Goal: Use online tool/utility: Utilize a website feature to perform a specific function

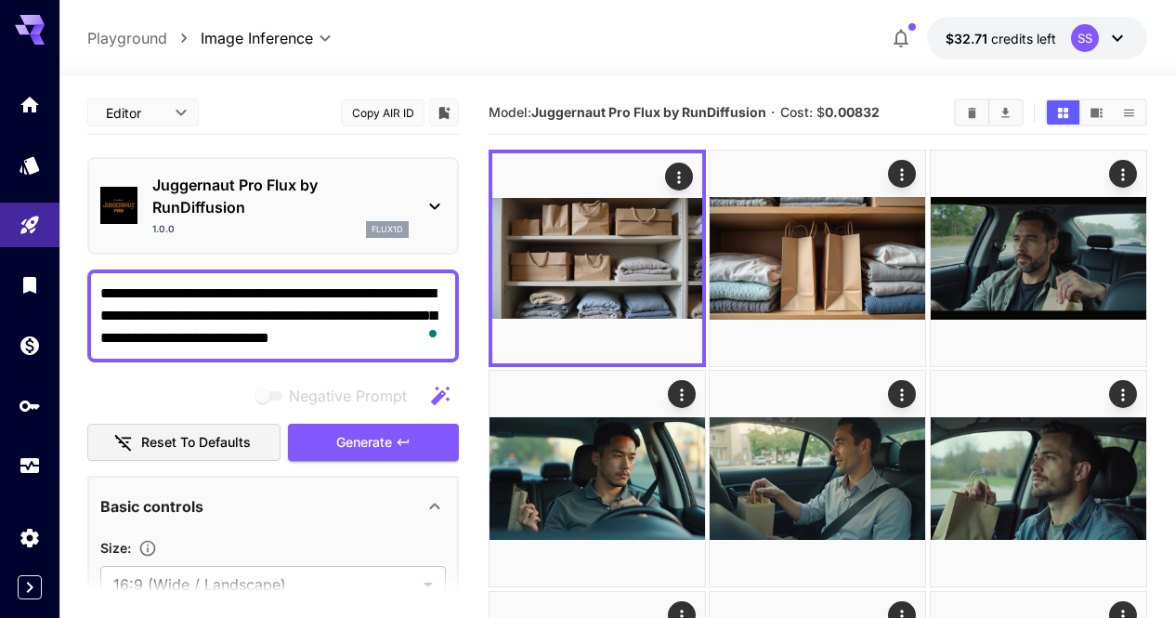
drag, startPoint x: 0, startPoint y: 0, endPoint x: 386, endPoint y: 286, distance: 480.7
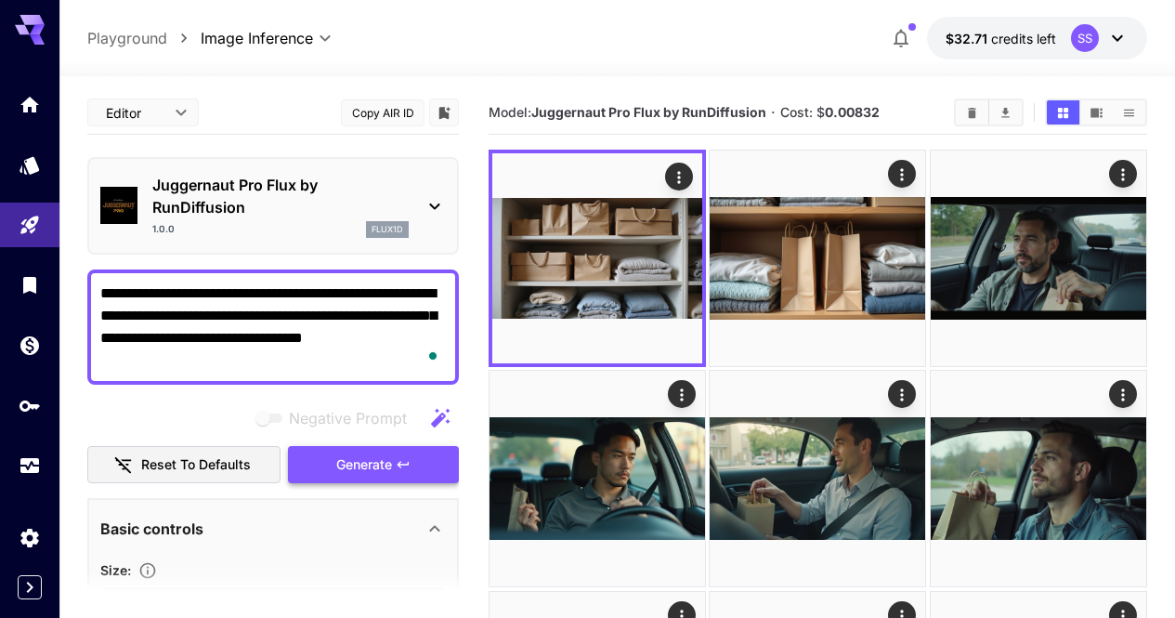
click at [422, 457] on button "Generate" at bounding box center [373, 465] width 171 height 38
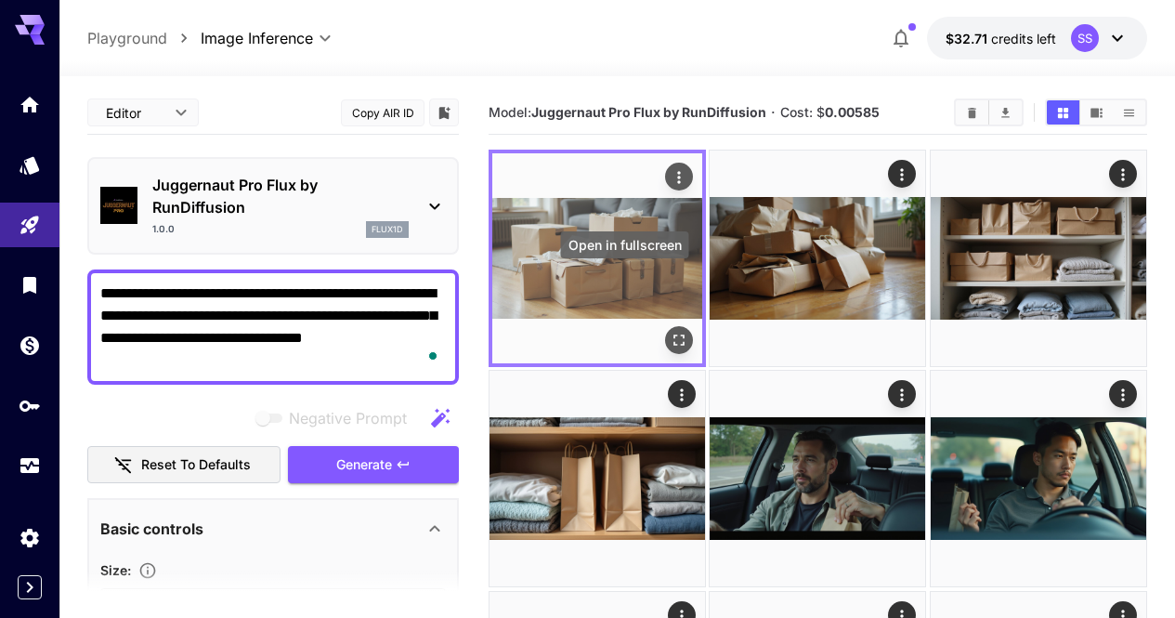
click at [673, 334] on icon "Open in fullscreen" at bounding box center [678, 339] width 11 height 11
click at [670, 175] on icon "Actions" at bounding box center [679, 177] width 19 height 19
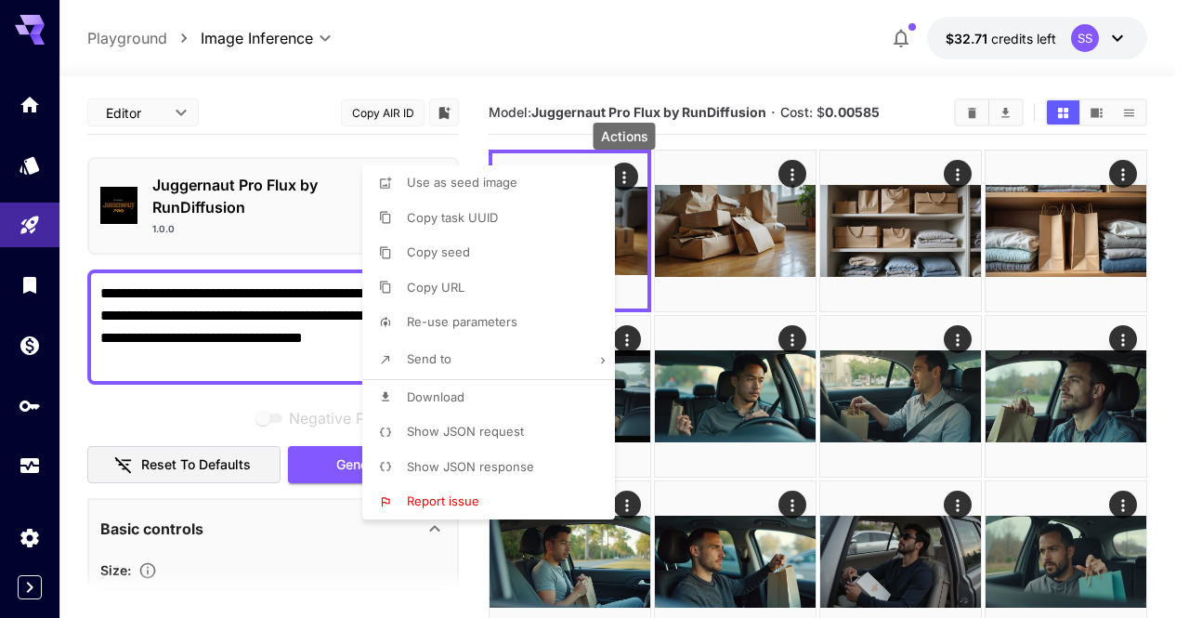
click at [550, 395] on li "Download" at bounding box center [494, 397] width 264 height 35
drag, startPoint x: 732, startPoint y: 365, endPoint x: 732, endPoint y: 350, distance: 14.9
click at [732, 362] on div at bounding box center [594, 309] width 1189 height 618
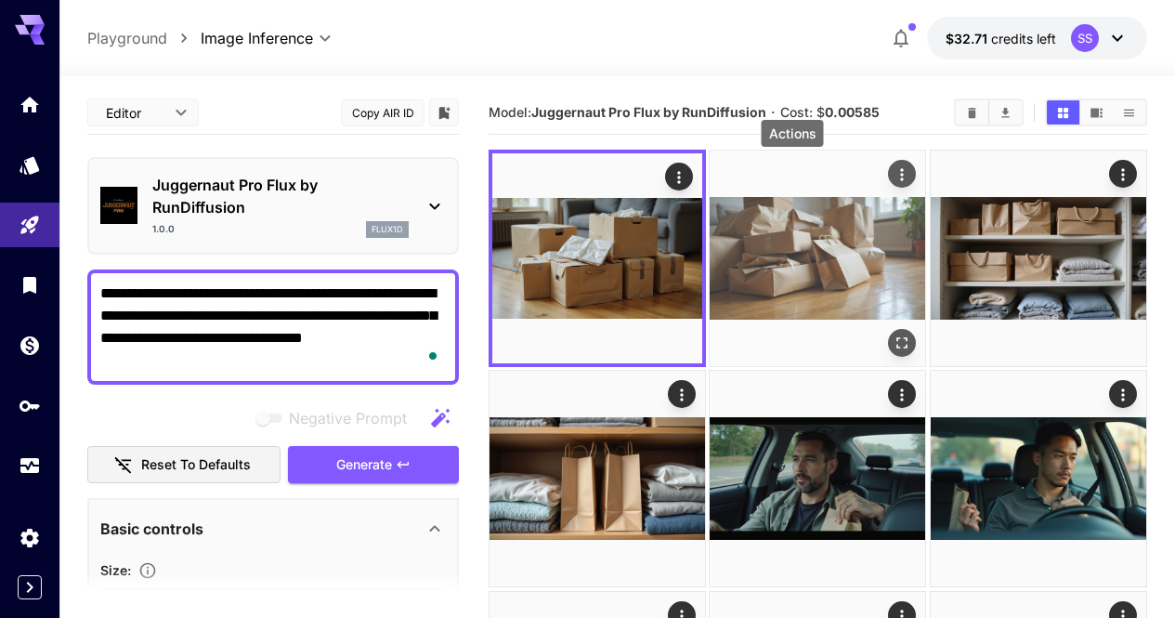
click at [893, 177] on icon "Actions" at bounding box center [902, 174] width 19 height 19
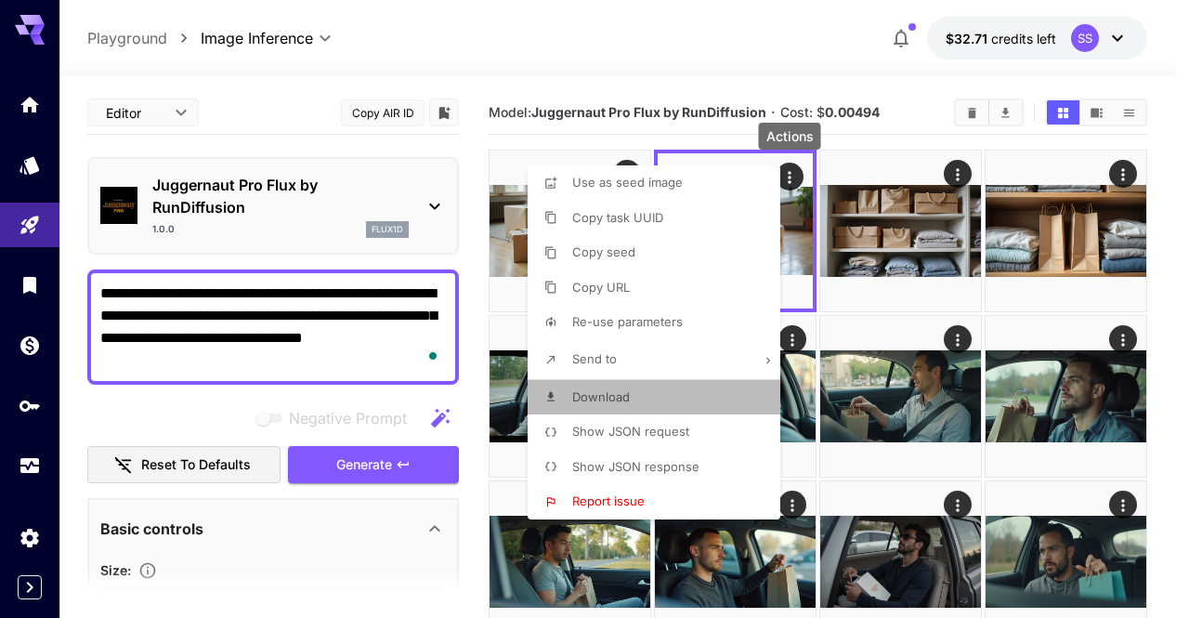
drag, startPoint x: 685, startPoint y: 390, endPoint x: 813, endPoint y: 390, distance: 127.2
click at [685, 390] on li "Download" at bounding box center [660, 397] width 264 height 35
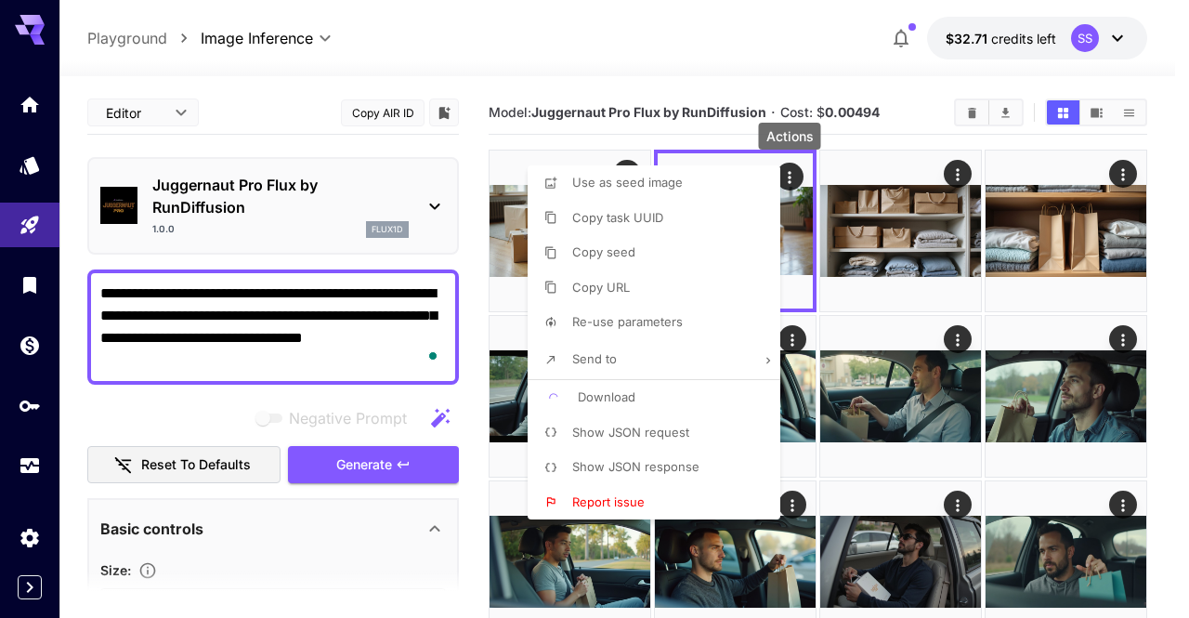
click at [915, 392] on div at bounding box center [594, 309] width 1189 height 618
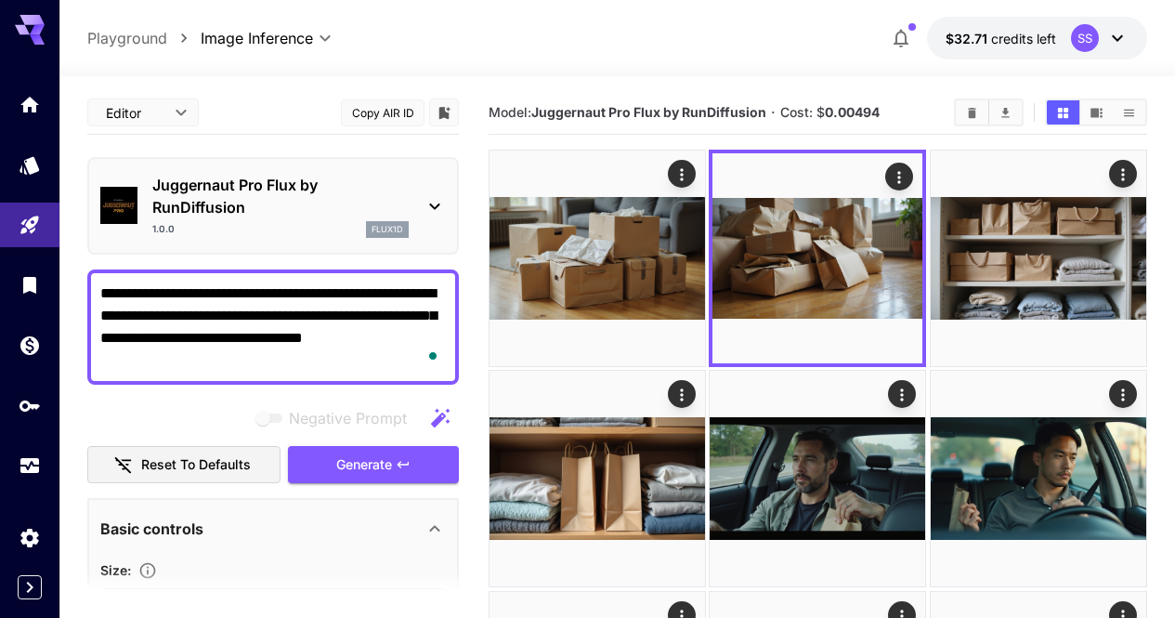
click at [417, 288] on textarea "**********" at bounding box center [272, 326] width 345 height 89
paste textarea "**********"
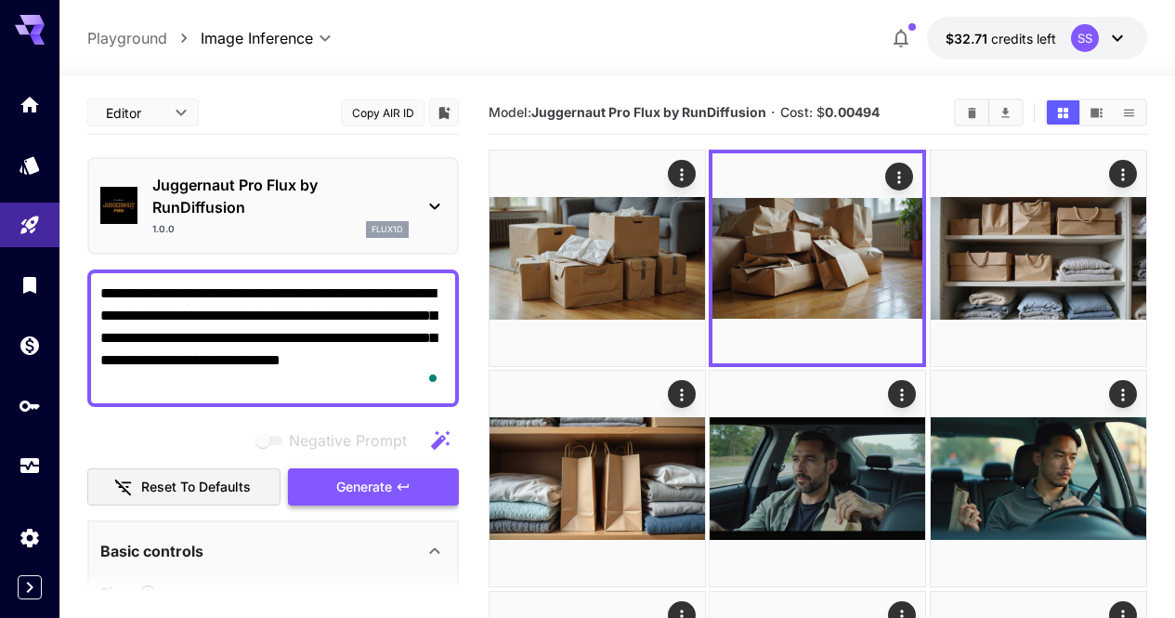
click at [430, 489] on button "Generate" at bounding box center [373, 487] width 171 height 38
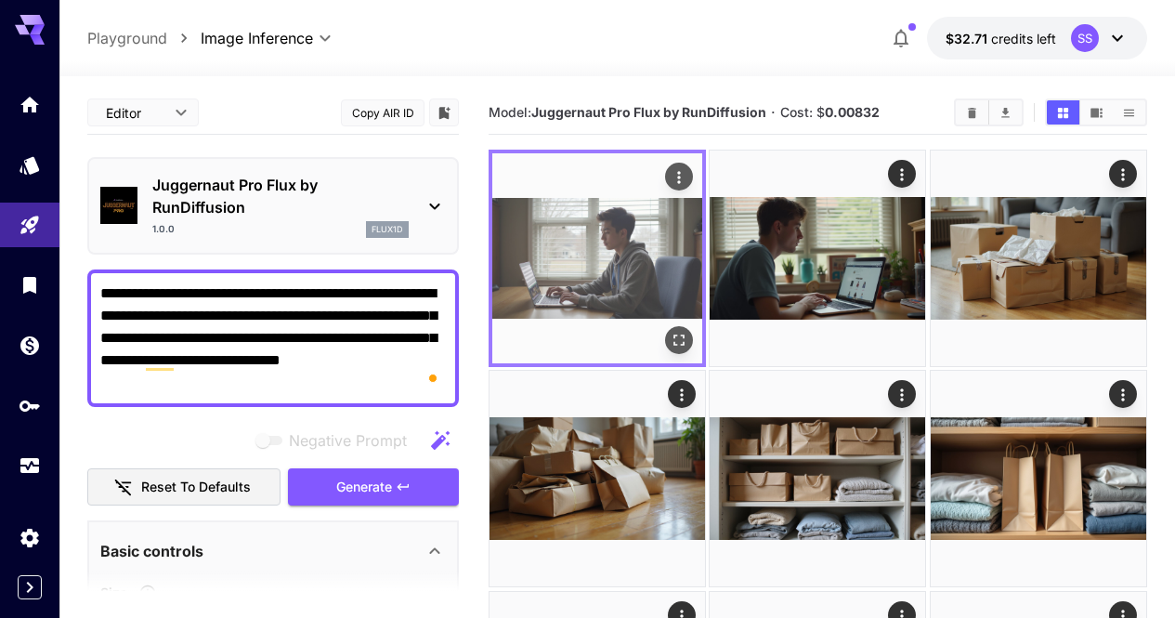
click at [670, 331] on icon "Open in fullscreen" at bounding box center [679, 340] width 19 height 19
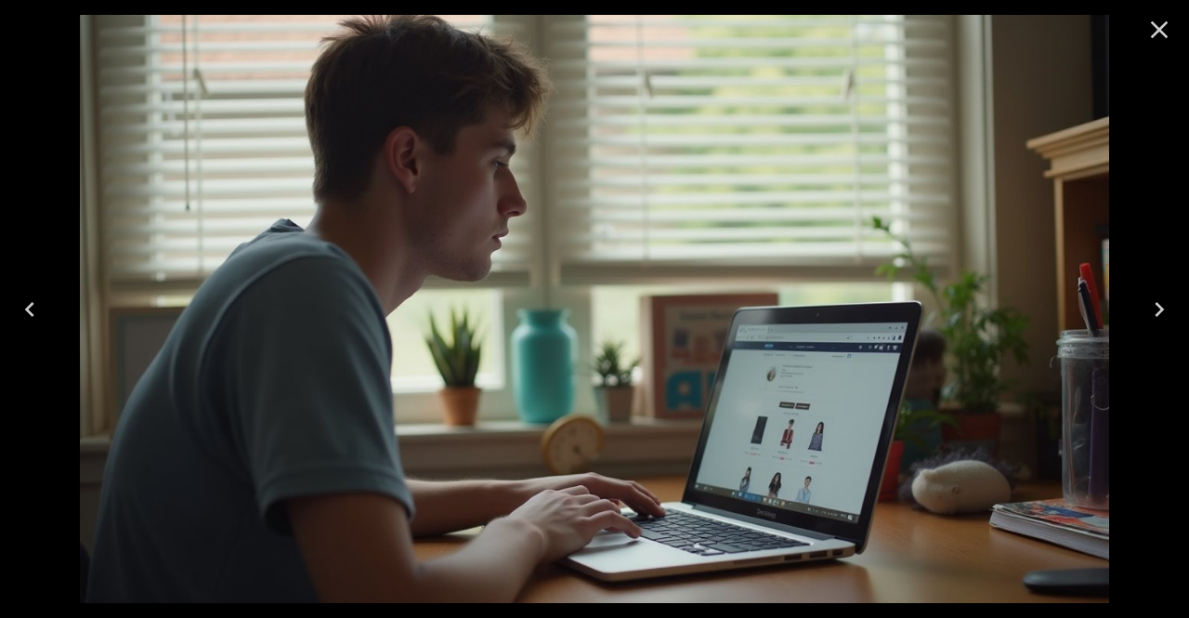
click at [1167, 30] on icon "Close" at bounding box center [1159, 30] width 30 height 30
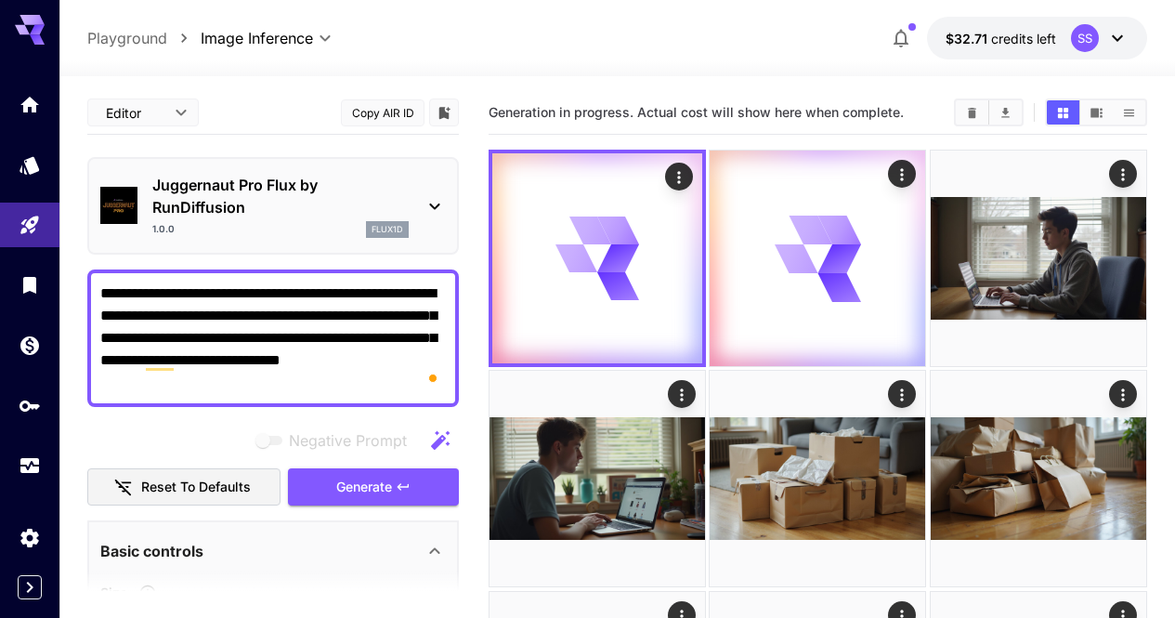
click at [382, 298] on textarea "**********" at bounding box center [272, 337] width 345 height 111
paste textarea "To enrich screen reader interactions, please activate Accessibility in Grammarl…"
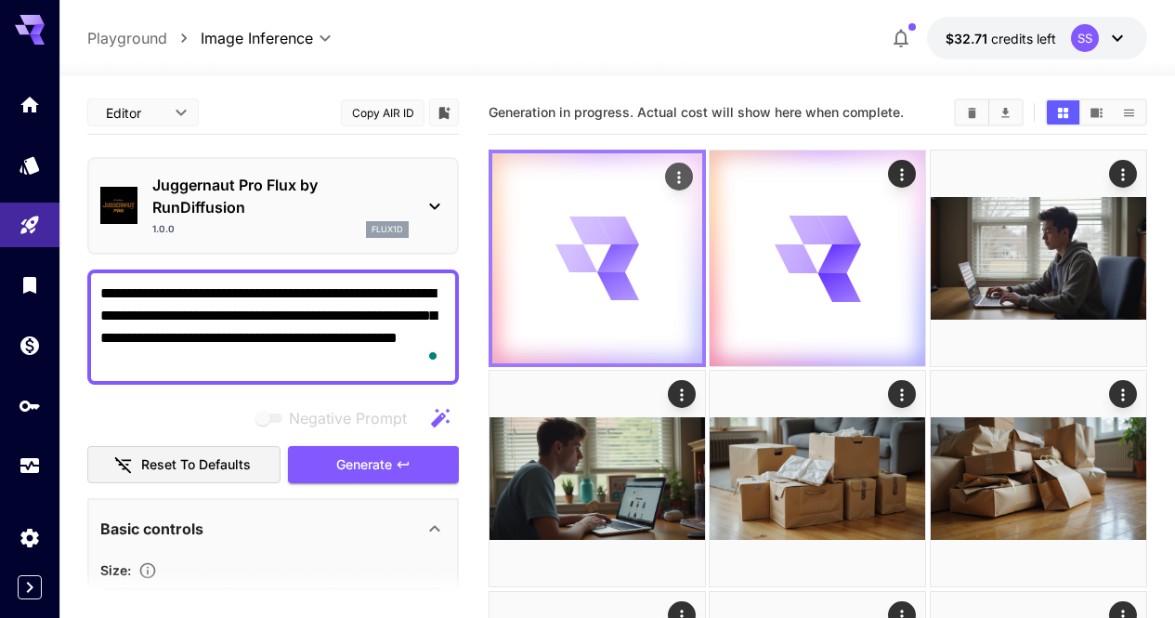
click at [424, 453] on button "Generate" at bounding box center [373, 465] width 171 height 38
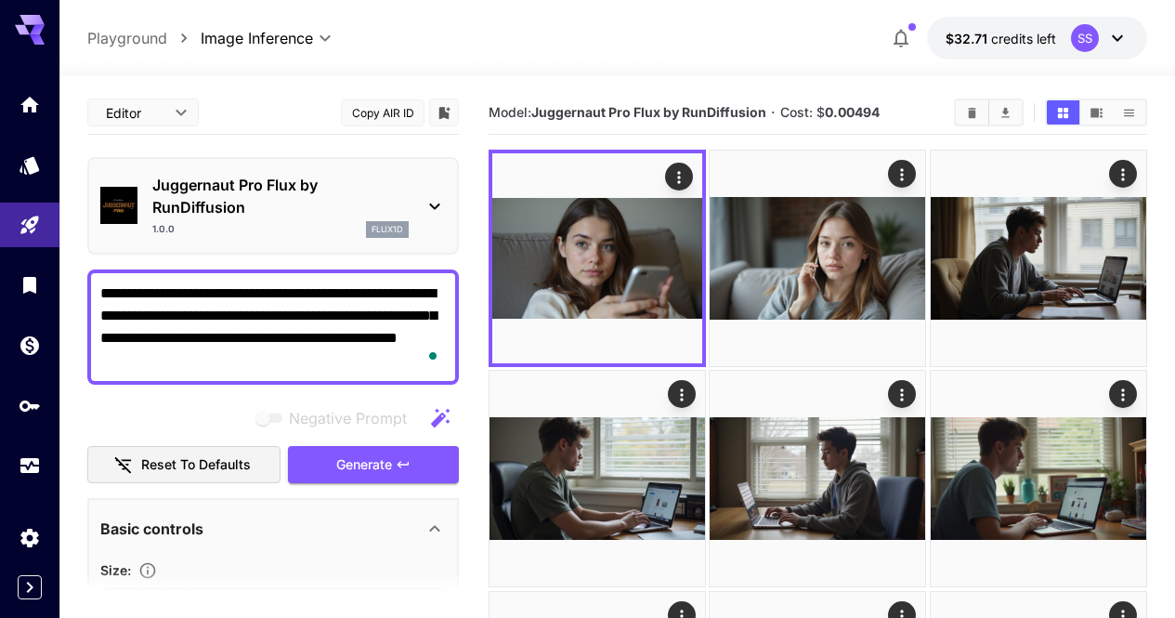
click at [418, 319] on textarea "**********" at bounding box center [272, 326] width 345 height 89
paste textarea "To enrich screen reader interactions, please activate Accessibility in Grammarl…"
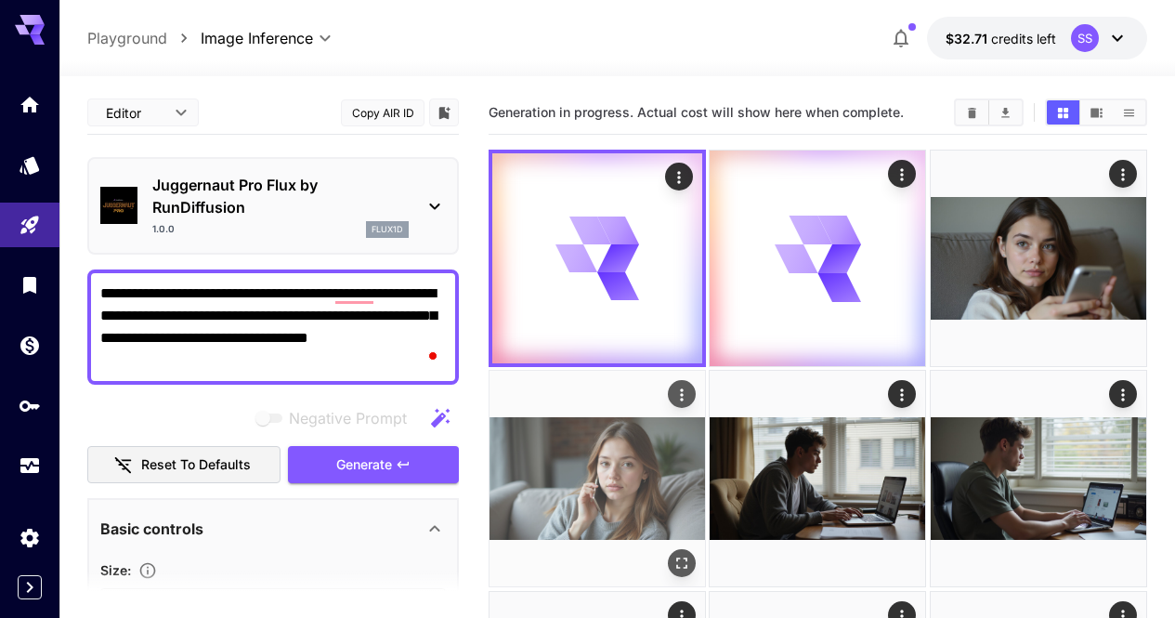
click at [691, 554] on icon "Open in fullscreen" at bounding box center [681, 563] width 19 height 19
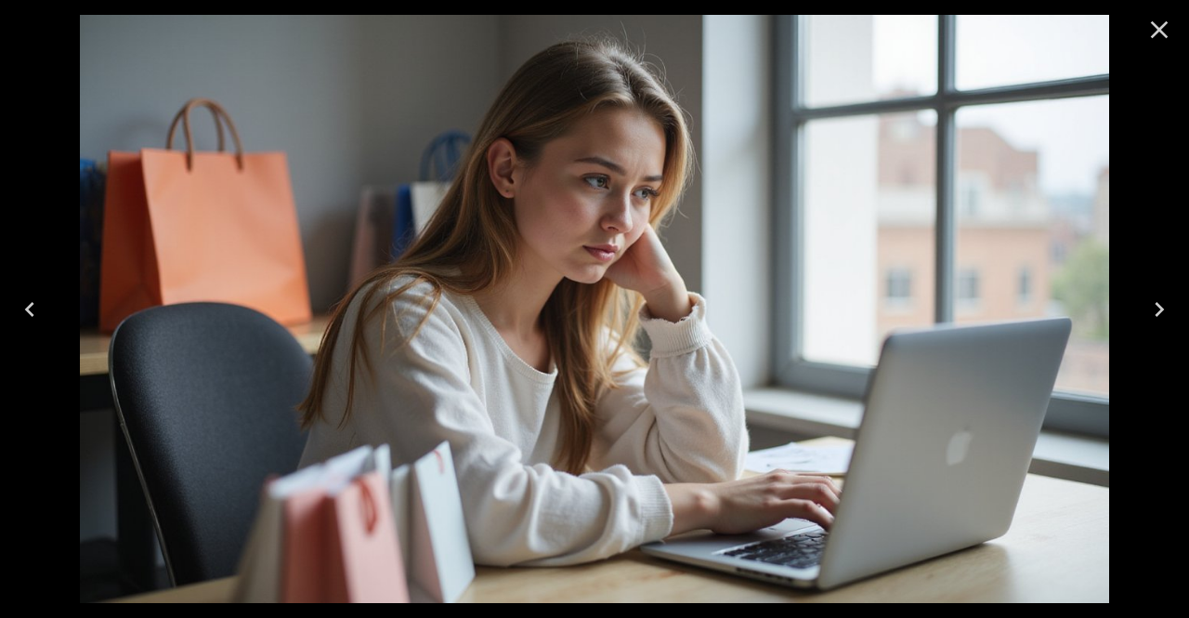
click at [1156, 45] on button "Close" at bounding box center [1159, 29] width 45 height 45
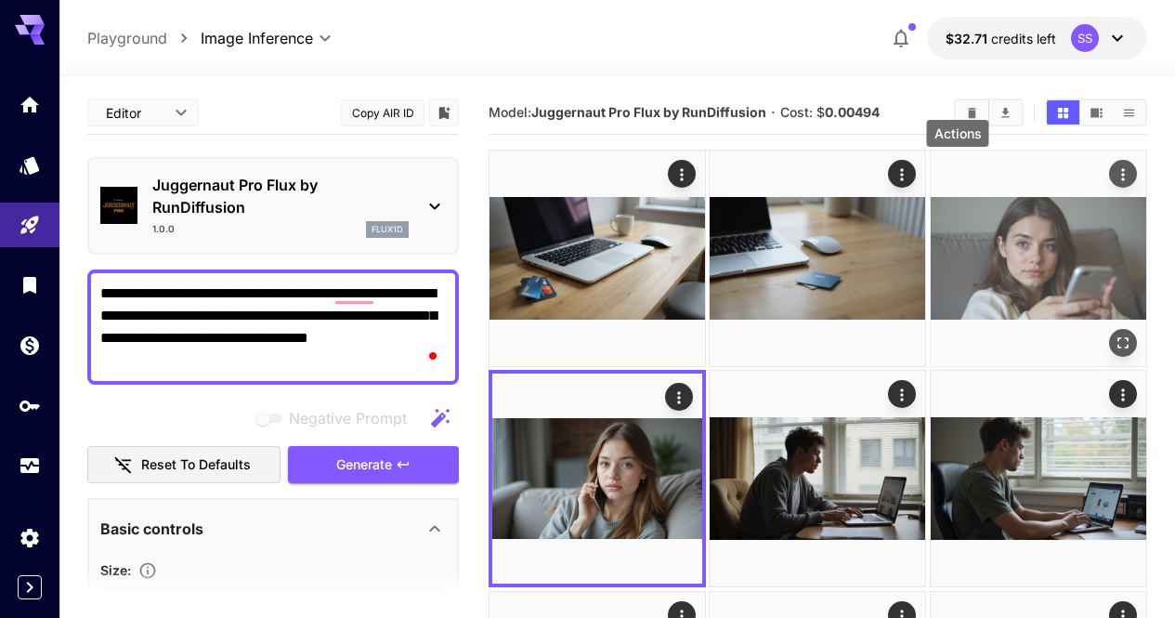
click at [1114, 176] on icon "Actions" at bounding box center [1123, 174] width 19 height 19
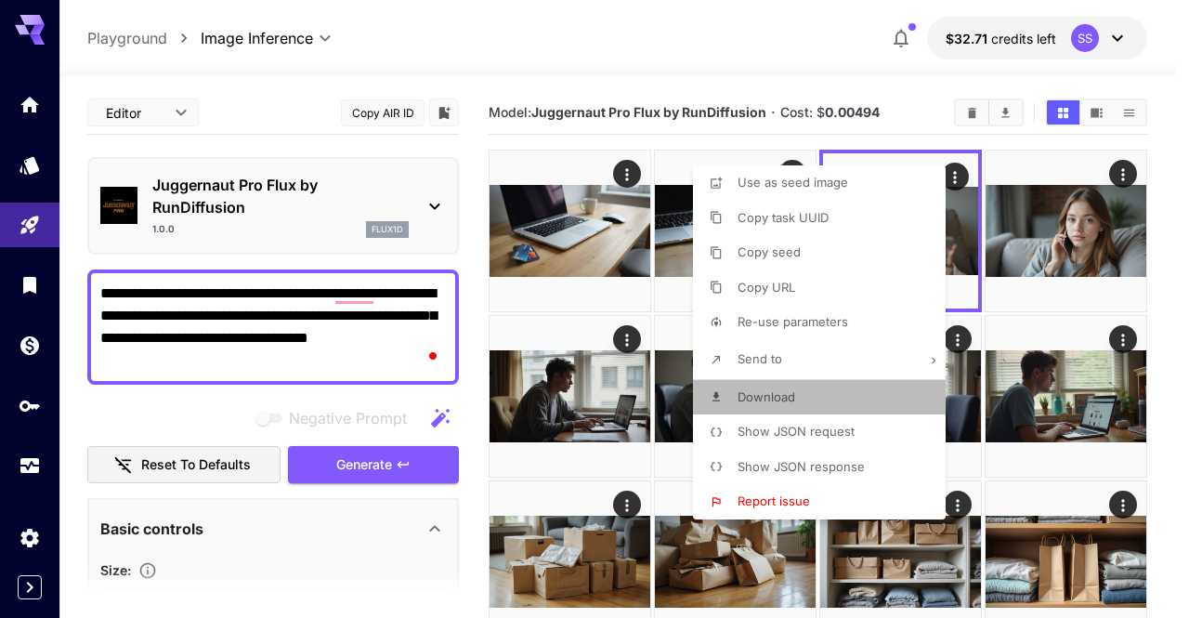
click at [899, 391] on li "Download" at bounding box center [825, 397] width 264 height 35
click at [1136, 384] on div at bounding box center [594, 309] width 1189 height 618
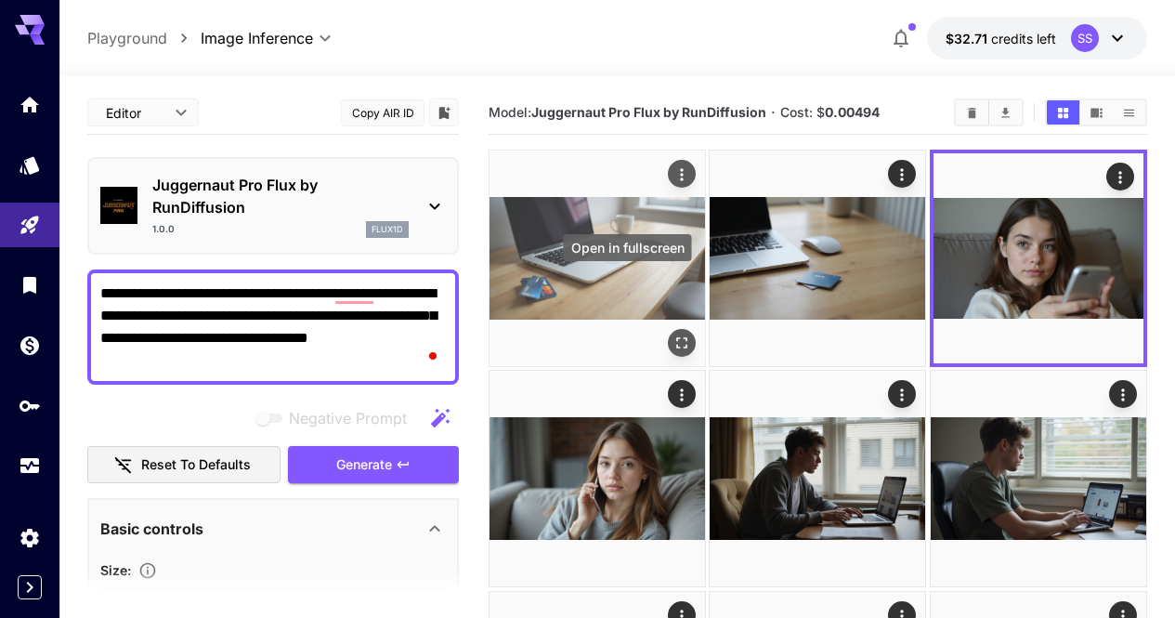
click at [672, 333] on icon "Open in fullscreen" at bounding box center [681, 342] width 19 height 19
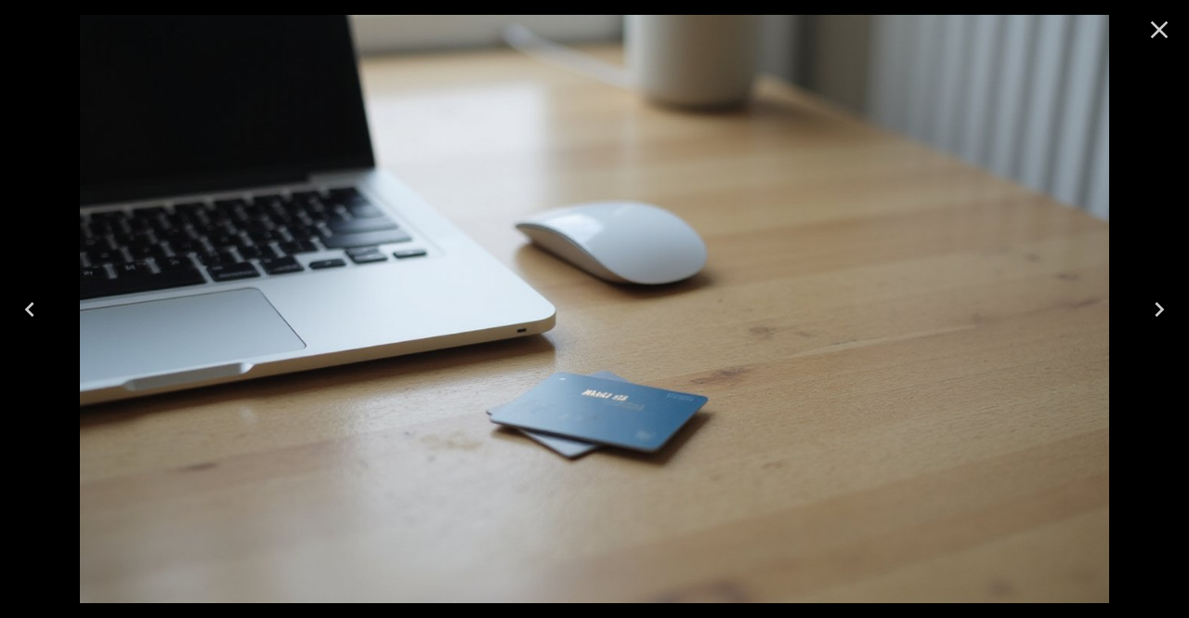
click at [1164, 35] on icon "Close" at bounding box center [1160, 30] width 18 height 18
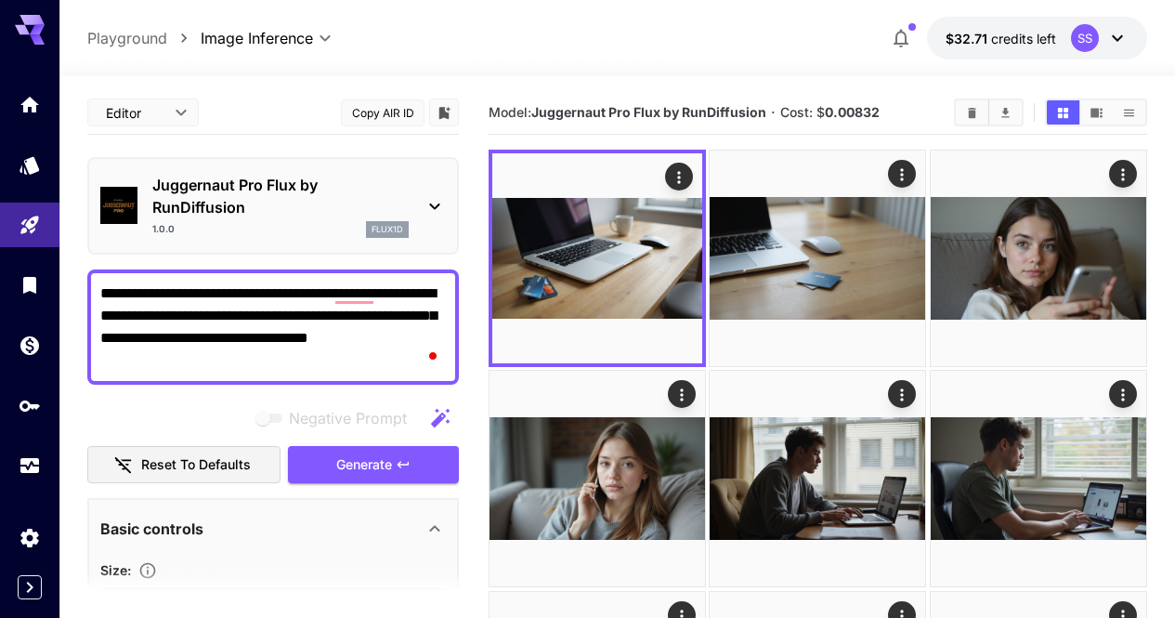
click at [397, 308] on textarea "**********" at bounding box center [272, 326] width 345 height 89
paste textarea "**********"
click at [422, 461] on button "Generate" at bounding box center [373, 465] width 171 height 38
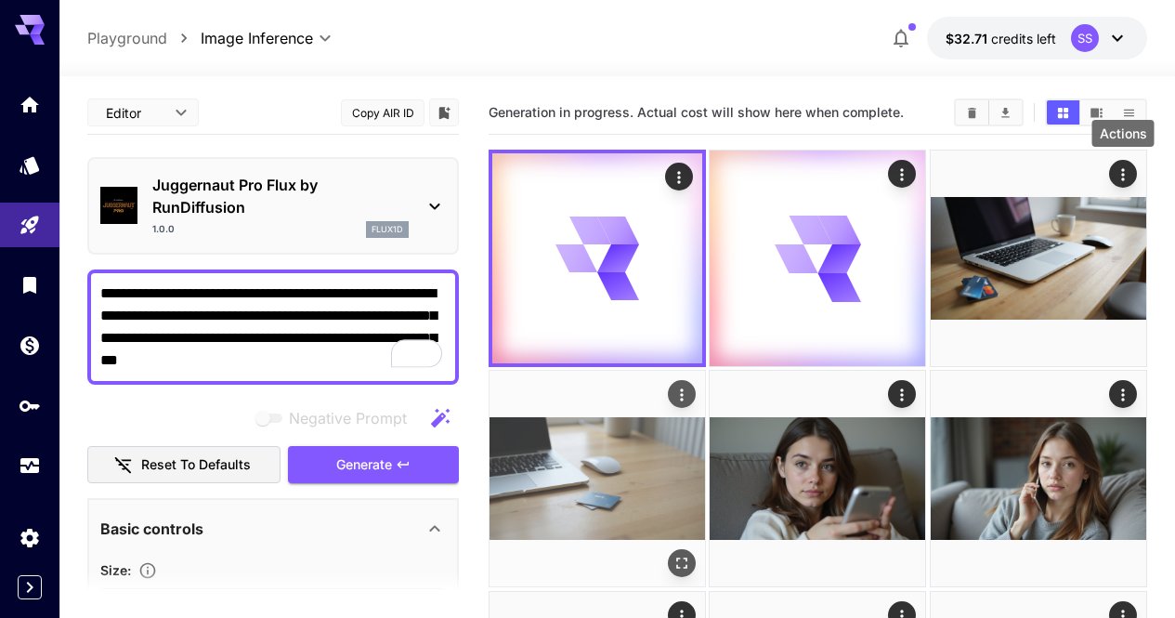
click at [691, 385] on icon "Actions" at bounding box center [681, 394] width 19 height 19
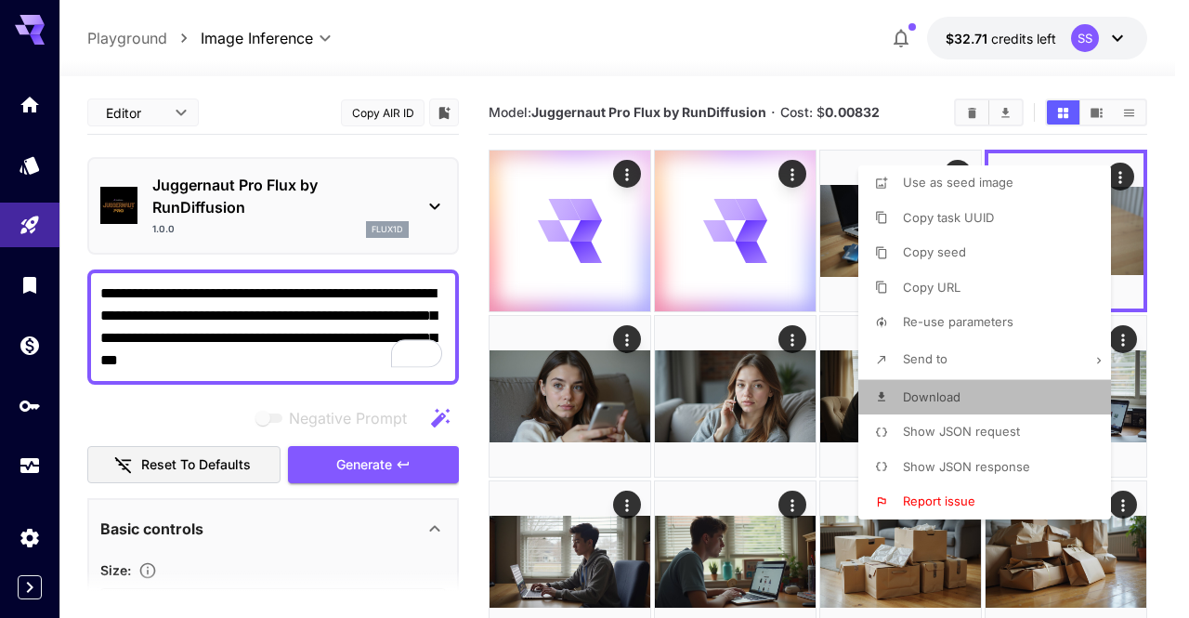
click at [1043, 397] on li "Download" at bounding box center [990, 397] width 264 height 35
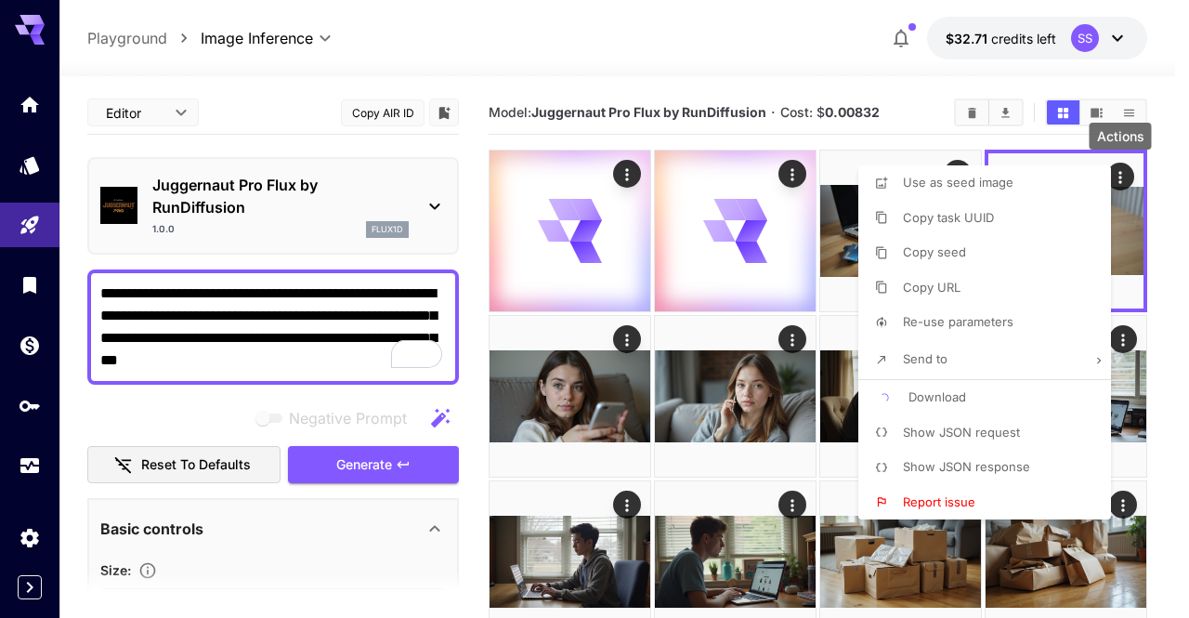
click at [733, 399] on div at bounding box center [594, 309] width 1189 height 618
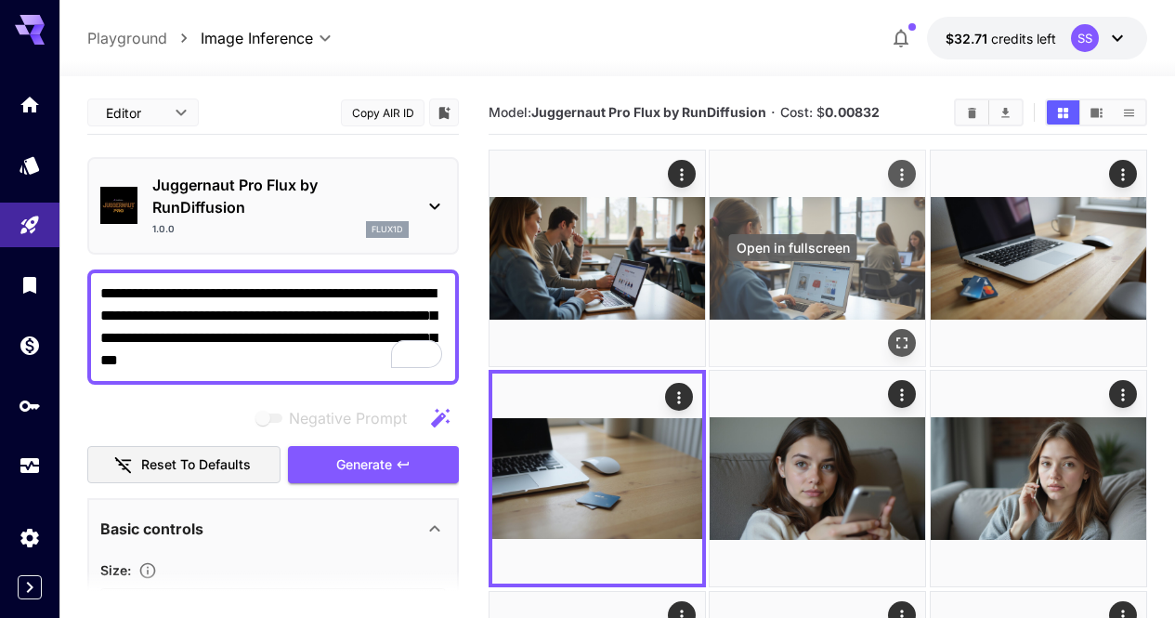
click at [897, 337] on icon "Open in fullscreen" at bounding box center [902, 342] width 11 height 11
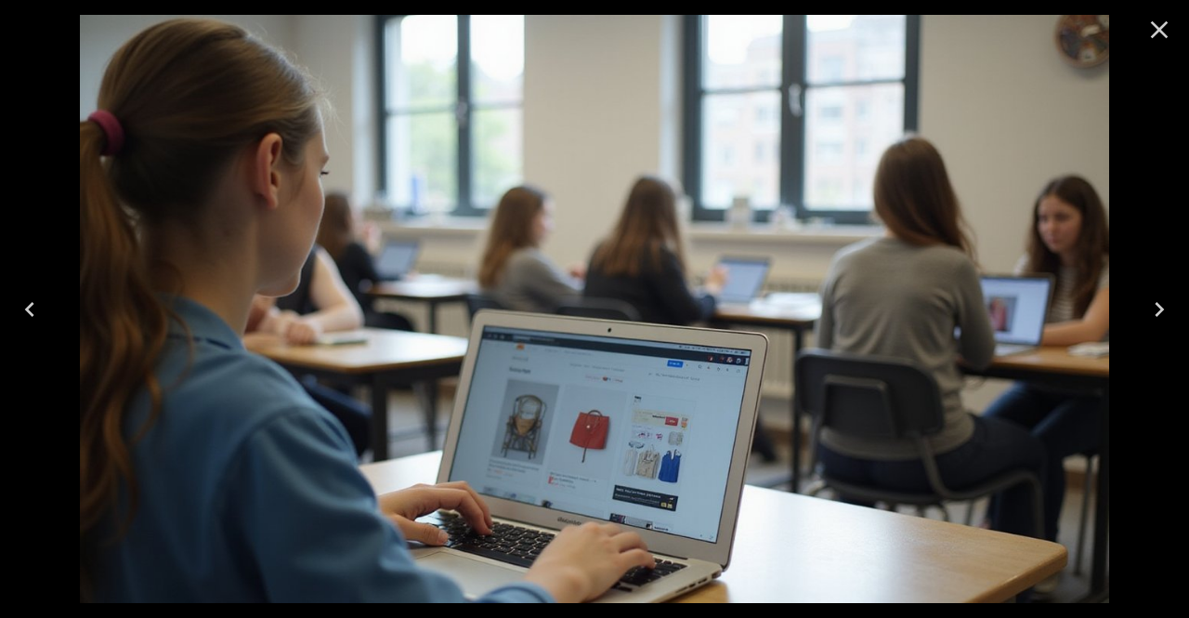
click at [1158, 41] on icon "Close" at bounding box center [1159, 30] width 30 height 30
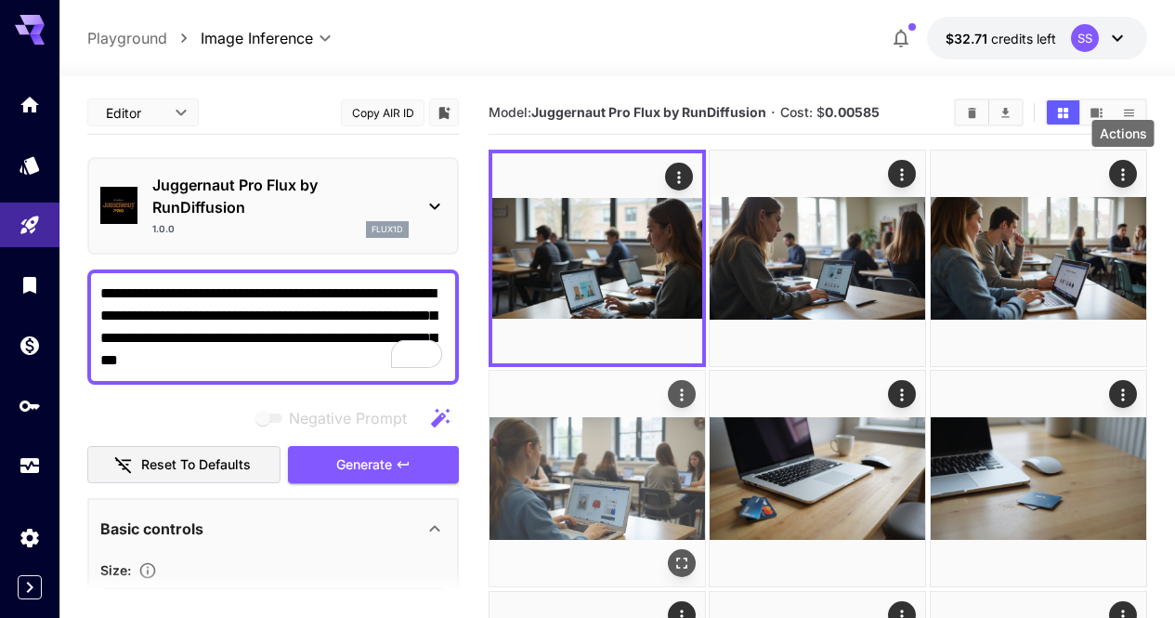
click at [691, 385] on icon "Actions" at bounding box center [681, 394] width 19 height 19
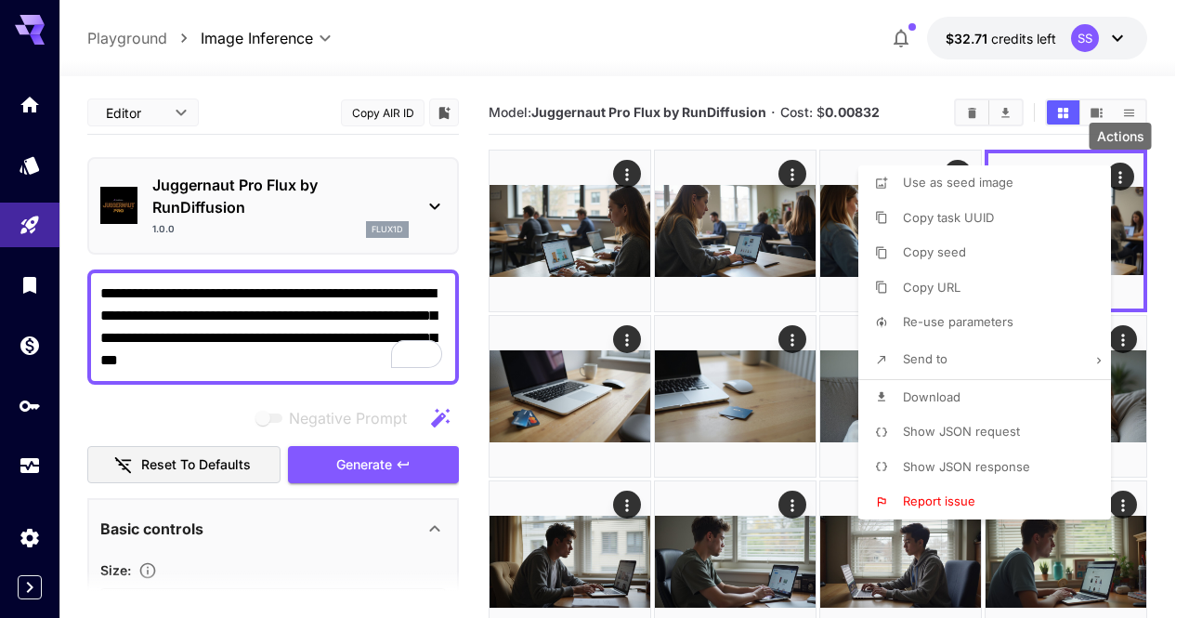
click at [986, 392] on li "Download" at bounding box center [990, 397] width 264 height 35
click at [701, 345] on div at bounding box center [594, 309] width 1189 height 618
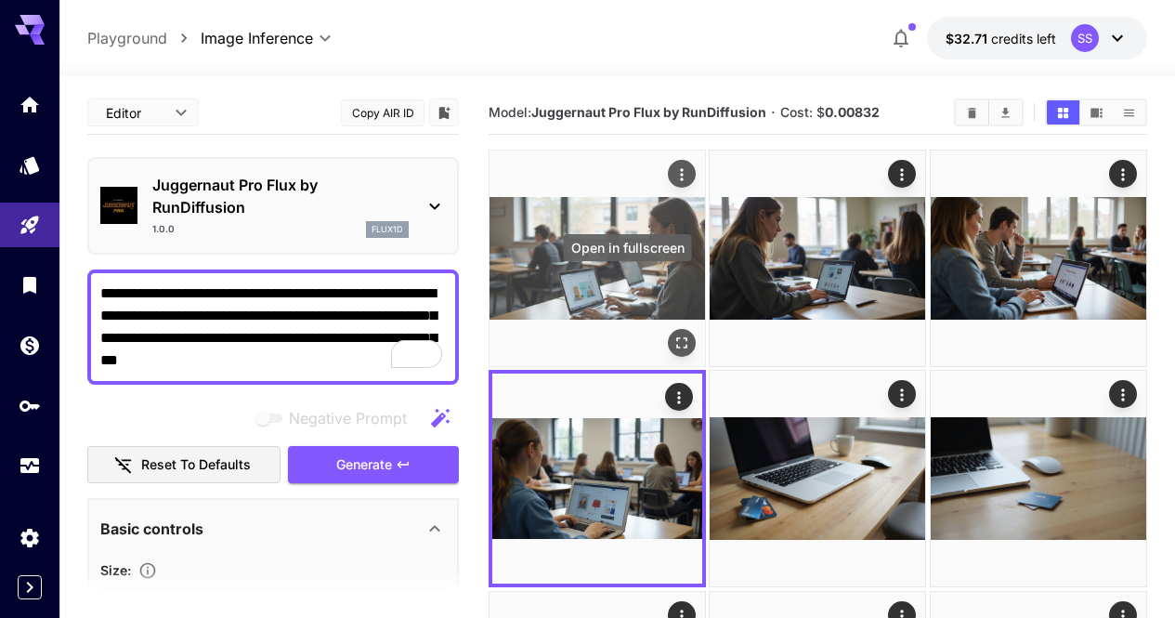
click at [672, 333] on icon "Open in fullscreen" at bounding box center [681, 342] width 19 height 19
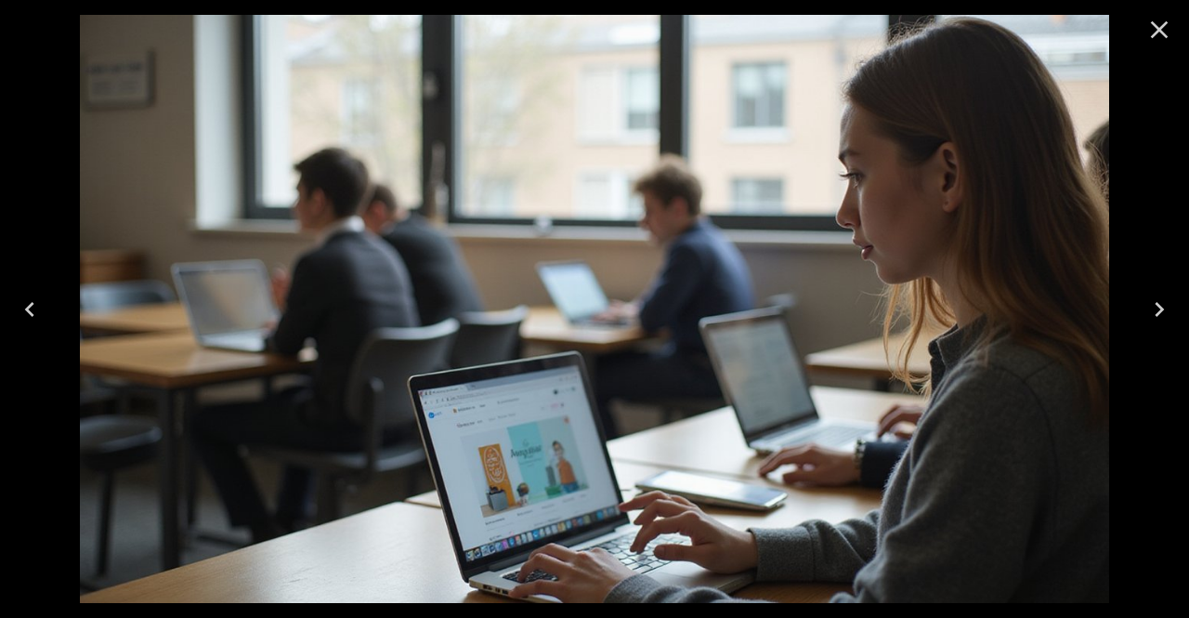
click at [1165, 303] on icon "Next" at bounding box center [1159, 309] width 30 height 30
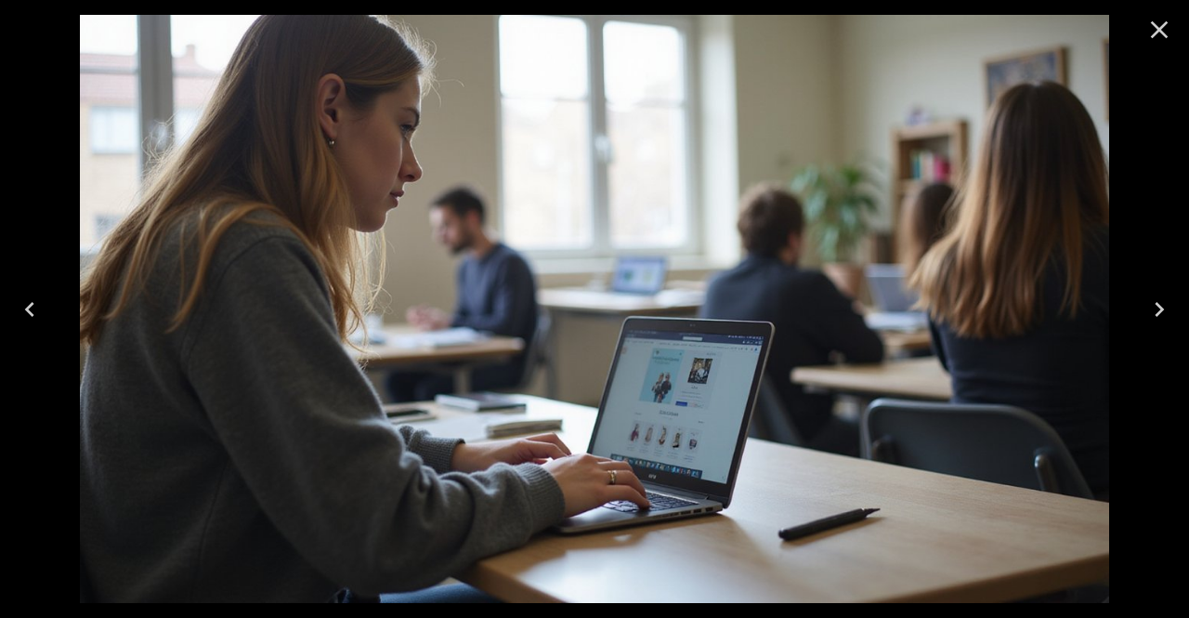
click at [1159, 30] on icon "Close" at bounding box center [1160, 30] width 18 height 18
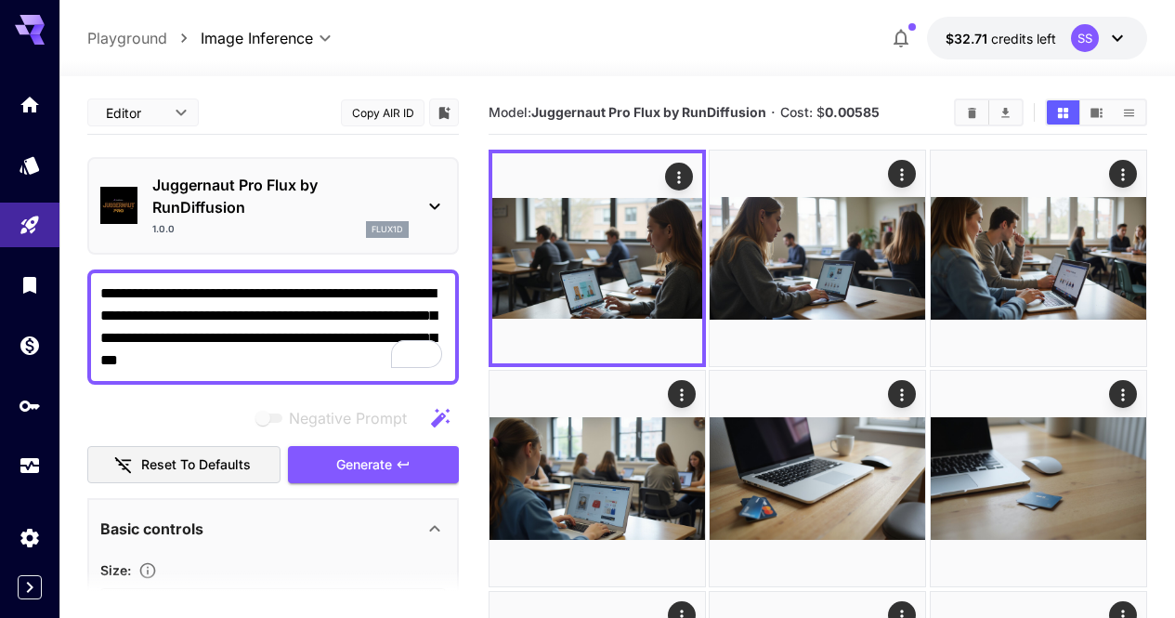
click at [383, 318] on textarea "**********" at bounding box center [272, 326] width 345 height 89
paste textarea "To enrich screen reader interactions, please activate Accessibility in Grammarl…"
click at [970, 115] on icon "Clear All" at bounding box center [972, 112] width 8 height 10
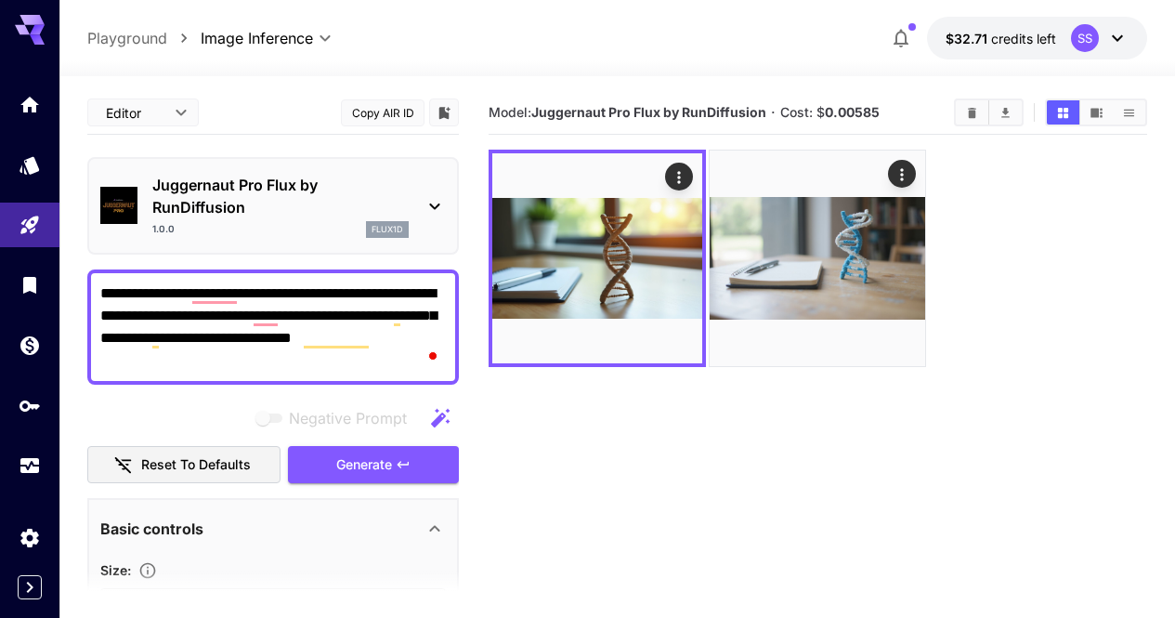
click at [384, 341] on textarea "**********" at bounding box center [272, 326] width 345 height 89
paste textarea "**********"
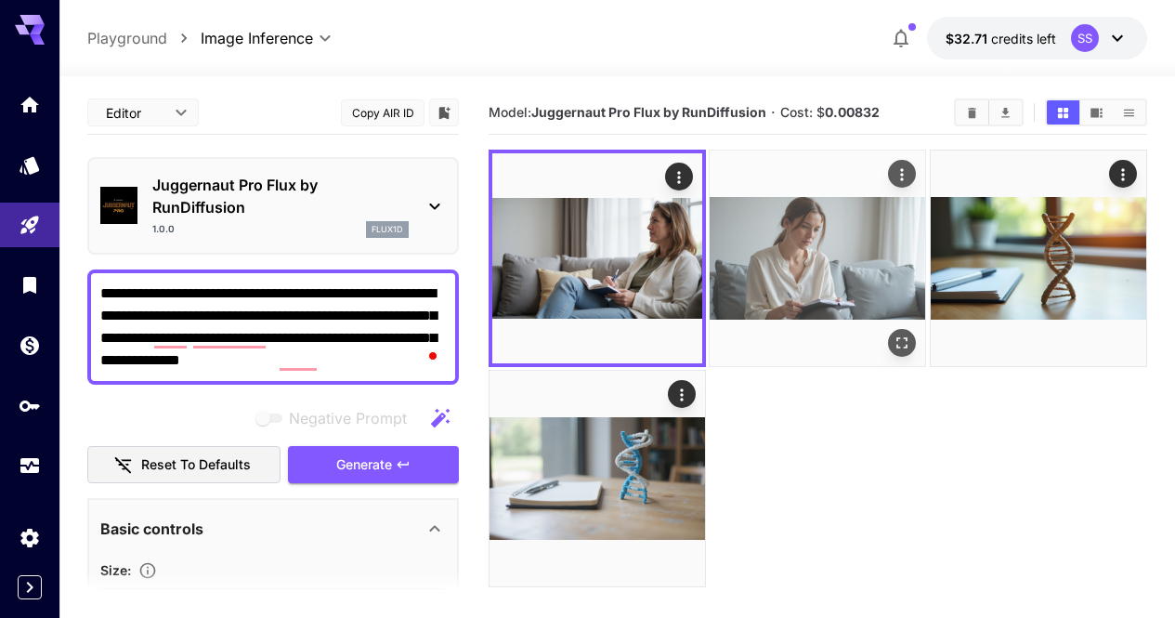
click at [889, 329] on button "Open in fullscreen" at bounding box center [903, 343] width 28 height 28
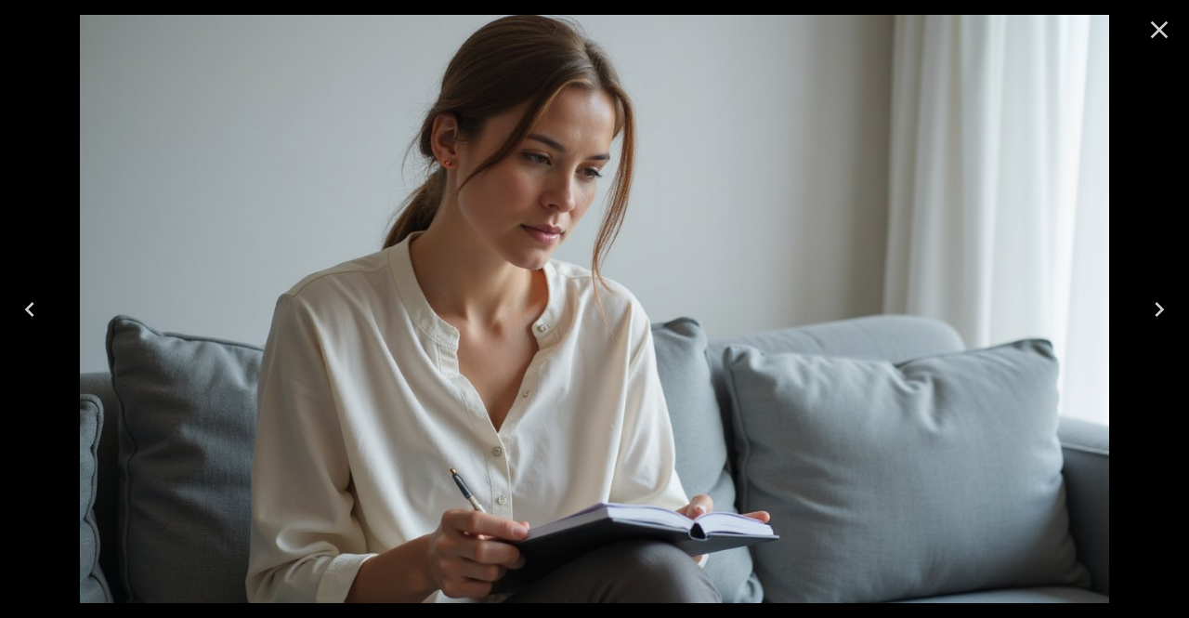
click at [21, 303] on icon "Previous" at bounding box center [30, 309] width 30 height 30
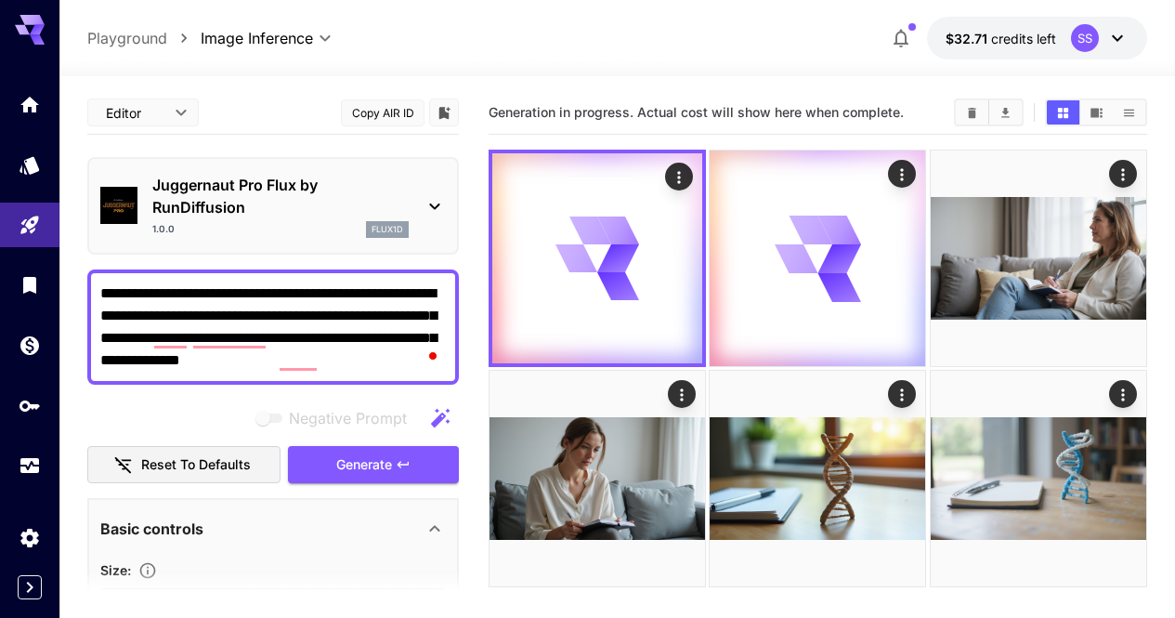
click at [305, 335] on textarea "**********" at bounding box center [272, 326] width 345 height 89
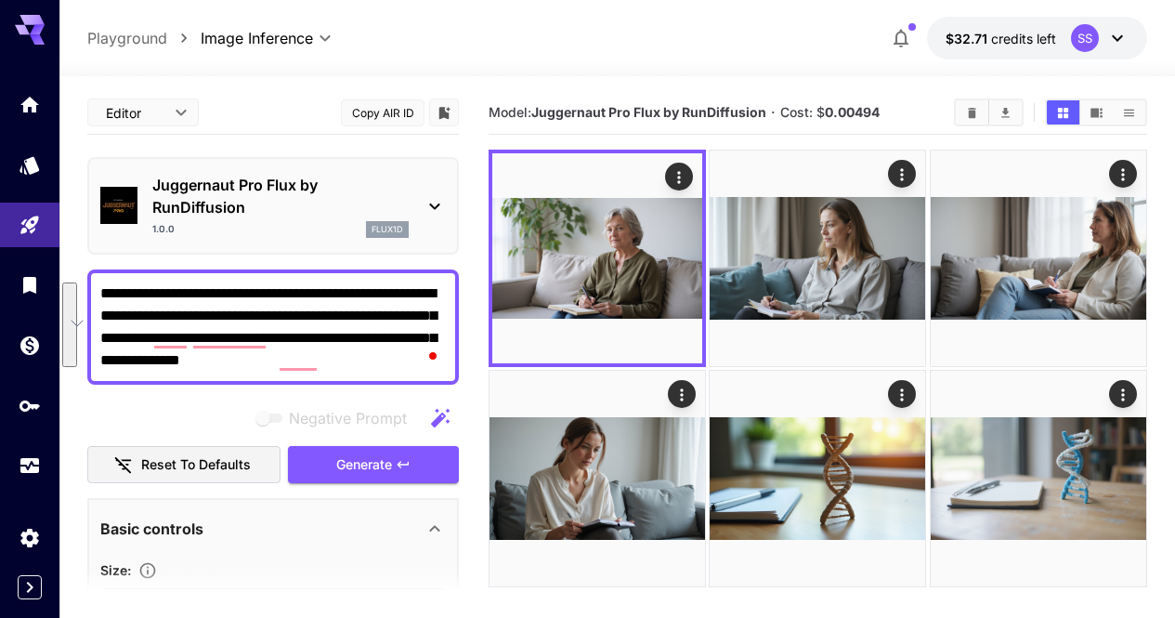
paste textarea "To enrich screen reader interactions, please activate Accessibility in Grammarl…"
click at [429, 457] on button "Generate" at bounding box center [373, 465] width 171 height 38
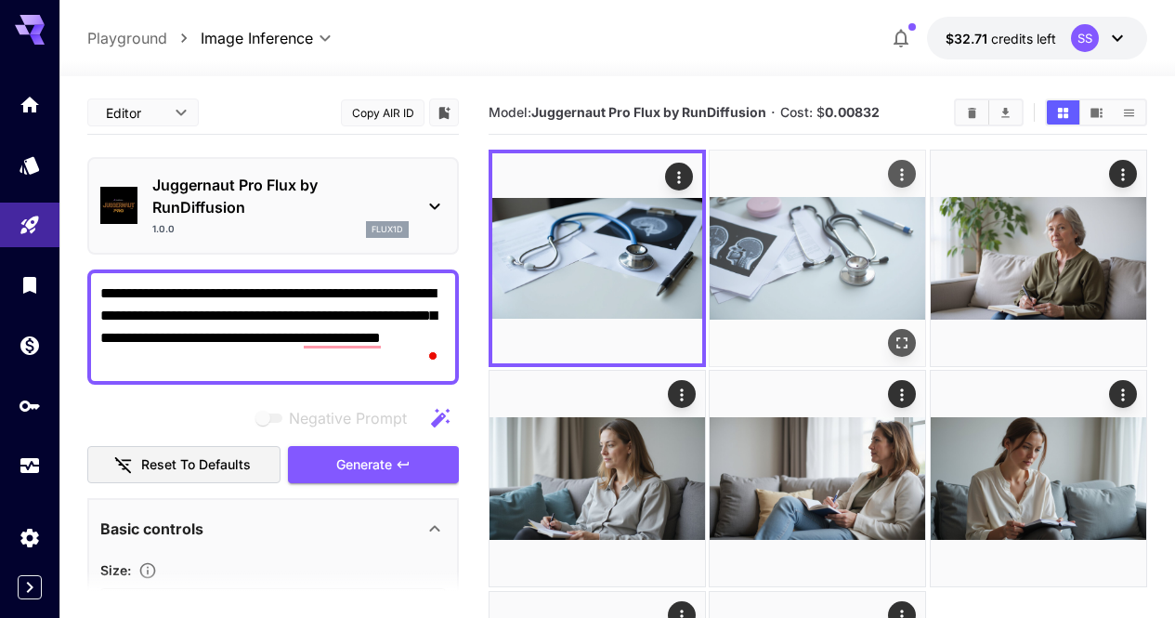
click at [897, 337] on icon "Open in fullscreen" at bounding box center [902, 342] width 11 height 11
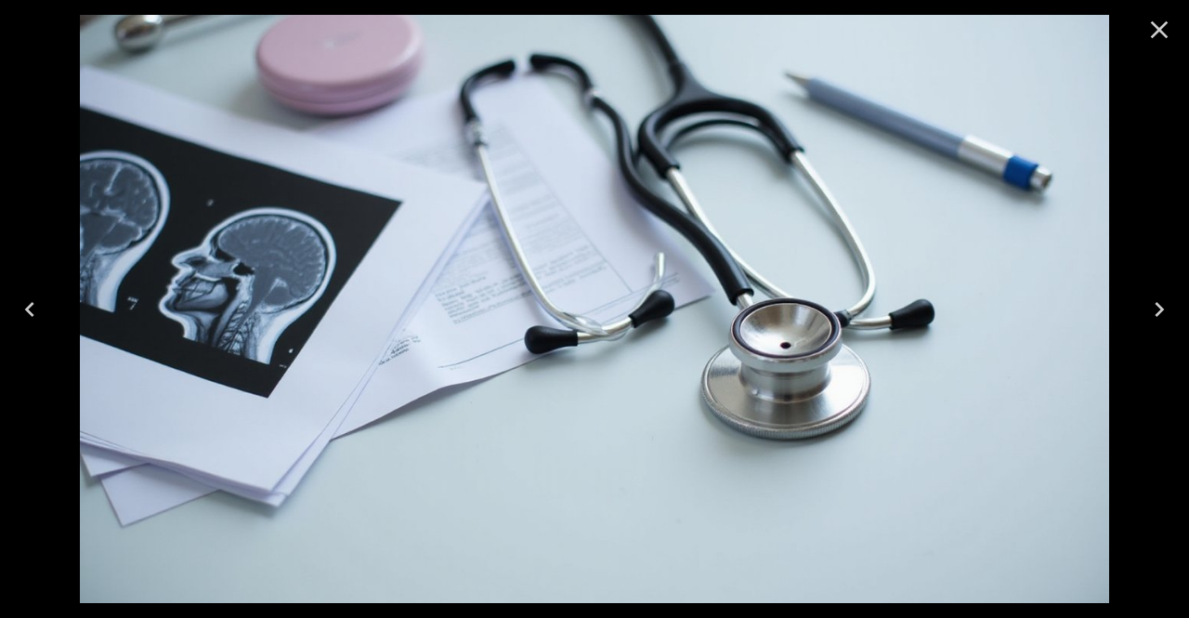
click at [48, 295] on button "Previous" at bounding box center [29, 309] width 59 height 74
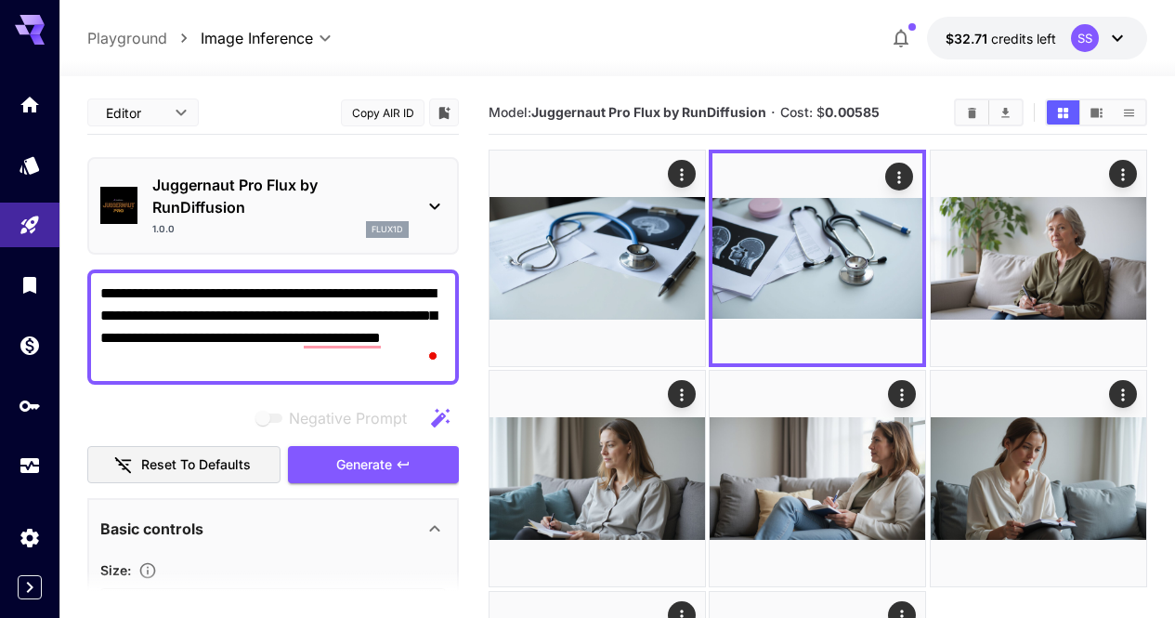
click at [233, 327] on textarea "**********" at bounding box center [272, 326] width 345 height 89
paste textarea "**********"
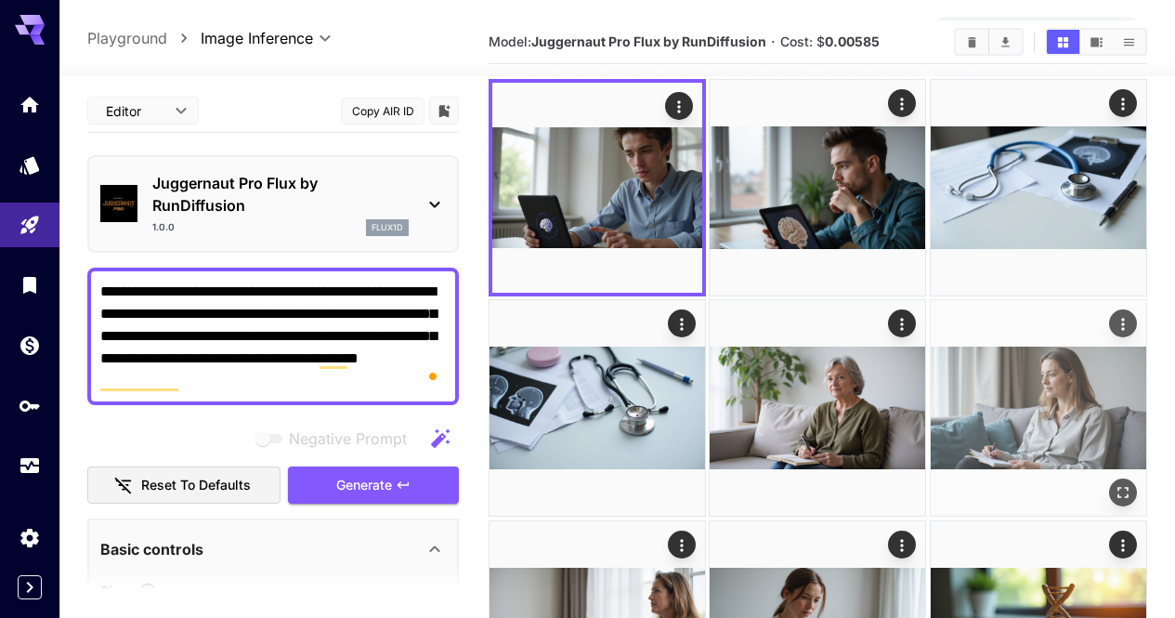
scroll to position [93, 0]
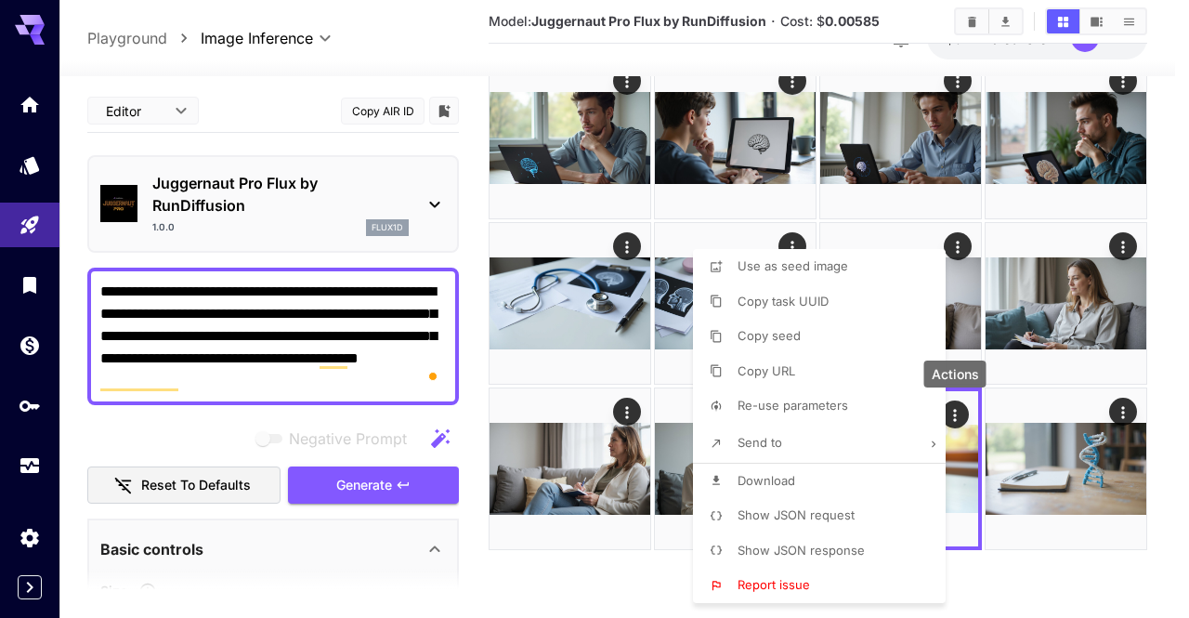
click at [869, 487] on li "Download" at bounding box center [825, 480] width 264 height 35
click at [1086, 438] on div at bounding box center [594, 309] width 1189 height 618
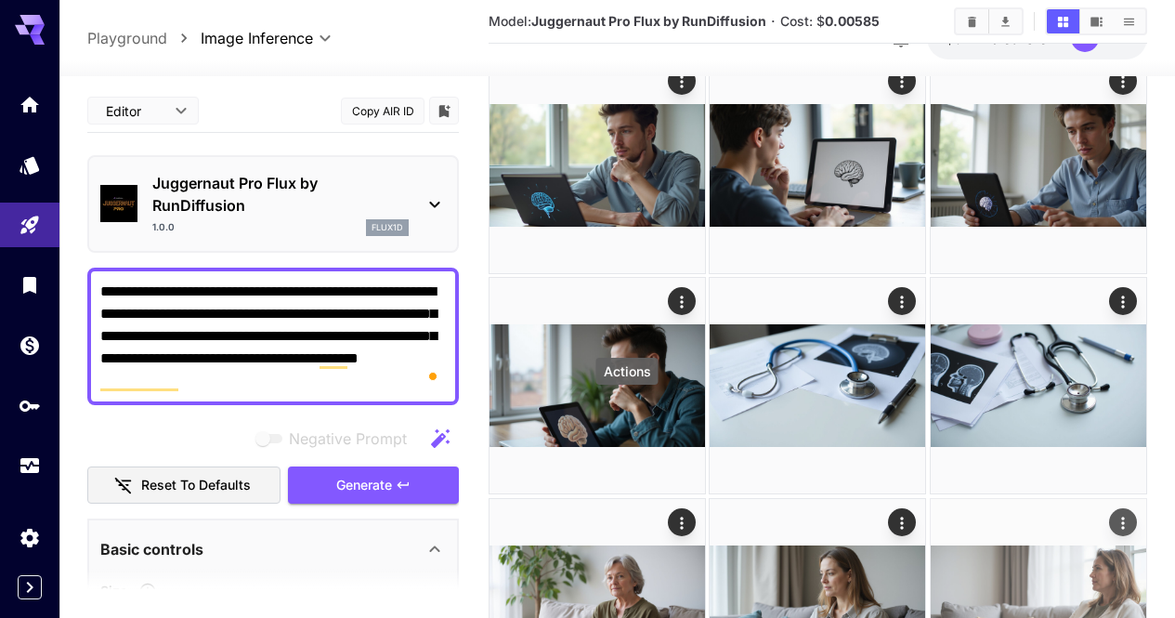
click at [1114, 514] on icon "Actions" at bounding box center [1123, 523] width 19 height 19
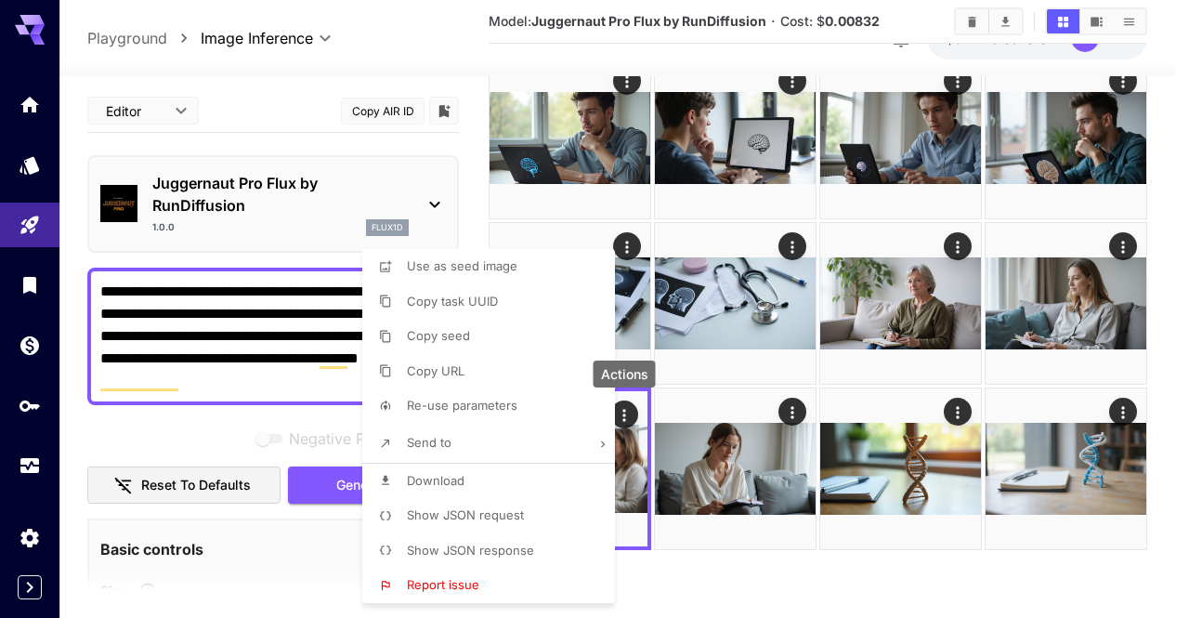
drag, startPoint x: 572, startPoint y: 482, endPoint x: 595, endPoint y: 476, distance: 24.1
click at [572, 482] on li "Download" at bounding box center [494, 480] width 264 height 35
click at [794, 454] on div at bounding box center [594, 309] width 1189 height 618
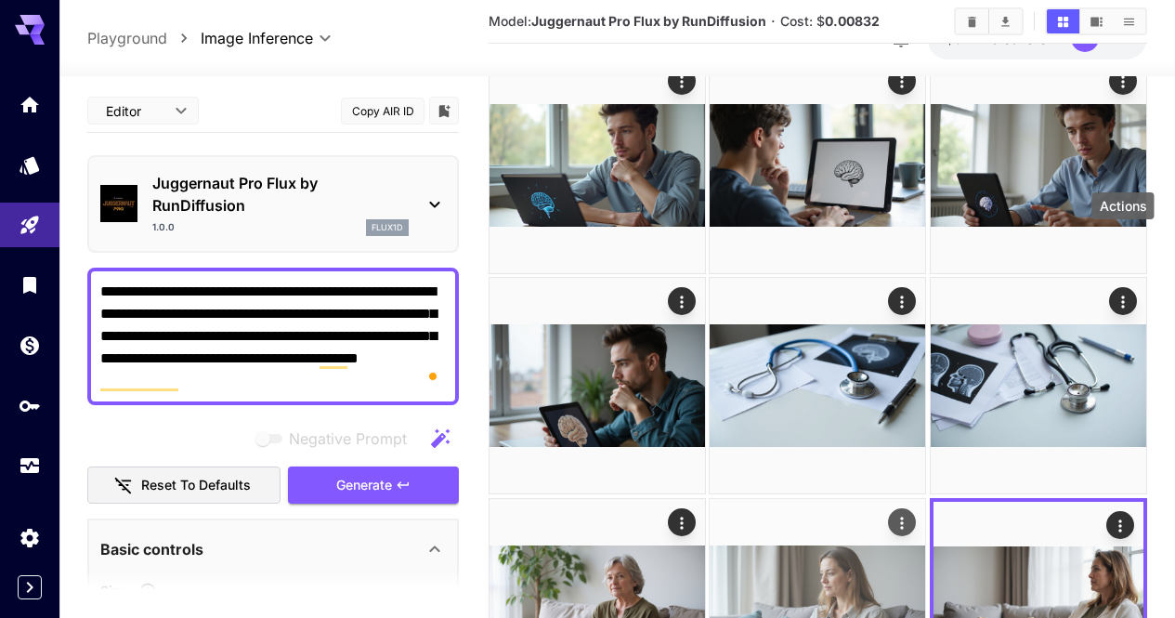
click at [917, 508] on button "Actions" at bounding box center [903, 522] width 28 height 28
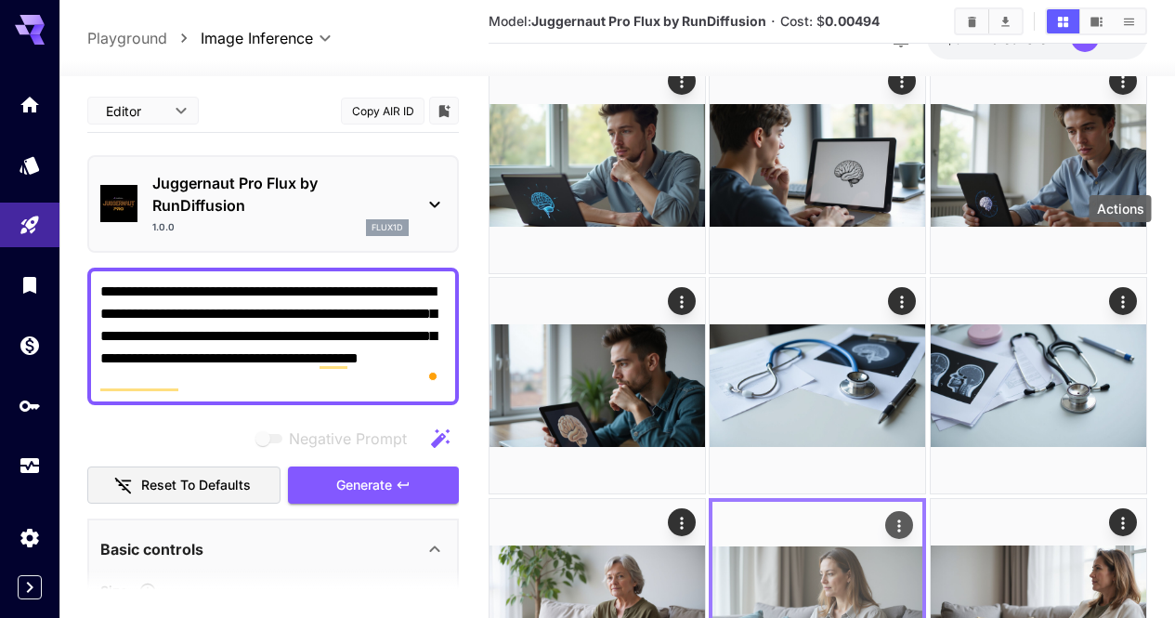
drag, startPoint x: 1131, startPoint y: 248, endPoint x: 1101, endPoint y: 257, distance: 31.1
click at [914, 511] on button "Actions" at bounding box center [900, 525] width 28 height 28
click at [909, 514] on div "Actions" at bounding box center [900, 525] width 19 height 22
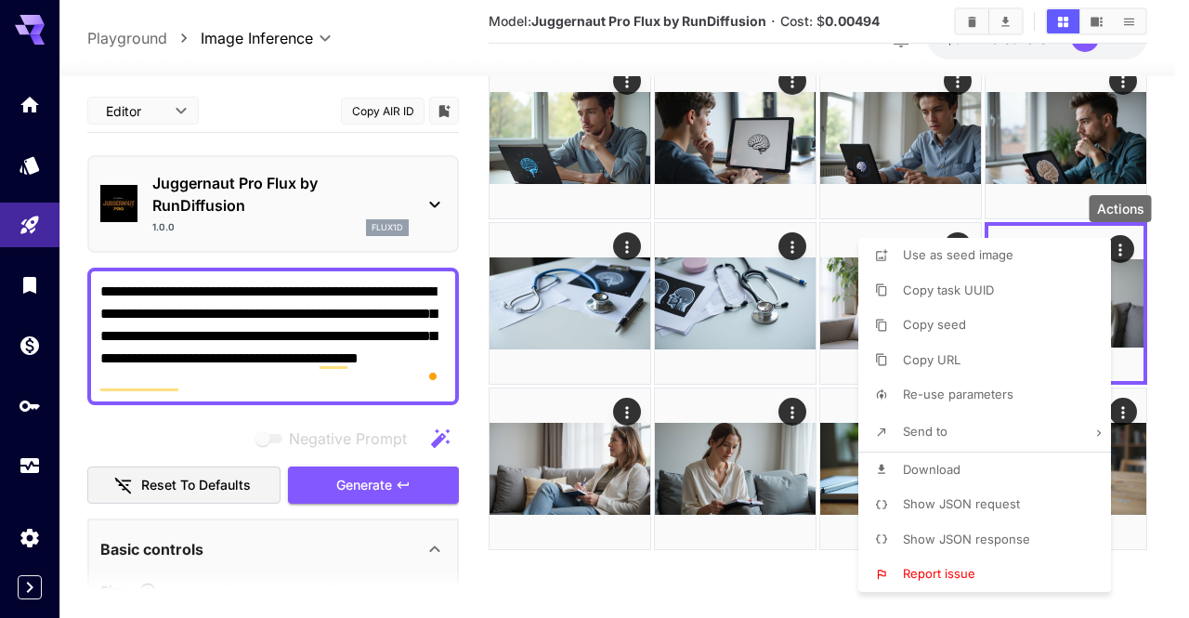
click at [979, 463] on li "Download" at bounding box center [990, 469] width 264 height 35
drag, startPoint x: 707, startPoint y: 399, endPoint x: 707, endPoint y: 378, distance: 21.4
click at [707, 398] on div at bounding box center [594, 309] width 1189 height 618
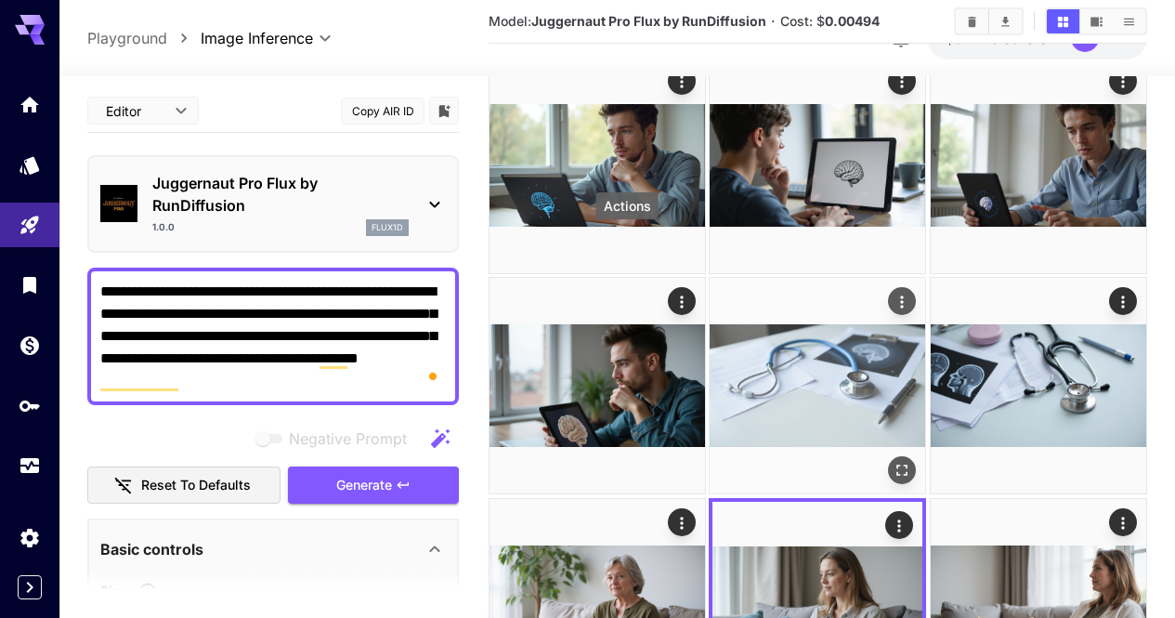
click at [893, 293] on icon "Actions" at bounding box center [902, 302] width 19 height 19
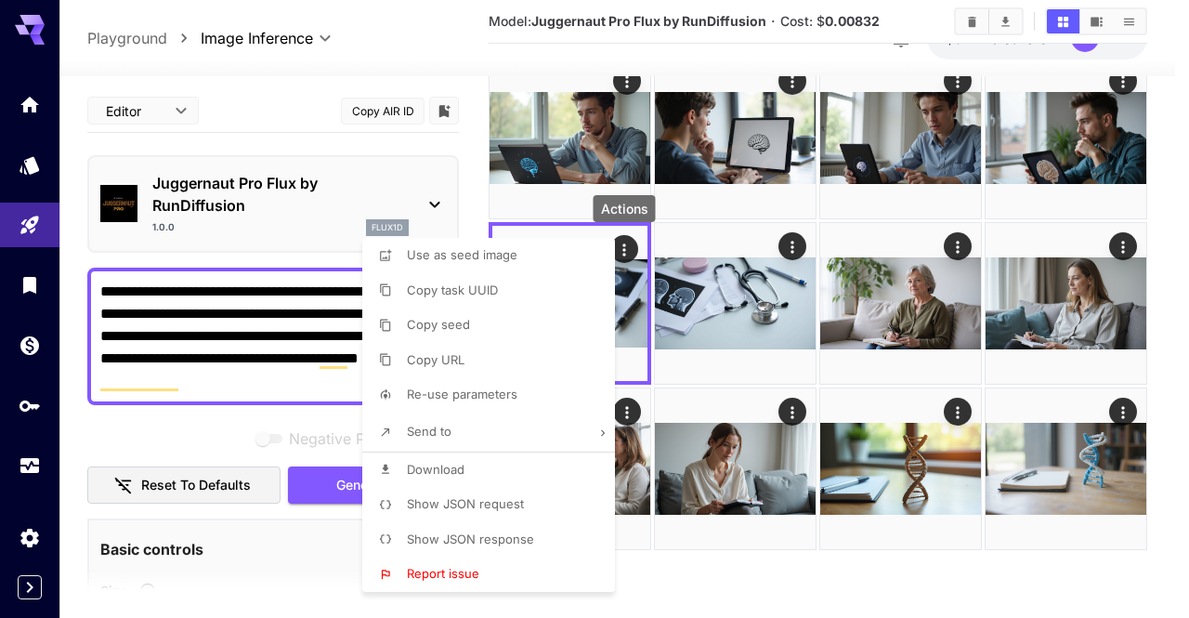
click at [547, 462] on li "Download" at bounding box center [494, 469] width 264 height 35
click at [821, 362] on div at bounding box center [594, 309] width 1189 height 618
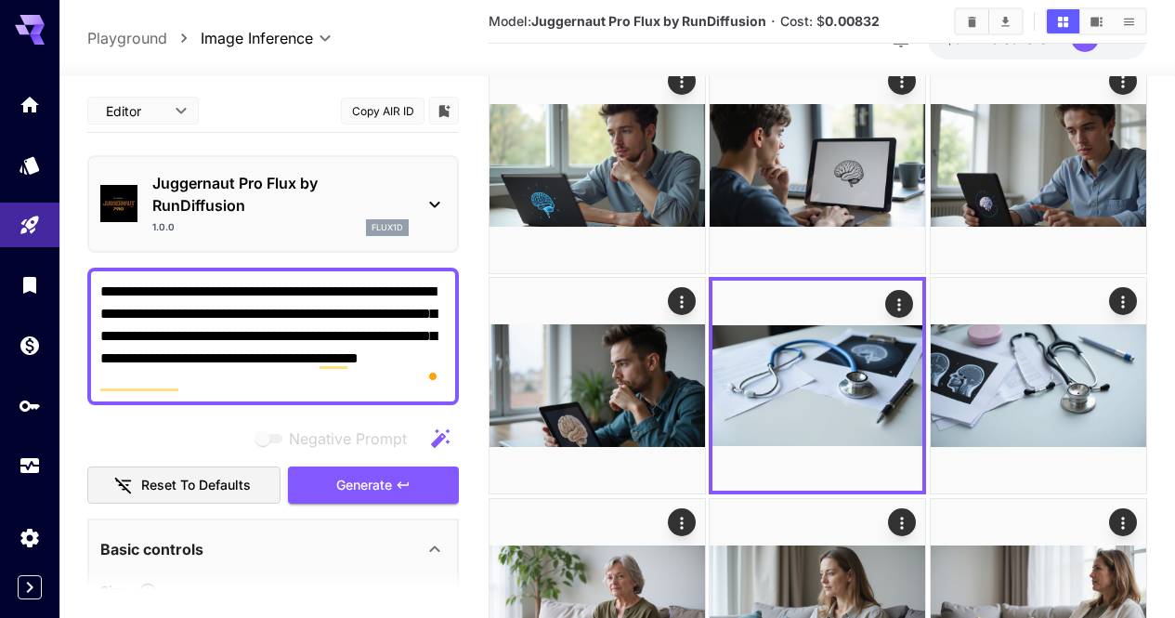
scroll to position [0, 0]
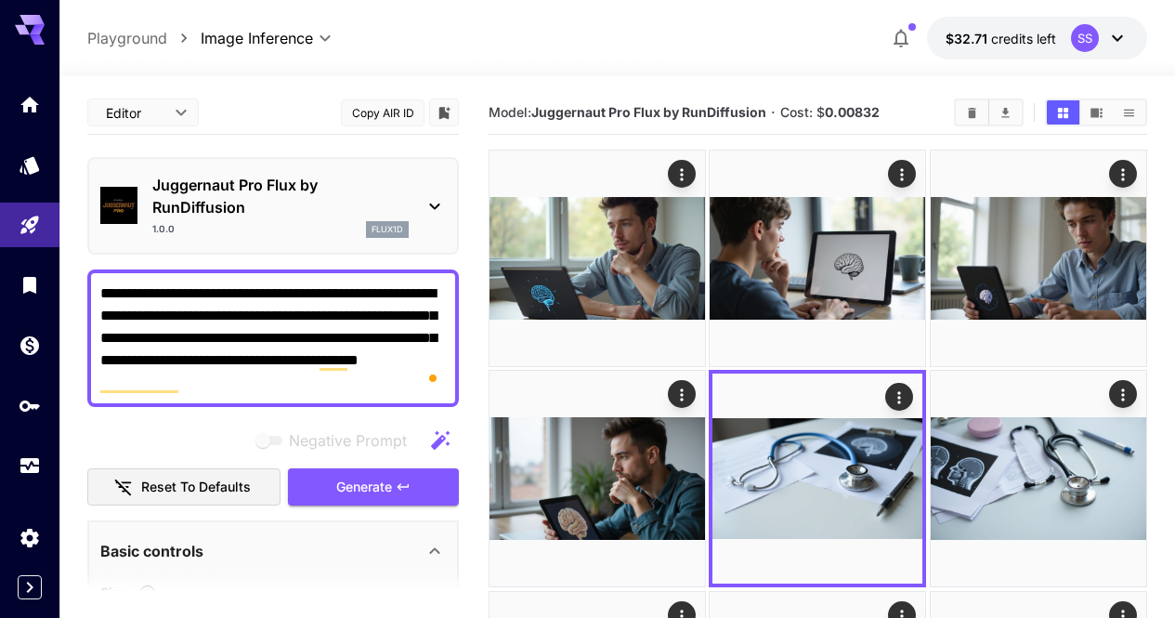
click at [371, 299] on textarea "**********" at bounding box center [272, 337] width 345 height 111
click at [371, 298] on textarea "**********" at bounding box center [272, 337] width 345 height 111
paste textarea "To enrich screen reader interactions, please activate Accessibility in Grammarl…"
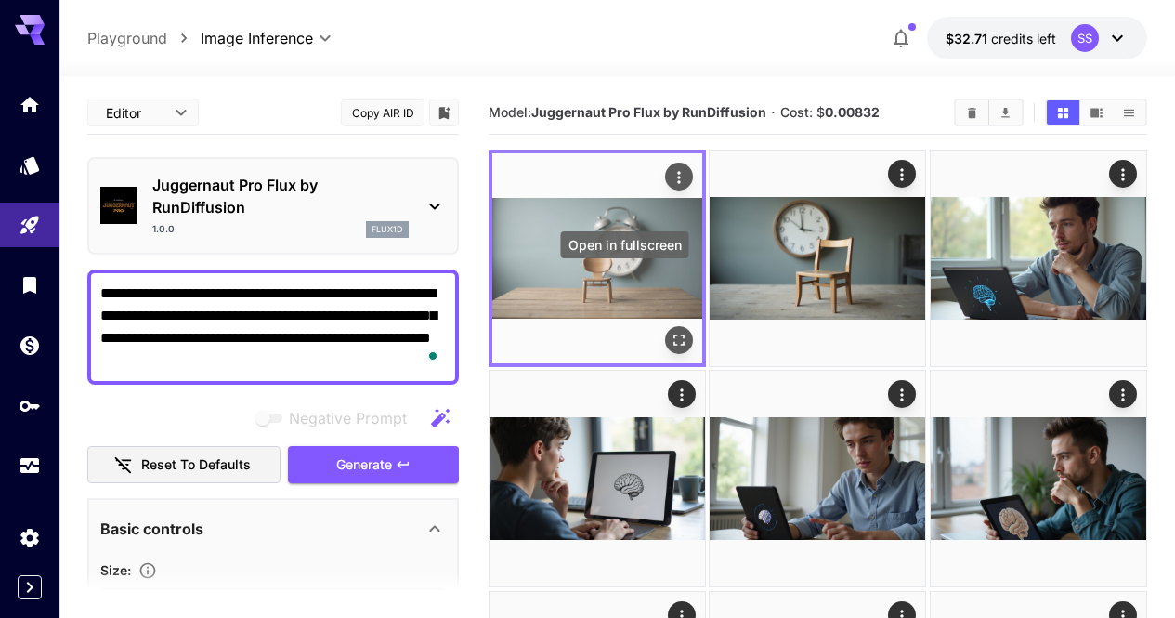
click at [670, 331] on icon "Open in fullscreen" at bounding box center [679, 340] width 19 height 19
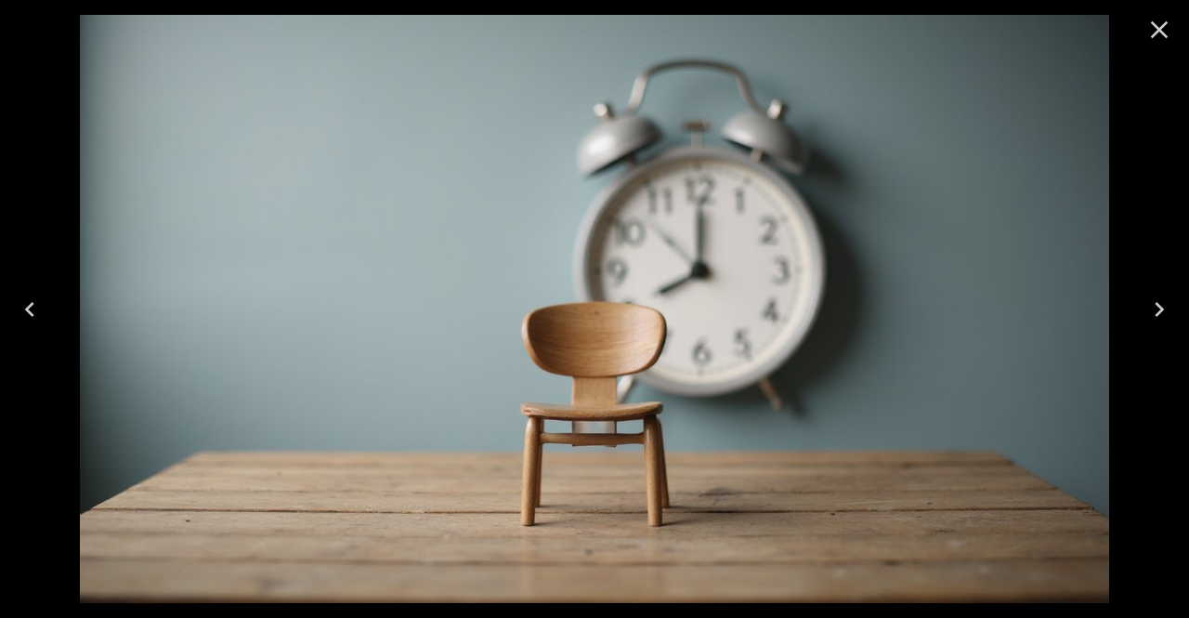
click at [1167, 30] on icon "Close" at bounding box center [1159, 30] width 30 height 30
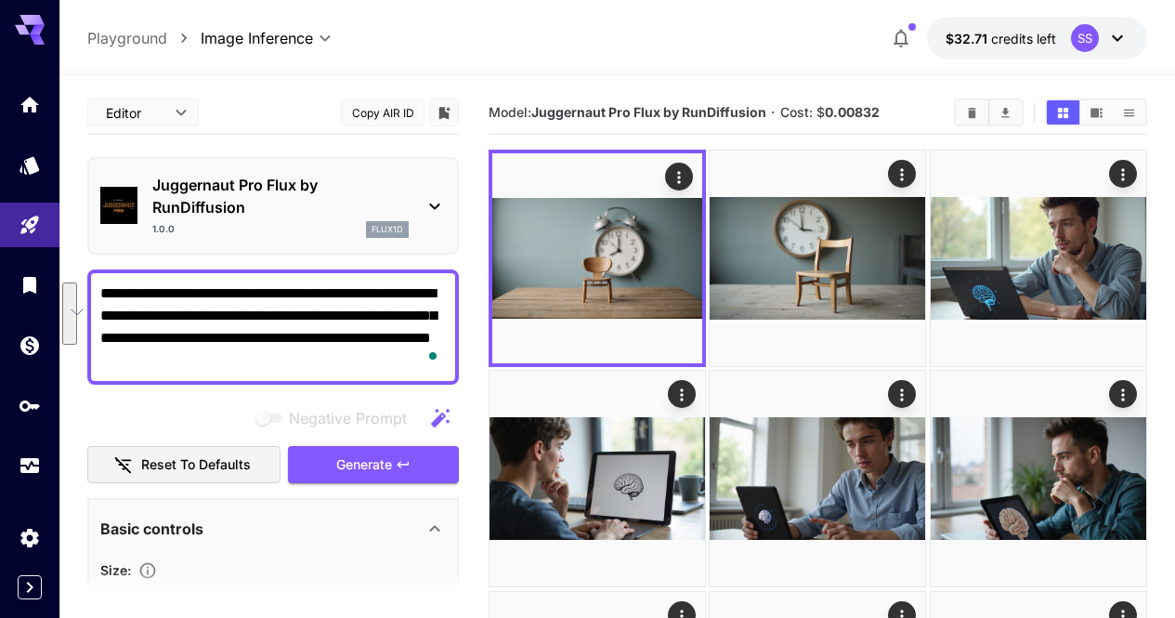
drag, startPoint x: 264, startPoint y: 315, endPoint x: 282, endPoint y: 348, distance: 38.2
click at [286, 355] on textarea "**********" at bounding box center [272, 326] width 345 height 89
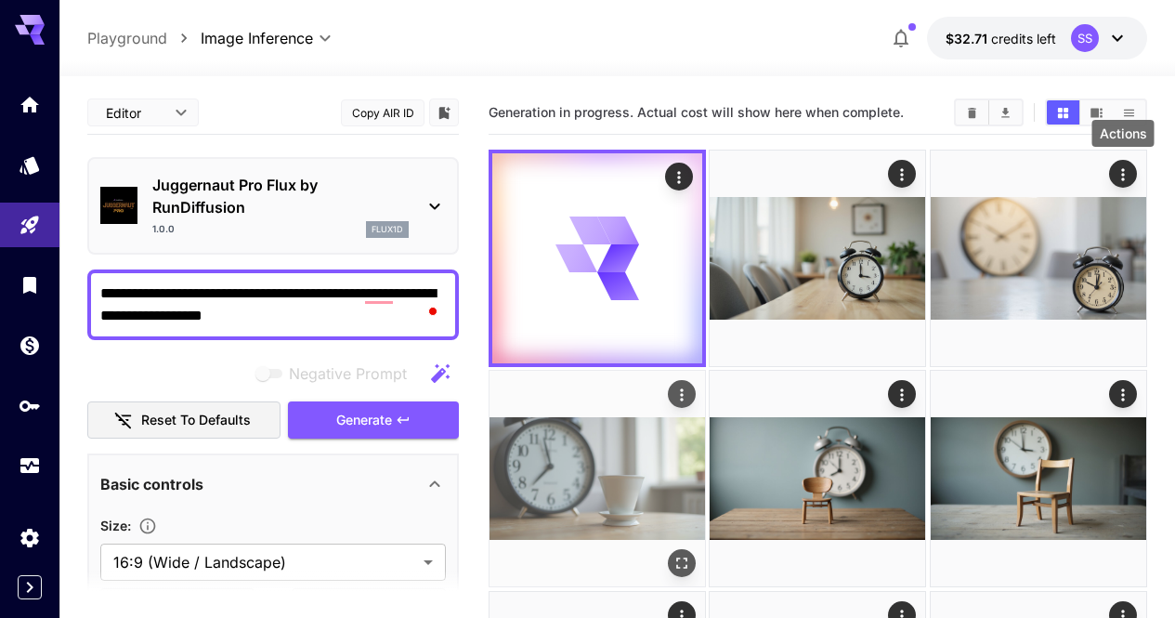
click at [691, 385] on icon "Actions" at bounding box center [681, 394] width 19 height 19
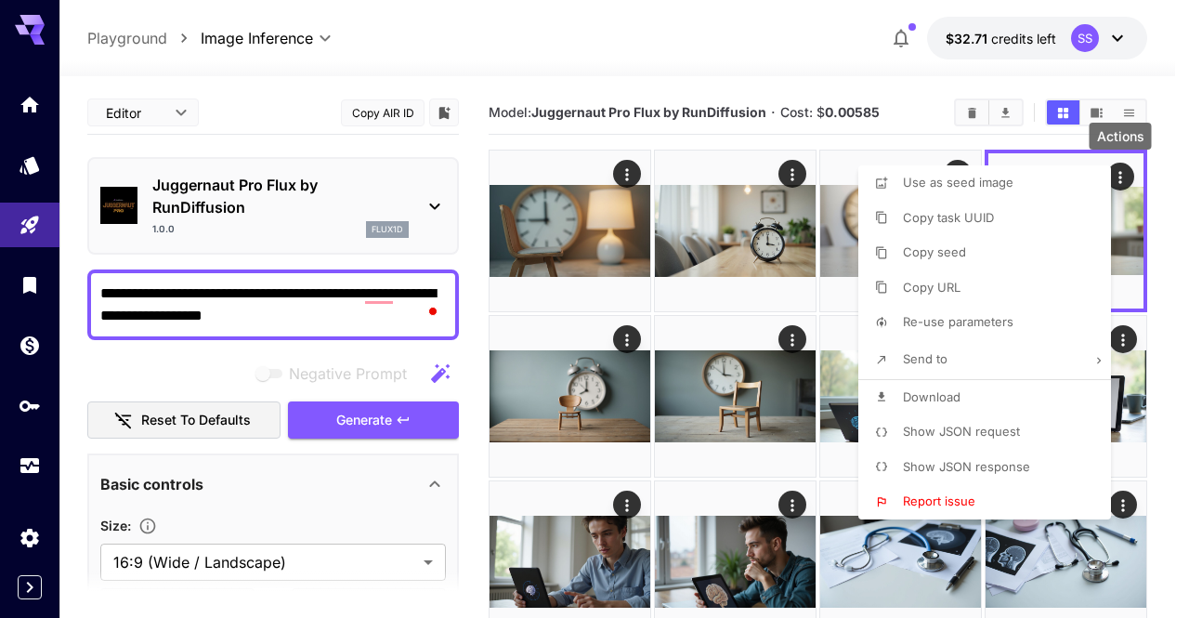
click at [1027, 388] on li "Download" at bounding box center [990, 397] width 264 height 35
click at [692, 373] on div at bounding box center [594, 309] width 1189 height 618
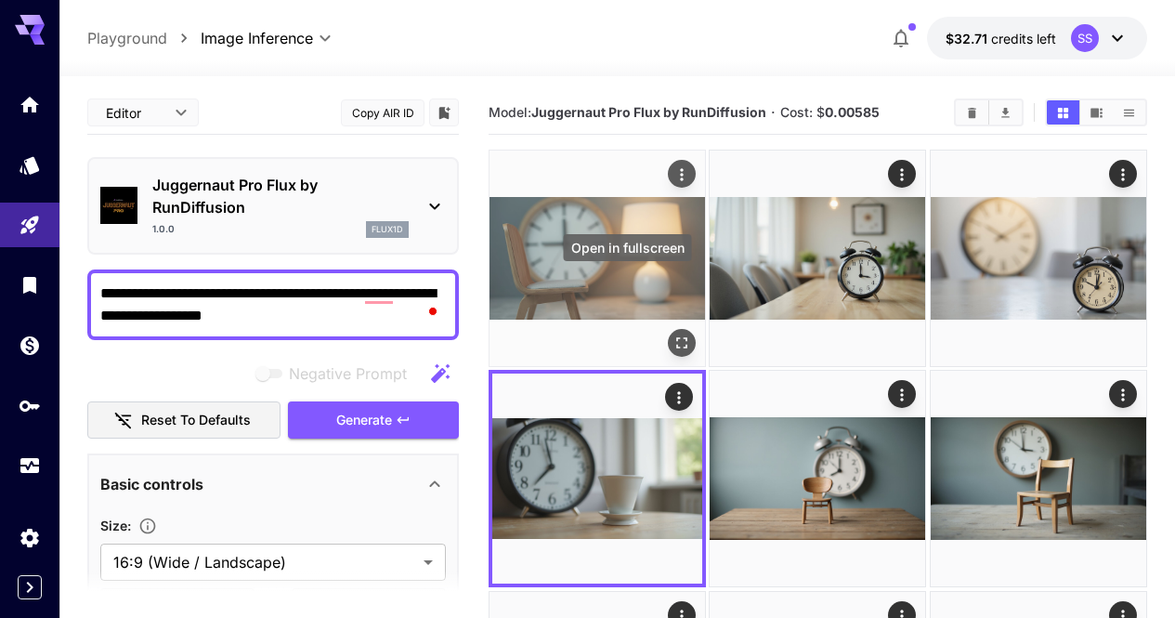
click at [672, 333] on icon "Open in fullscreen" at bounding box center [681, 342] width 19 height 19
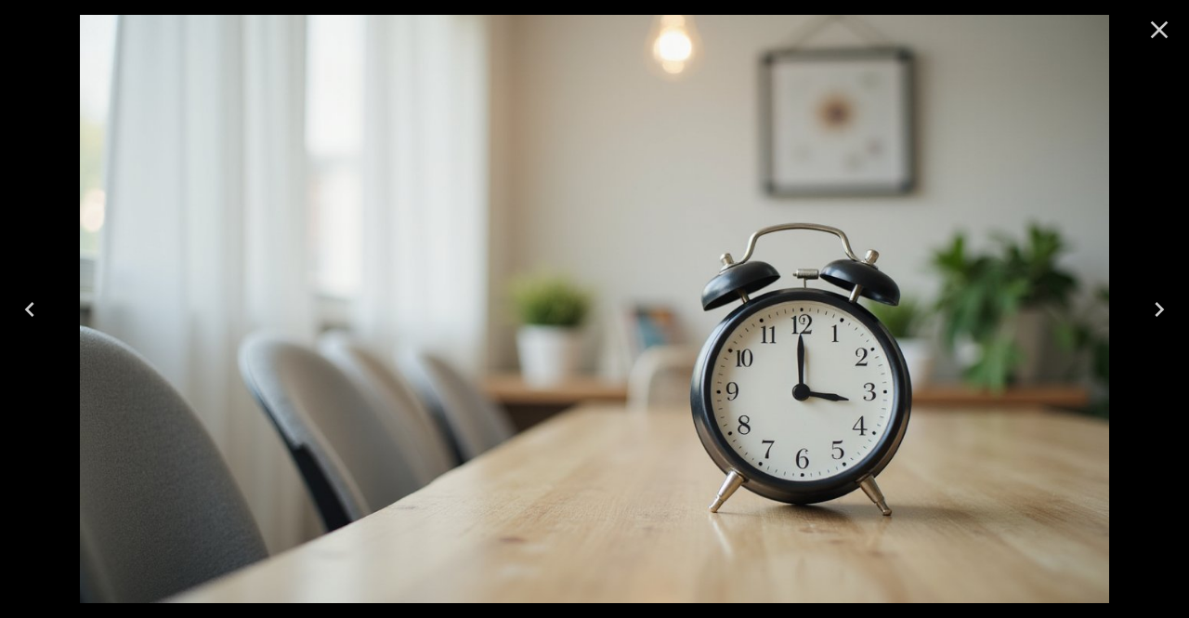
click at [622, 265] on img at bounding box center [594, 309] width 1029 height 588
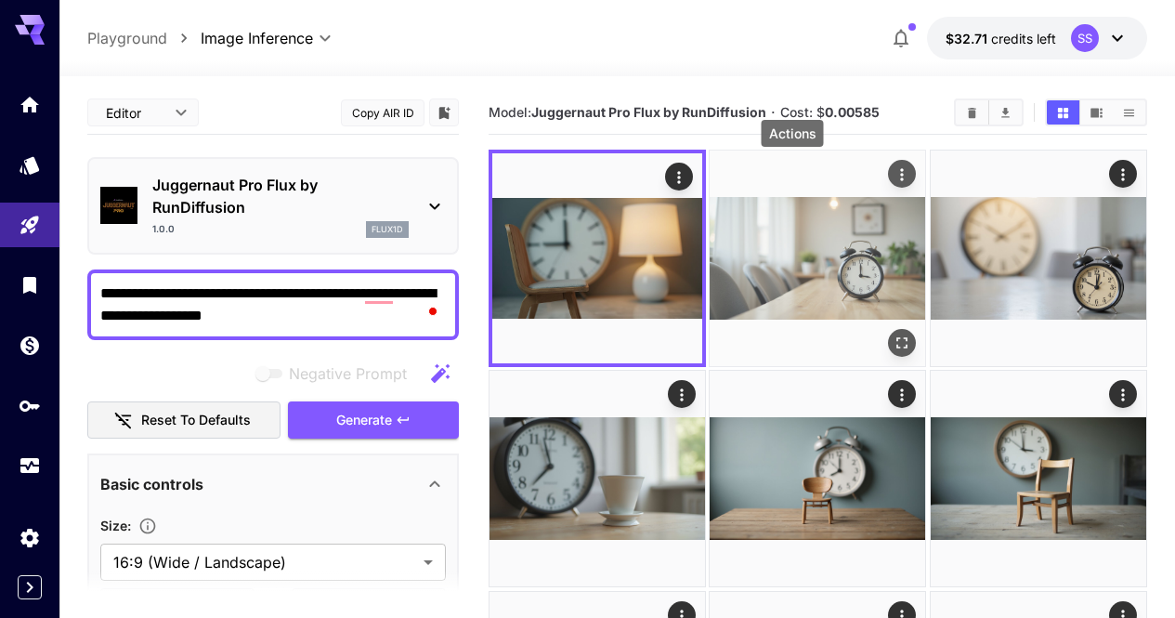
click at [893, 176] on icon "Actions" at bounding box center [902, 174] width 19 height 19
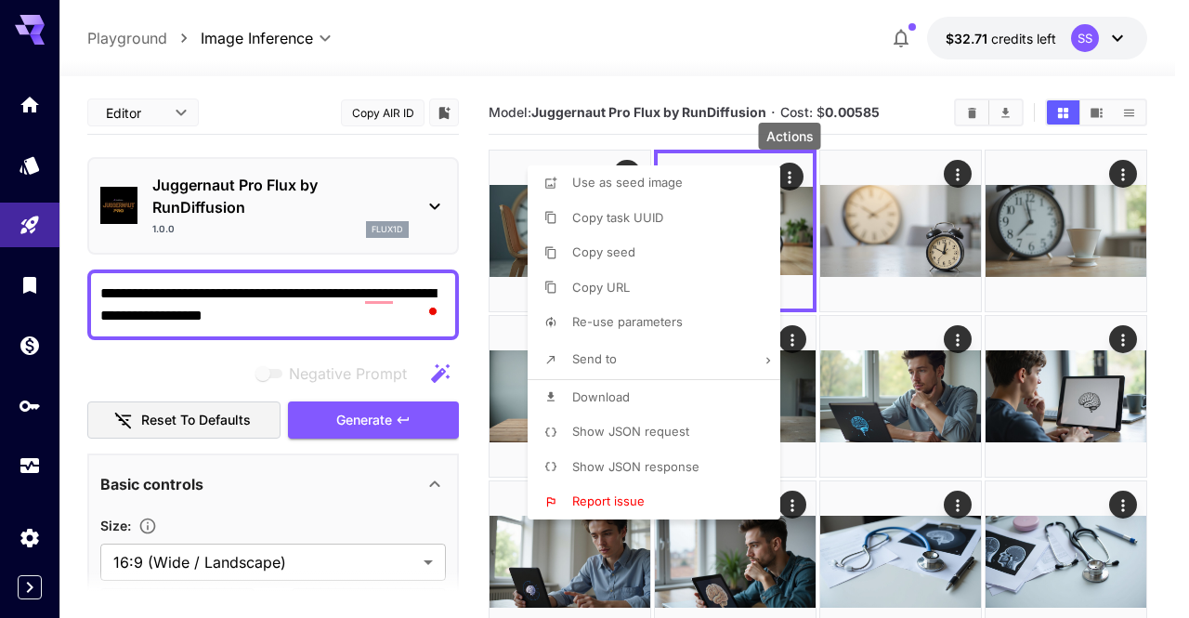
click at [724, 387] on li "Download" at bounding box center [660, 397] width 264 height 35
click at [910, 384] on div at bounding box center [594, 309] width 1189 height 618
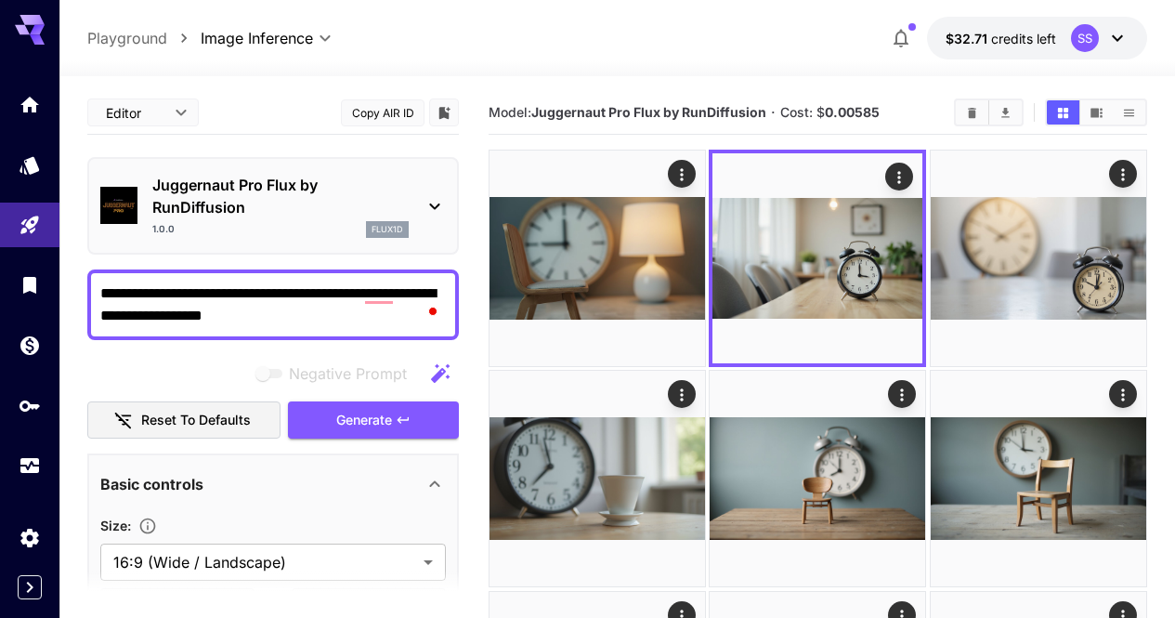
click at [357, 322] on textarea "**********" at bounding box center [272, 304] width 345 height 45
click at [357, 321] on textarea "**********" at bounding box center [272, 304] width 345 height 45
click at [360, 326] on textarea "**********" at bounding box center [272, 304] width 345 height 45
paste textarea "**********"
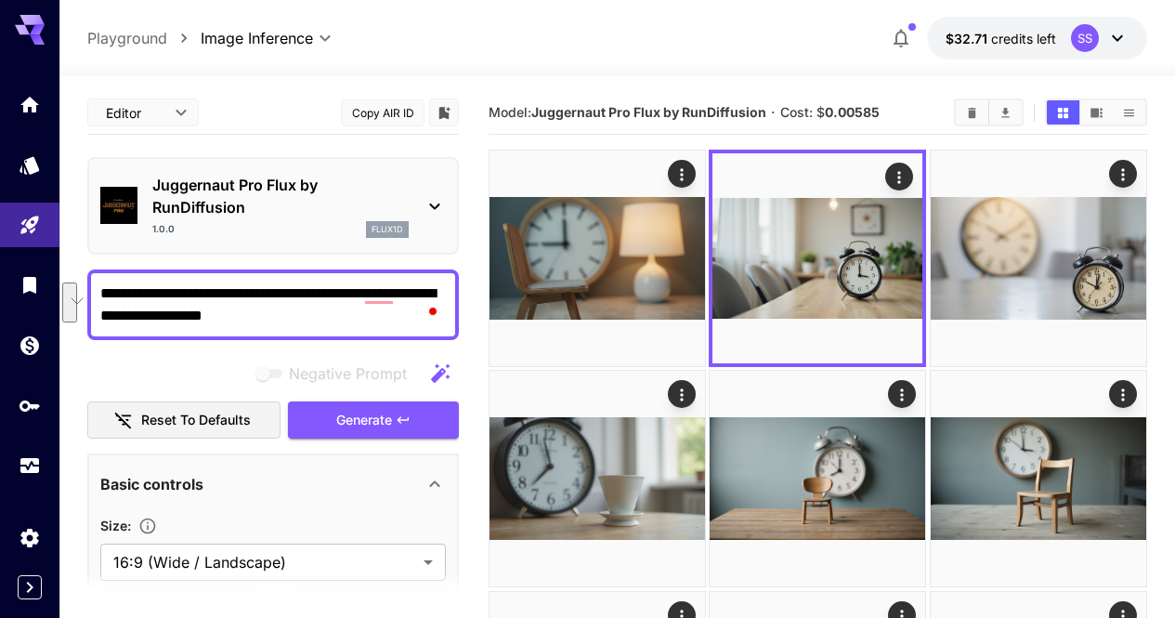
type textarea "**********"
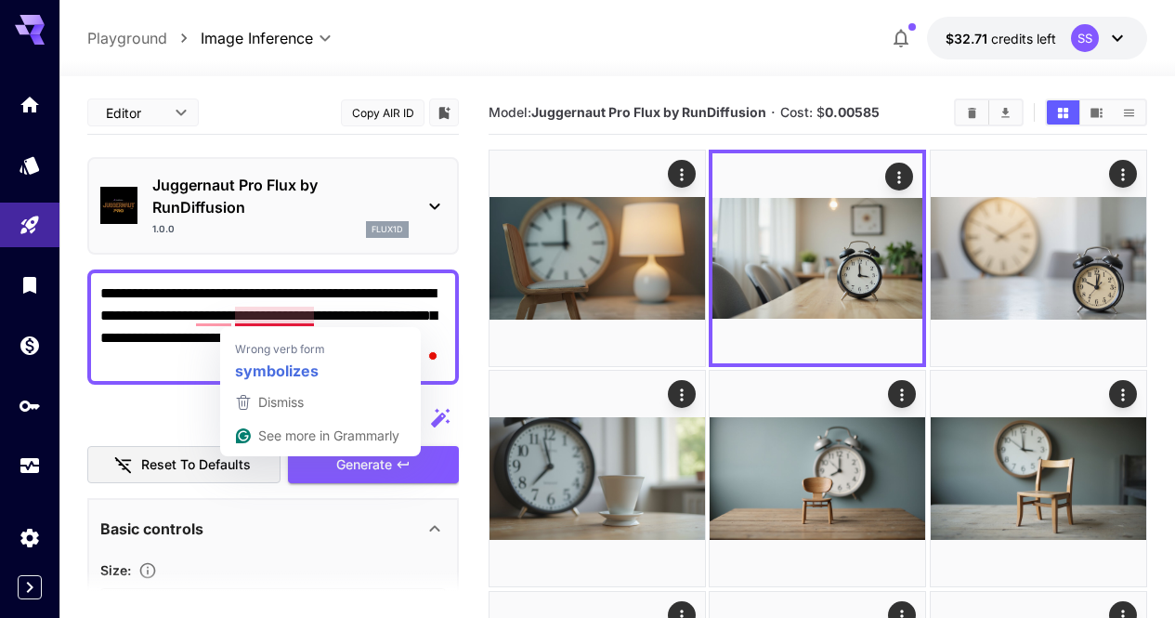
click at [237, 314] on textarea "**********" at bounding box center [272, 326] width 345 height 89
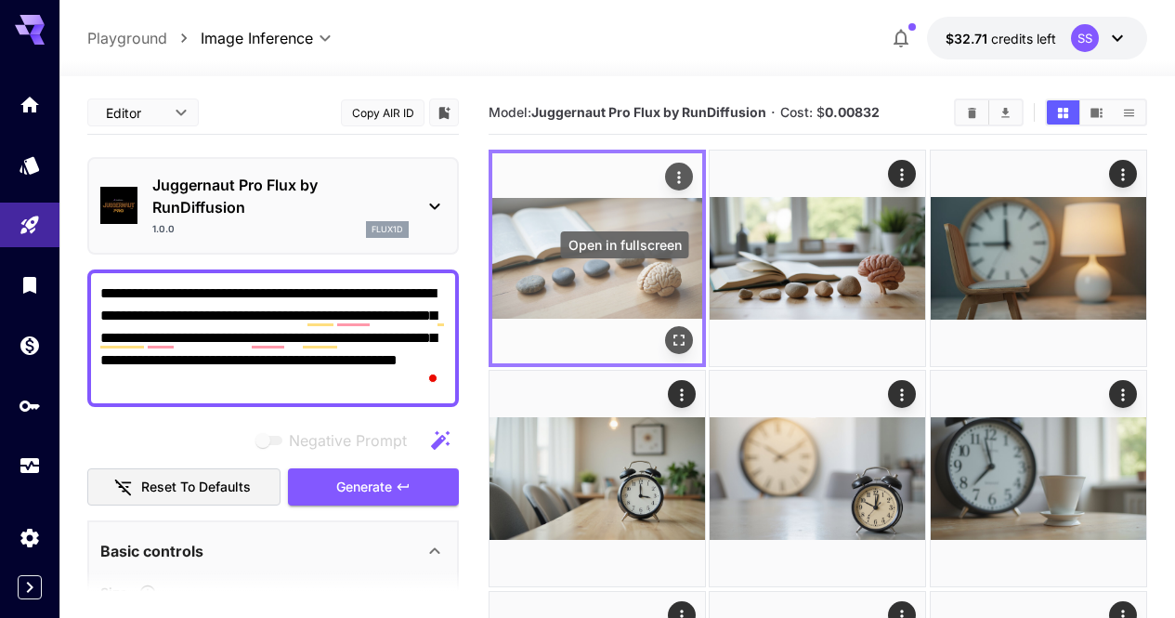
click at [670, 331] on icon "Open in fullscreen" at bounding box center [679, 340] width 19 height 19
click at [670, 176] on icon "Actions" at bounding box center [679, 177] width 19 height 19
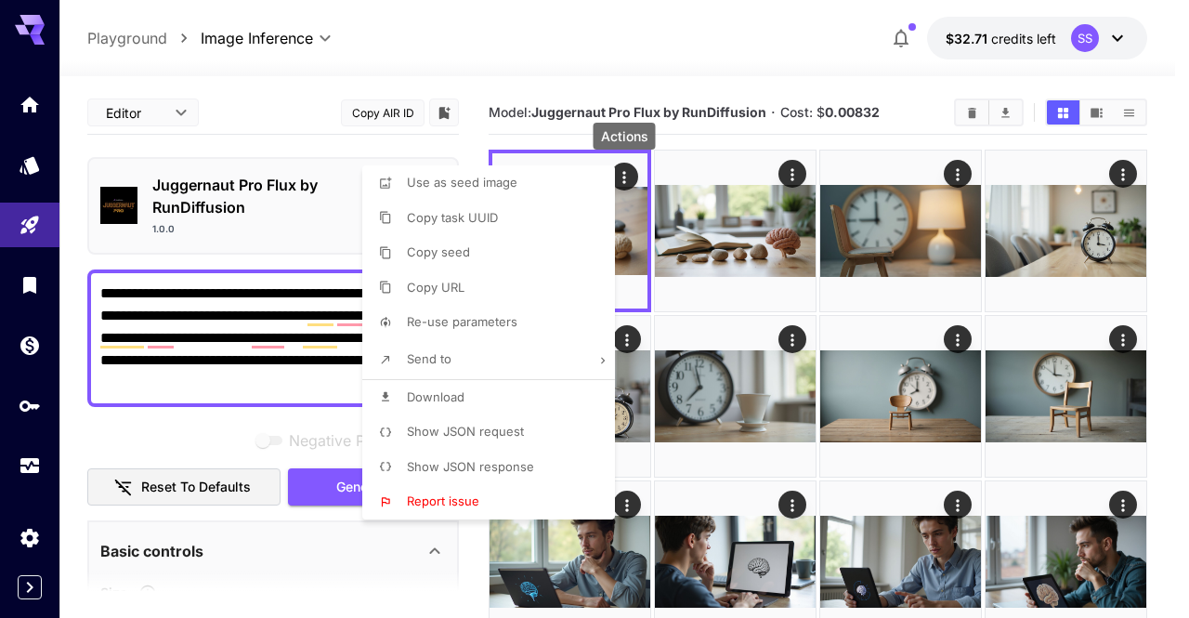
click at [570, 394] on li "Download" at bounding box center [494, 397] width 264 height 35
drag, startPoint x: 833, startPoint y: 340, endPoint x: 820, endPoint y: 237, distance: 103.9
click at [833, 337] on div at bounding box center [594, 309] width 1189 height 618
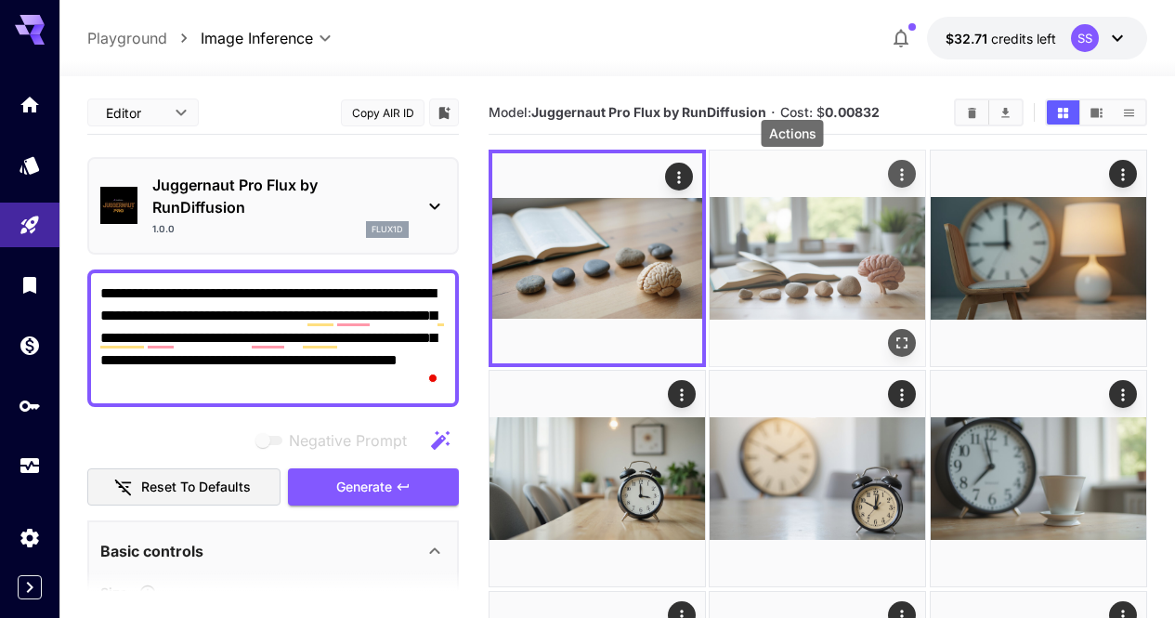
click at [893, 176] on icon "Actions" at bounding box center [902, 174] width 19 height 19
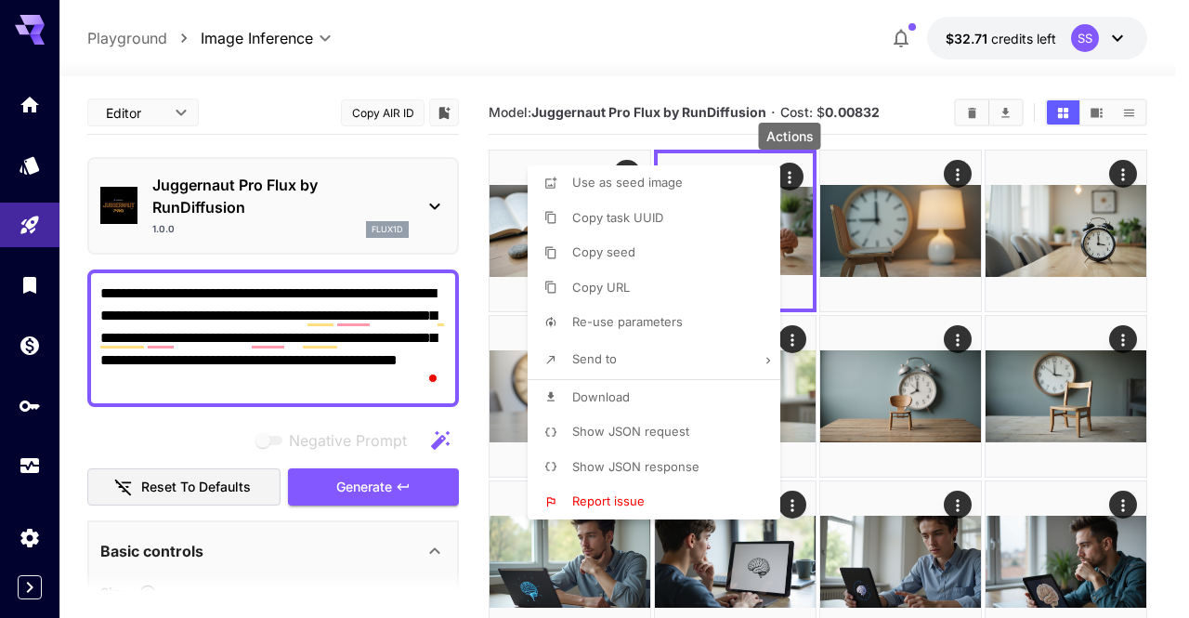
drag, startPoint x: 721, startPoint y: 388, endPoint x: 812, endPoint y: 397, distance: 91.5
click at [721, 388] on li "Download" at bounding box center [660, 397] width 264 height 35
click at [982, 410] on div at bounding box center [594, 309] width 1189 height 618
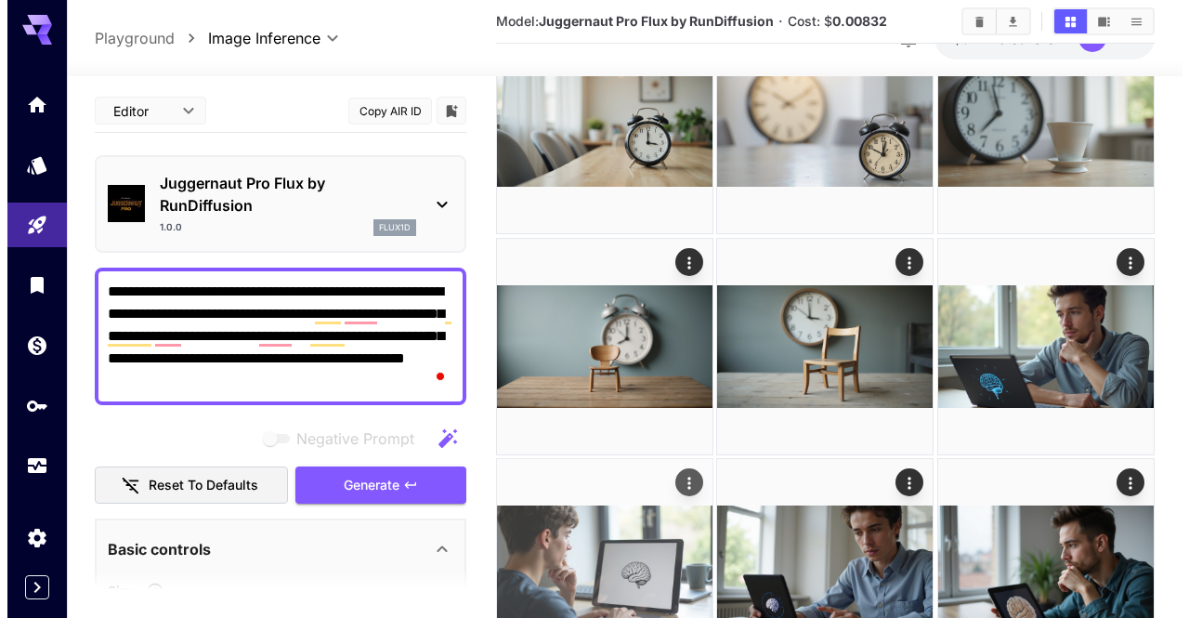
scroll to position [411, 0]
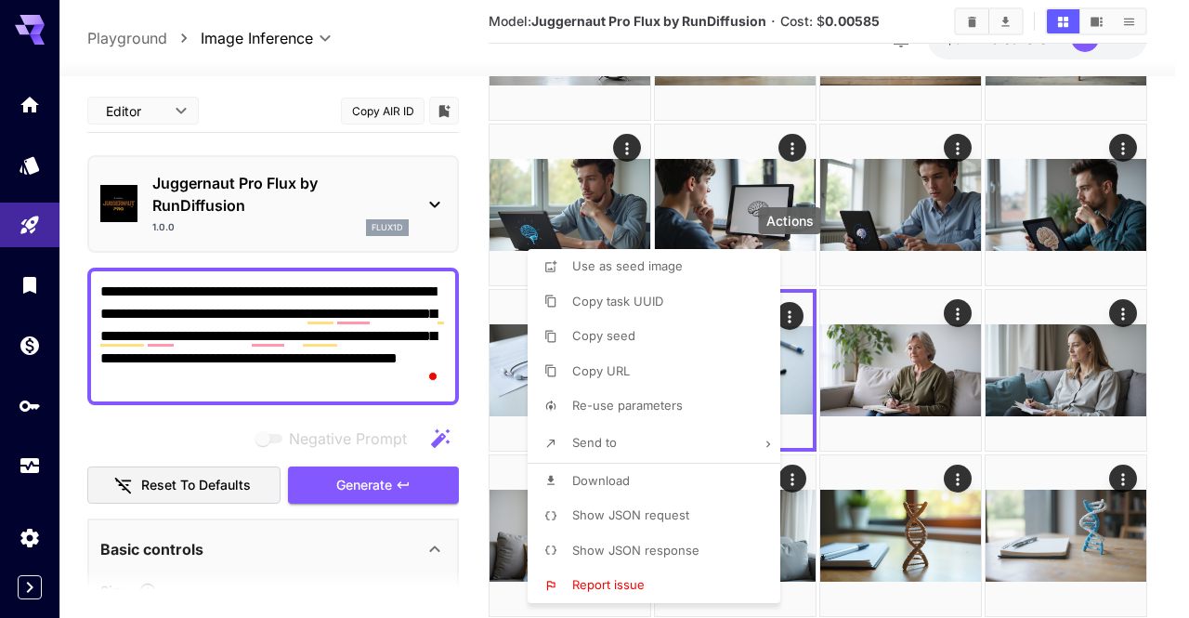
click at [728, 504] on li "Show JSON request" at bounding box center [660, 515] width 264 height 35
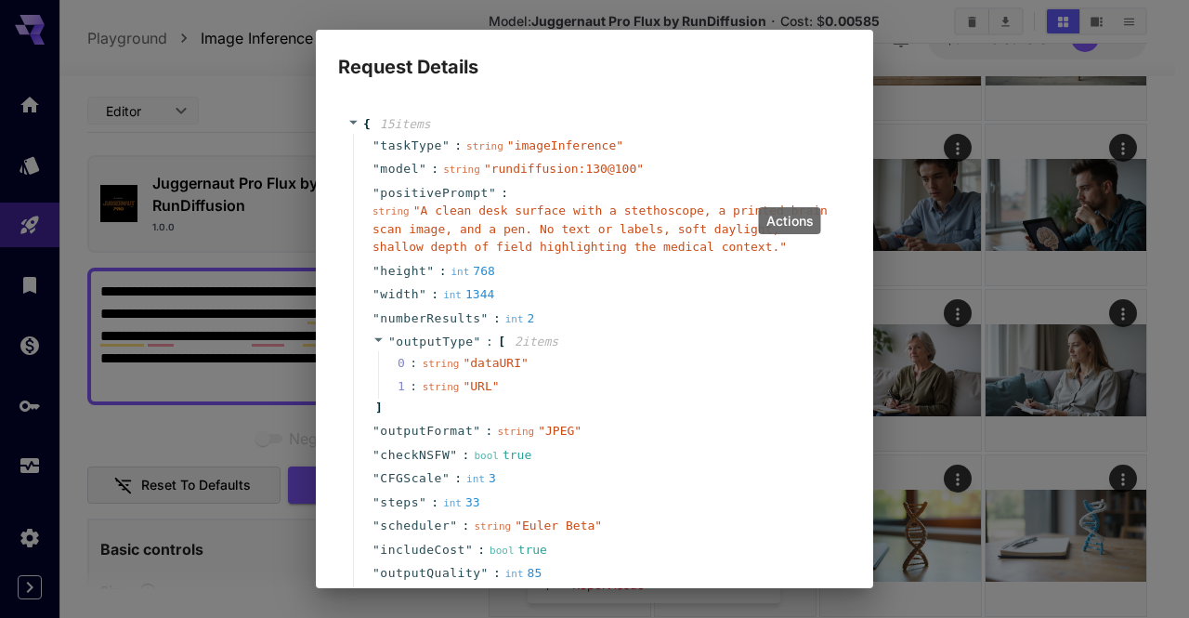
click at [602, 217] on div "string " A clean desk surface with a stethoscope, a printed brain scan image, a…" at bounding box center [601, 229] width 459 height 55
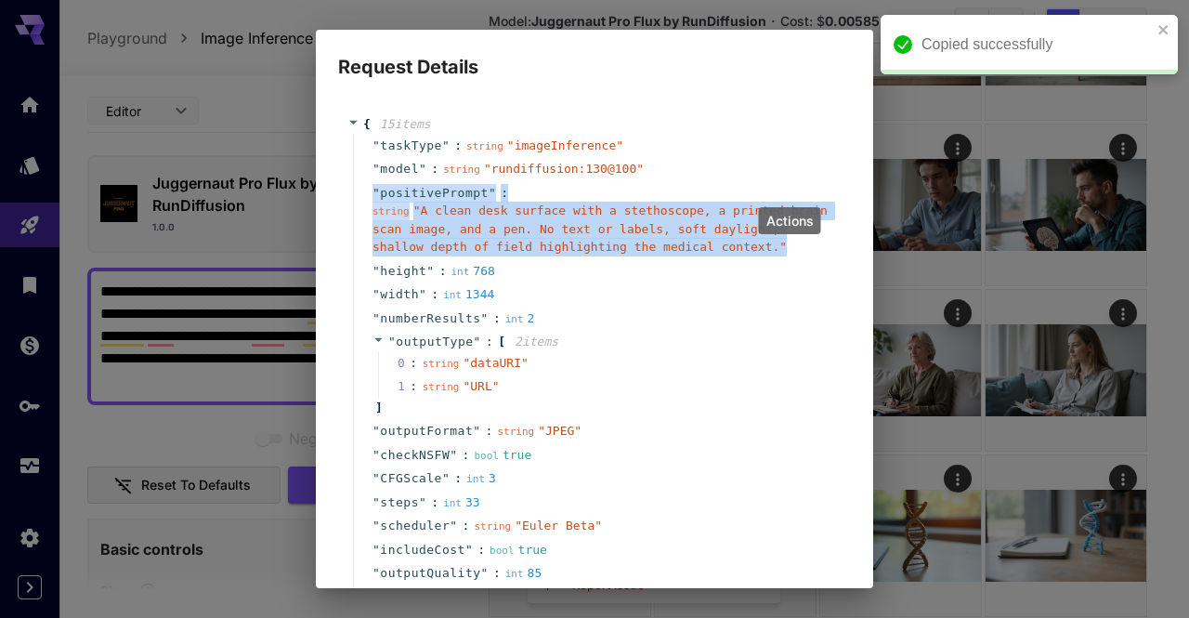
click at [602, 217] on div "string " A clean desk surface with a stethoscope, a printed brain scan image, a…" at bounding box center [601, 229] width 459 height 55
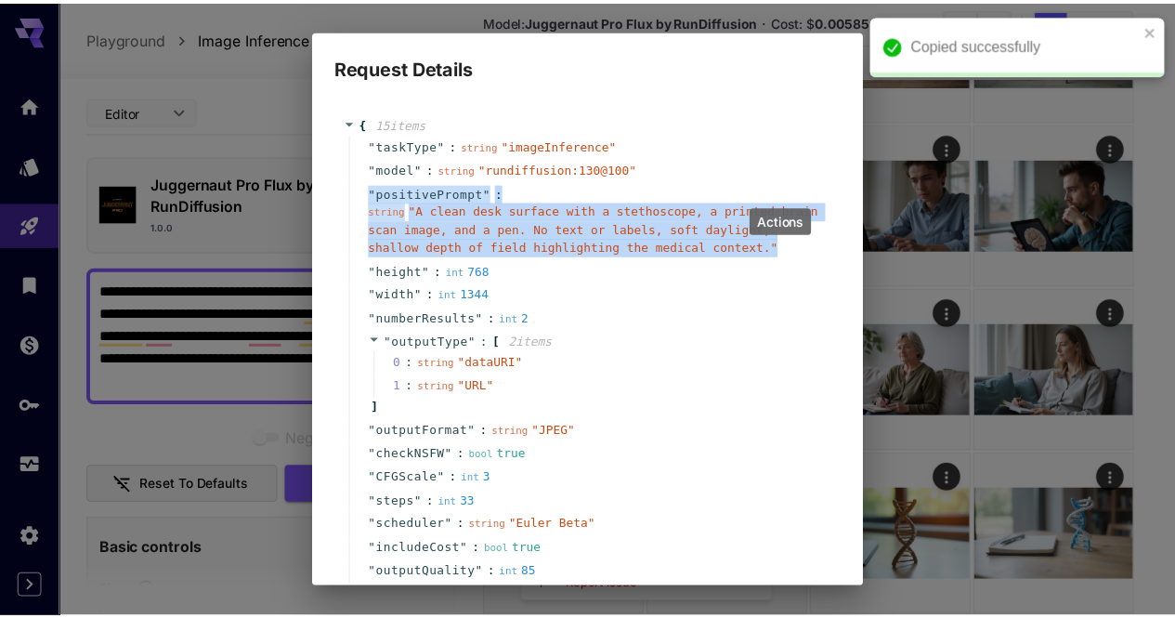
scroll to position [150, 0]
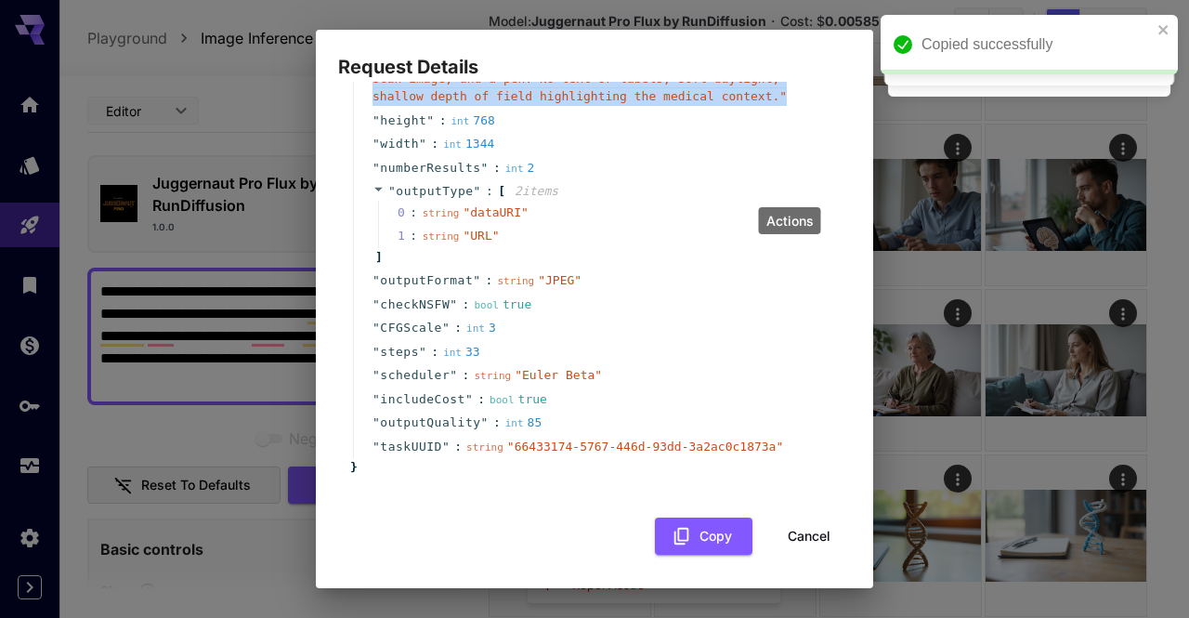
click at [816, 538] on button "Cancel" at bounding box center [809, 536] width 84 height 38
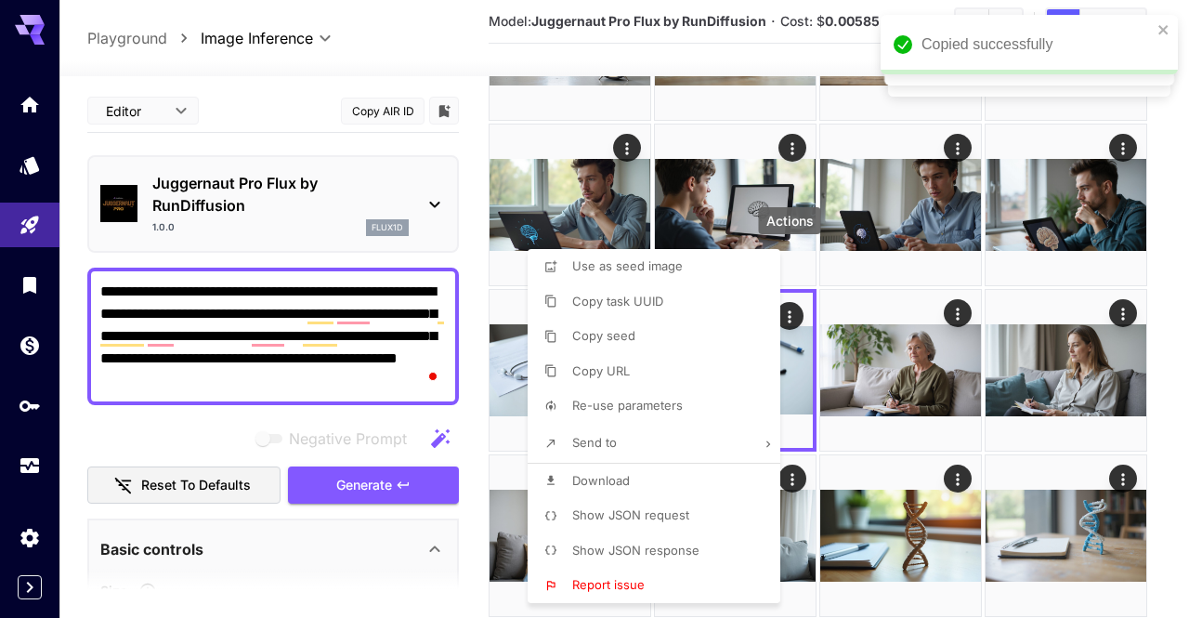
click at [379, 316] on div at bounding box center [594, 309] width 1189 height 618
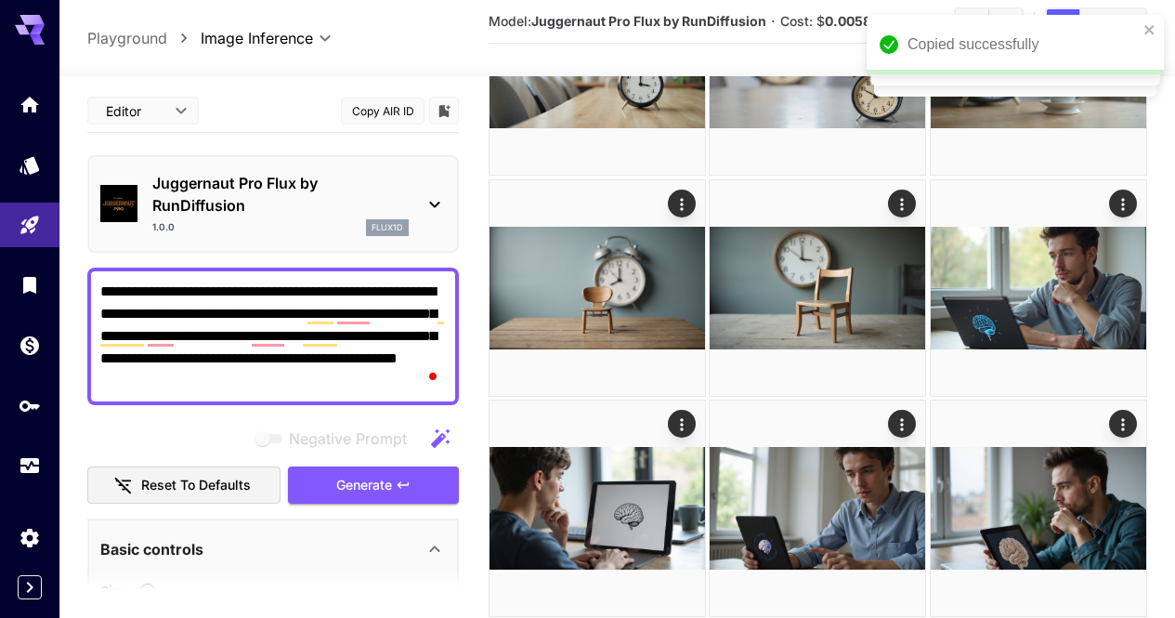
click at [379, 316] on div at bounding box center [587, 309] width 1175 height 618
click at [379, 316] on textarea "**********" at bounding box center [272, 335] width 345 height 111
paste textarea "To enrich screen reader interactions, please activate Accessibility in Grammarl…"
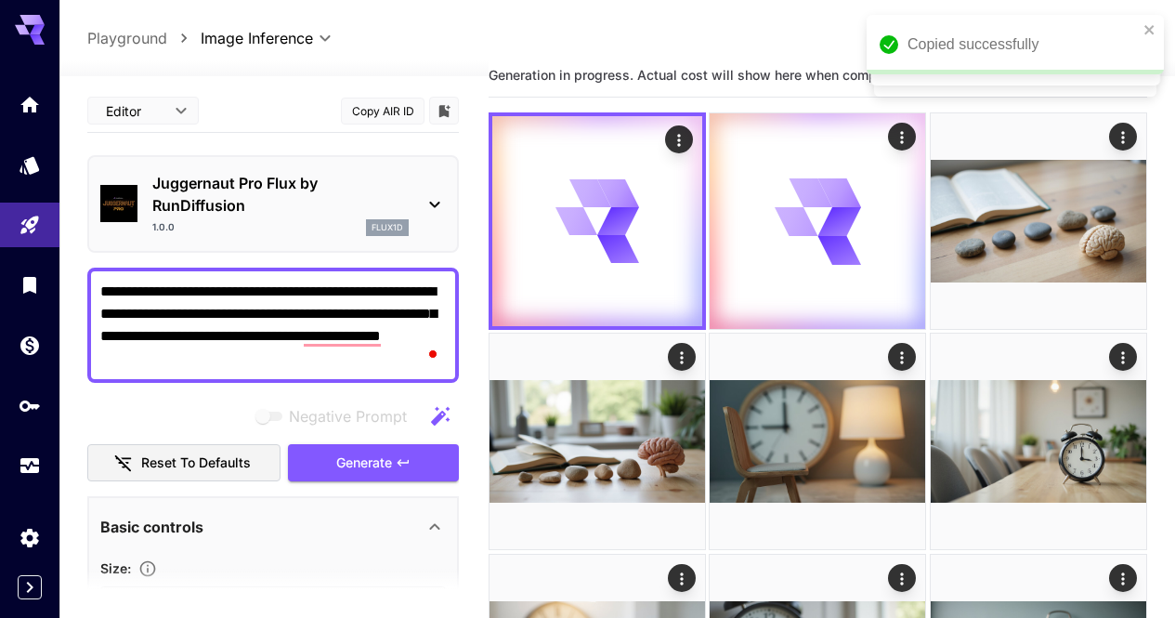
scroll to position [0, 0]
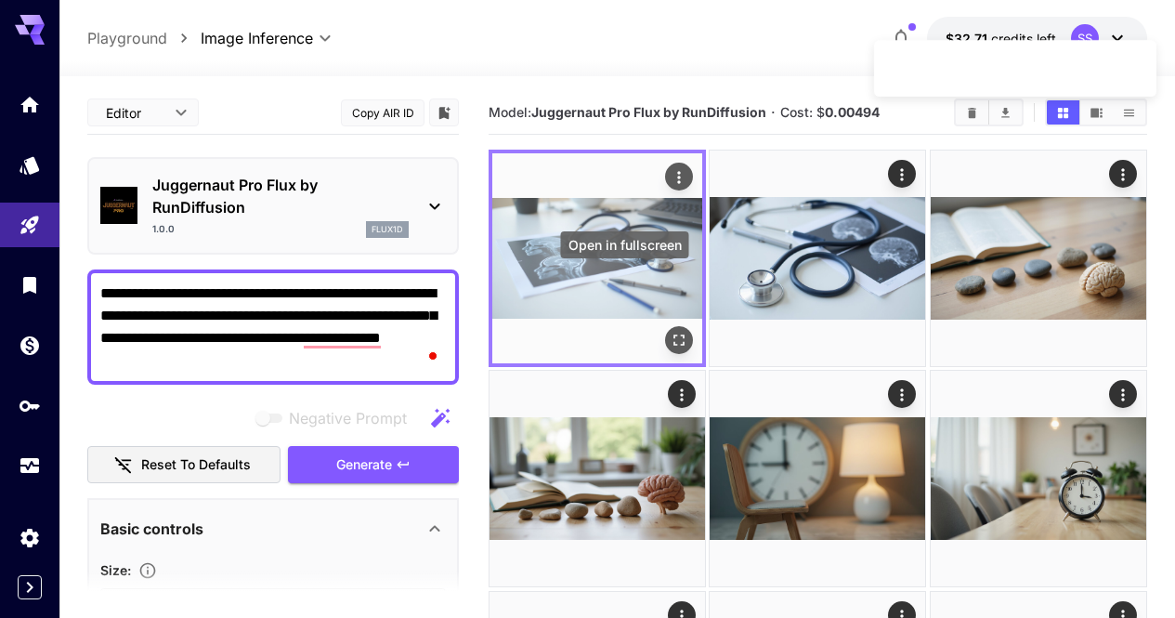
type textarea "**********"
click at [673, 334] on icon "Open in fullscreen" at bounding box center [678, 339] width 11 height 11
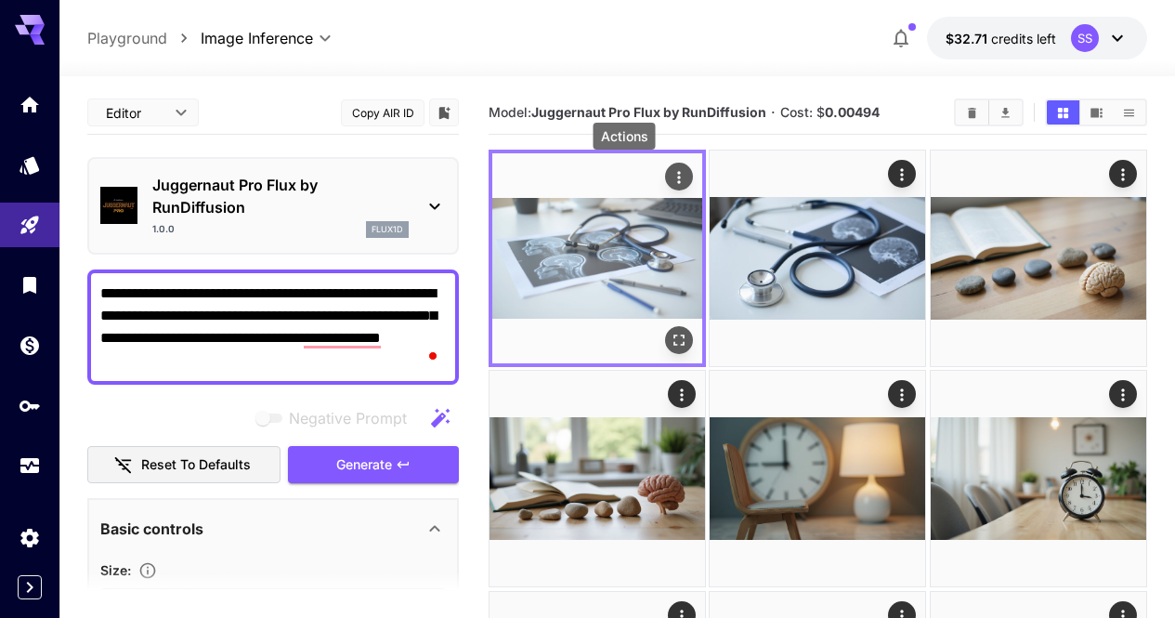
click at [670, 176] on icon "Actions" at bounding box center [679, 177] width 19 height 19
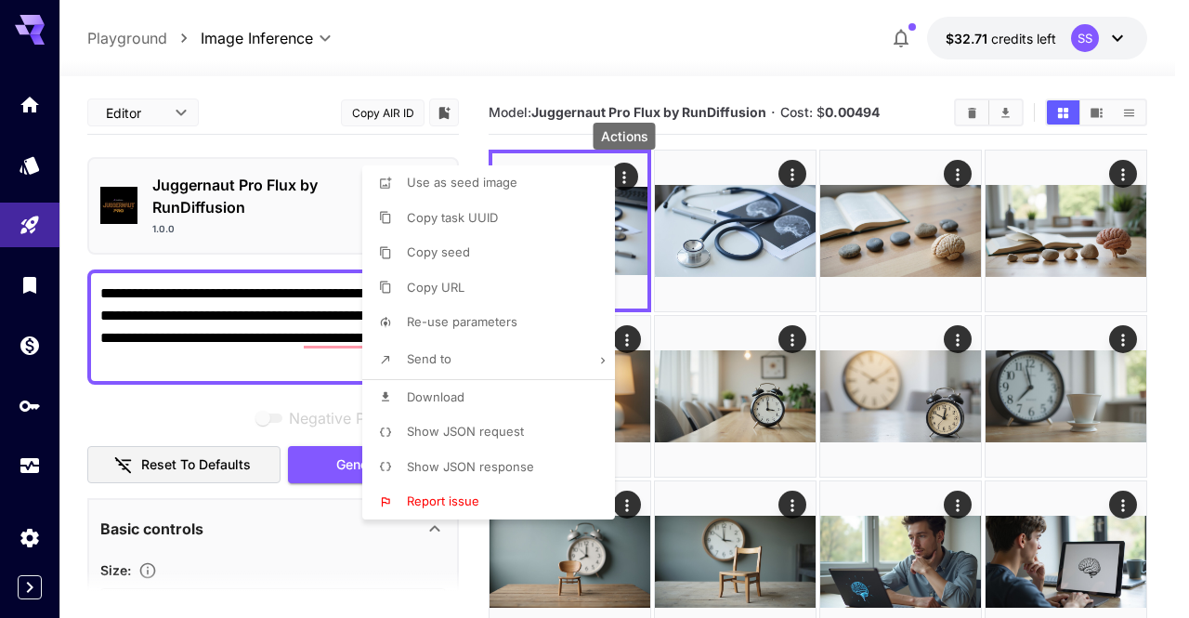
click at [580, 382] on li "Download" at bounding box center [494, 397] width 264 height 35
click at [832, 383] on div at bounding box center [594, 309] width 1189 height 618
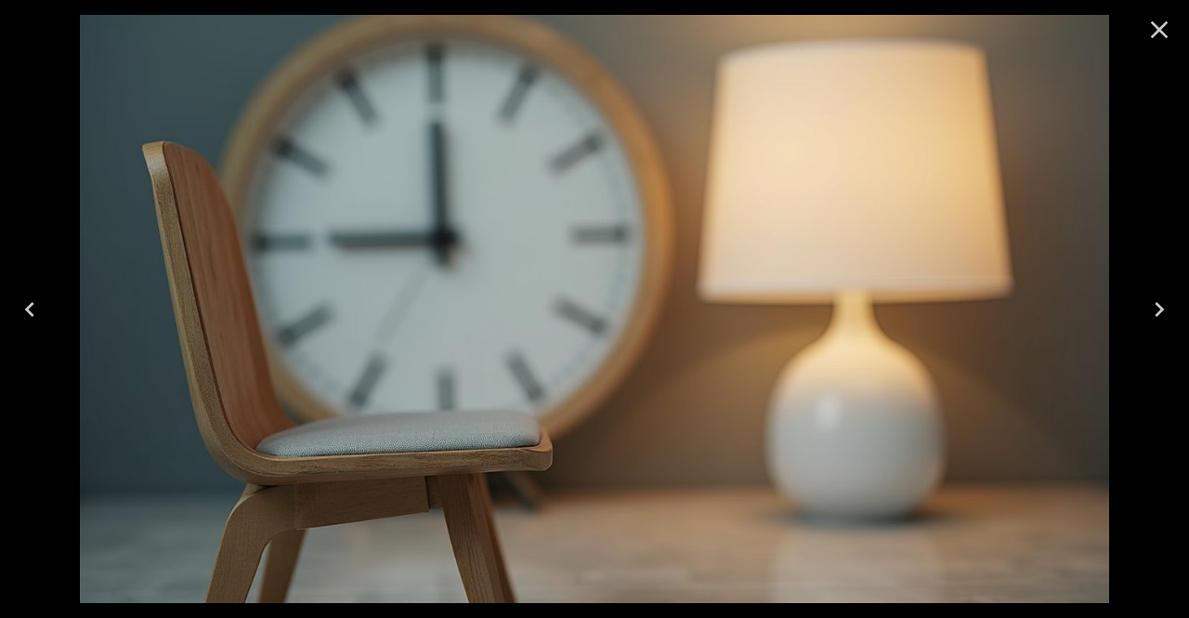
click at [1145, 319] on icon "Next" at bounding box center [1159, 309] width 30 height 30
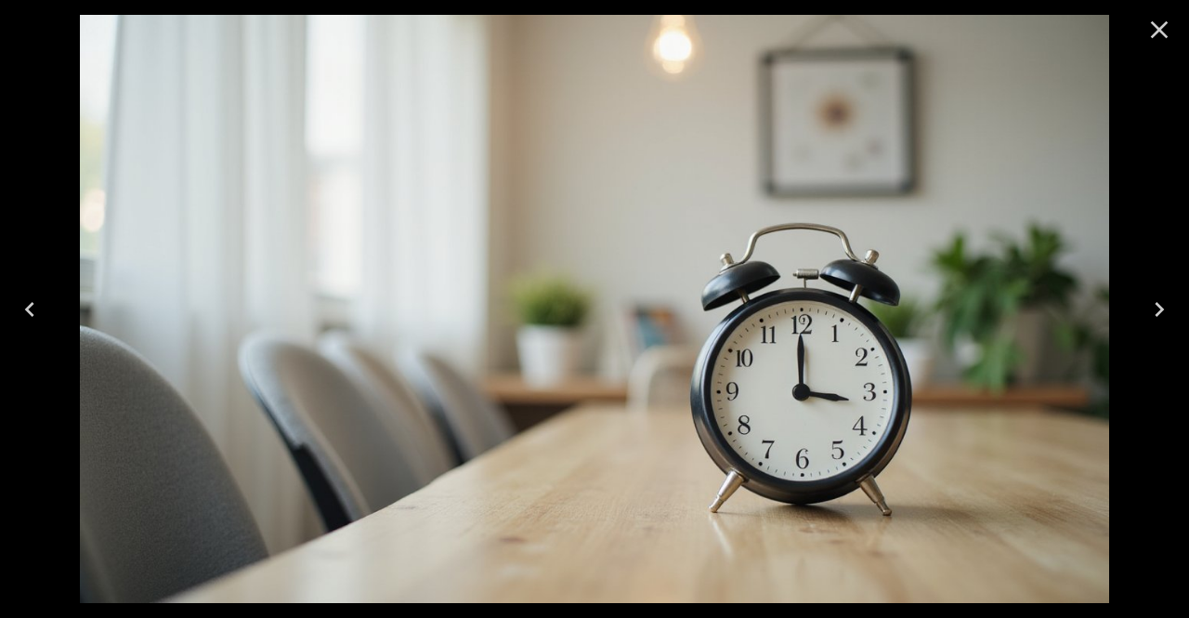
drag, startPoint x: 9, startPoint y: 312, endPoint x: 52, endPoint y: 329, distance: 45.9
click at [9, 311] on button "Previous" at bounding box center [29, 309] width 59 height 74
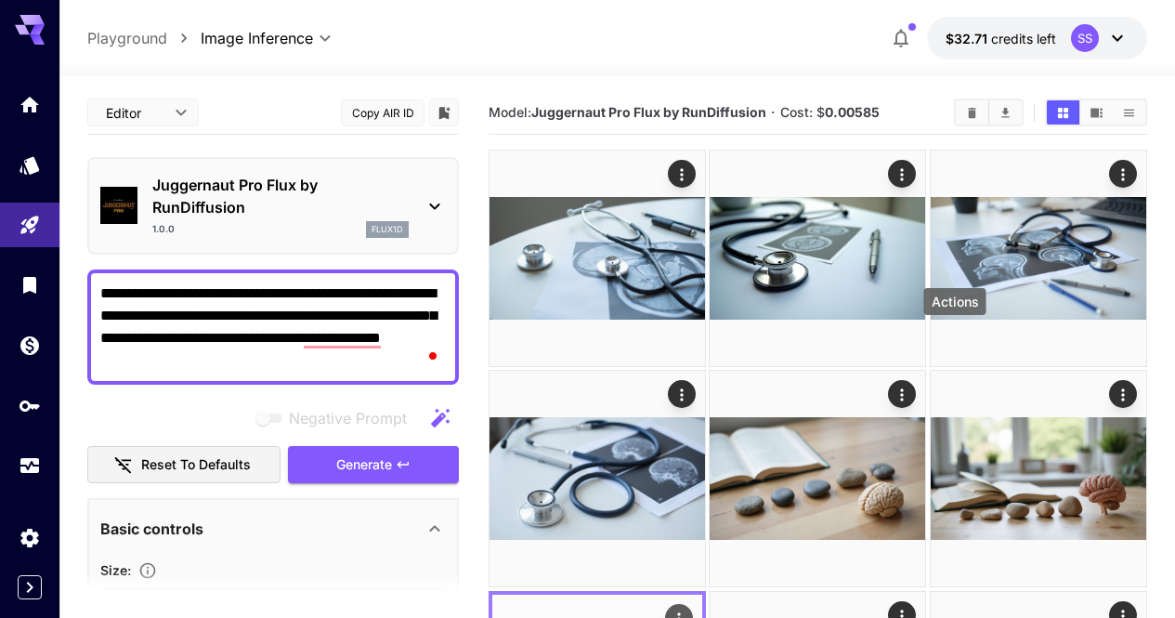
click at [688, 609] on icon "Actions" at bounding box center [679, 618] width 19 height 19
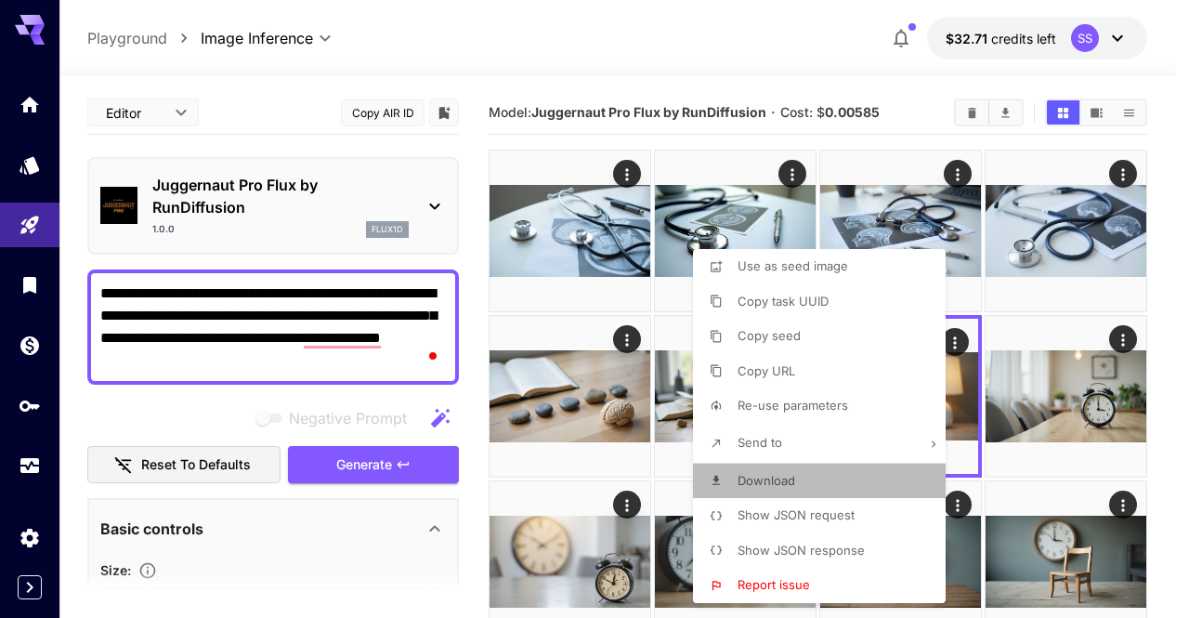
click at [861, 472] on li "Download" at bounding box center [825, 480] width 264 height 35
click at [976, 455] on div at bounding box center [594, 309] width 1189 height 618
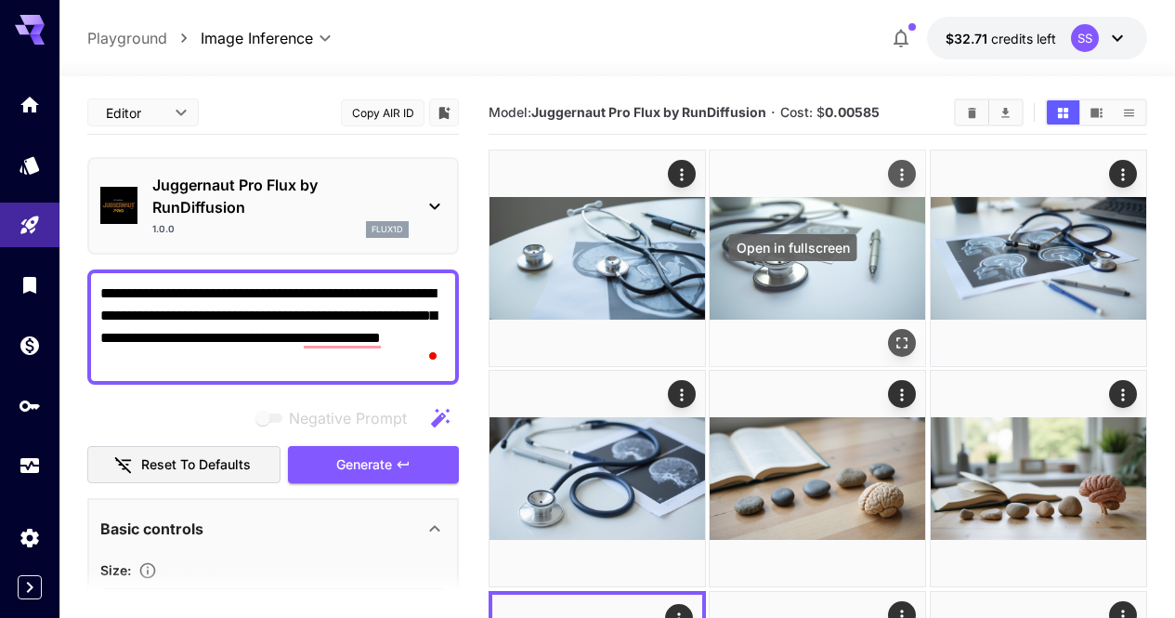
click at [897, 337] on icon "Open in fullscreen" at bounding box center [902, 342] width 11 height 11
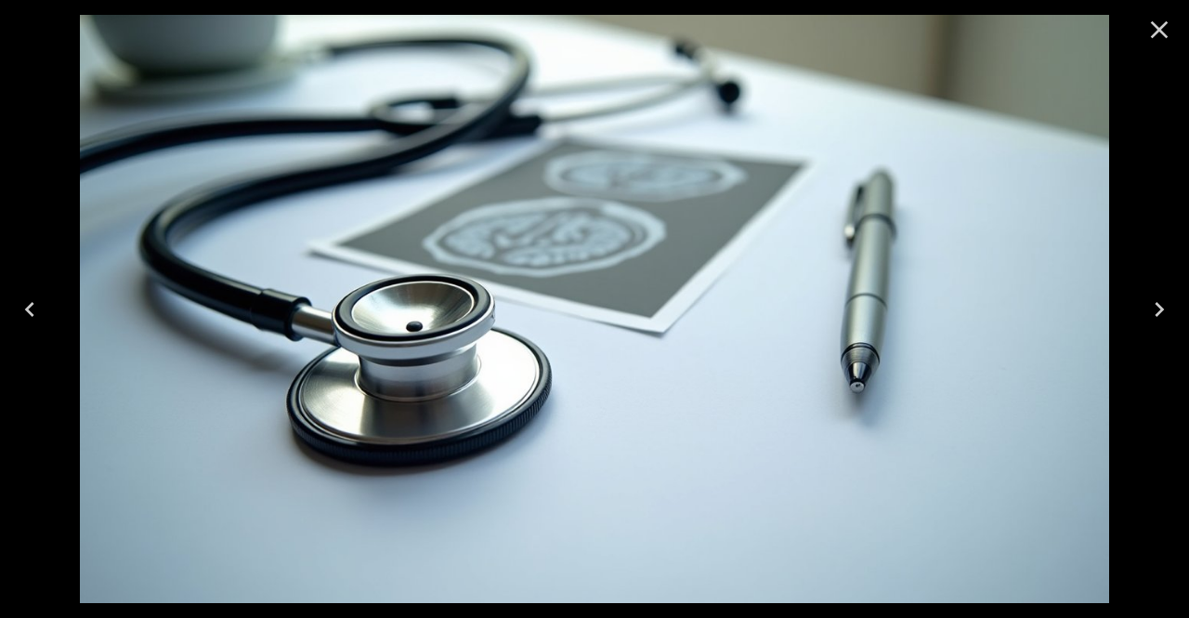
click at [35, 295] on icon "Previous" at bounding box center [30, 309] width 30 height 30
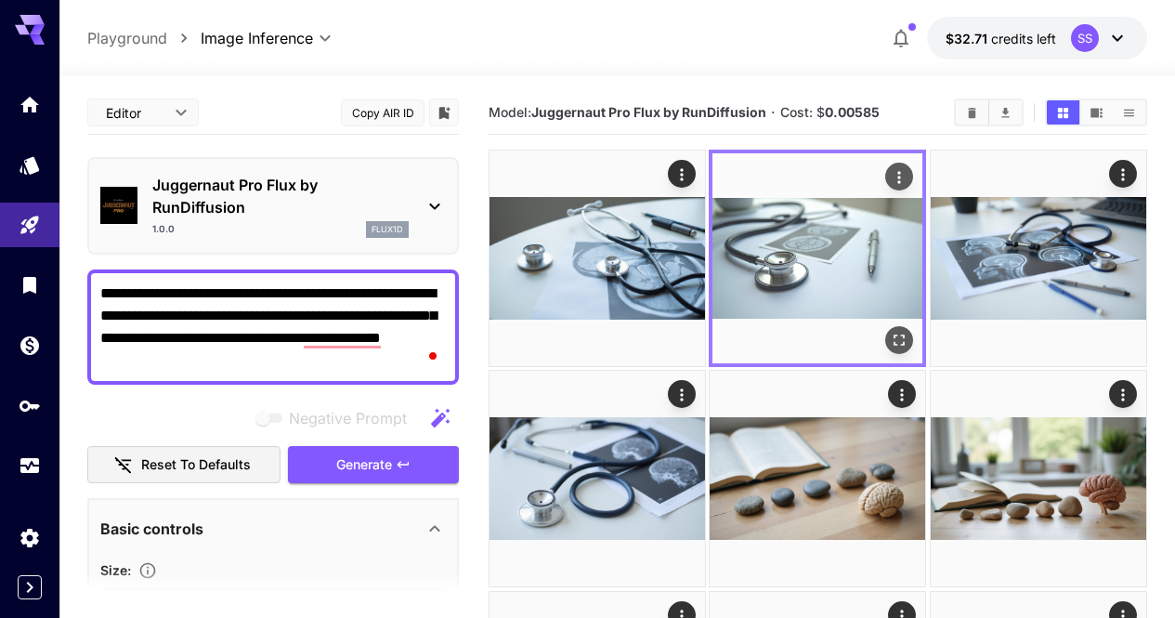
click at [891, 182] on icon "Actions" at bounding box center [900, 177] width 19 height 19
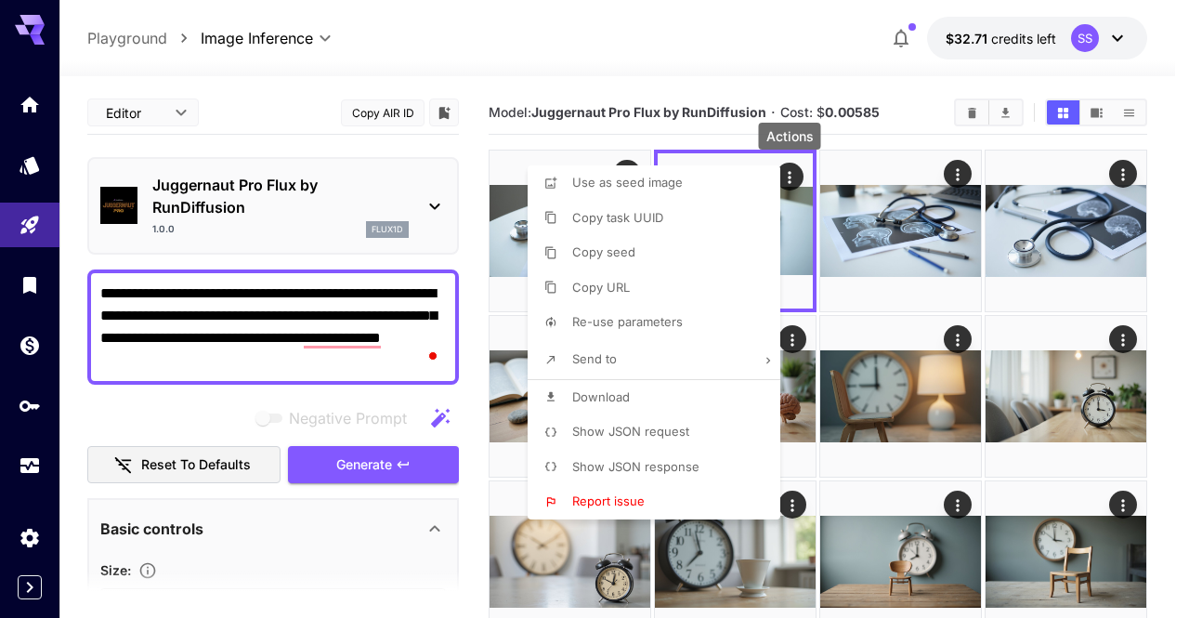
click at [658, 387] on li "Download" at bounding box center [660, 397] width 264 height 35
click at [332, 321] on div at bounding box center [594, 309] width 1189 height 618
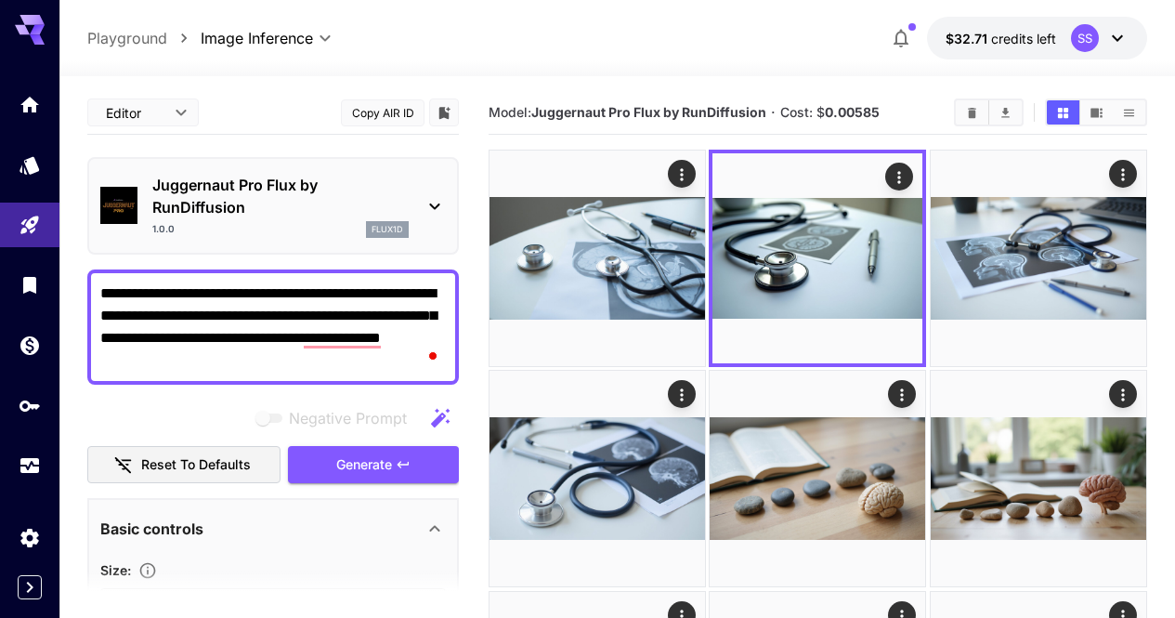
click at [332, 320] on div at bounding box center [587, 309] width 1175 height 618
click at [332, 320] on textarea "**********" at bounding box center [272, 326] width 345 height 89
paste textarea "To enrich screen reader interactions, please activate Accessibility in Grammarl…"
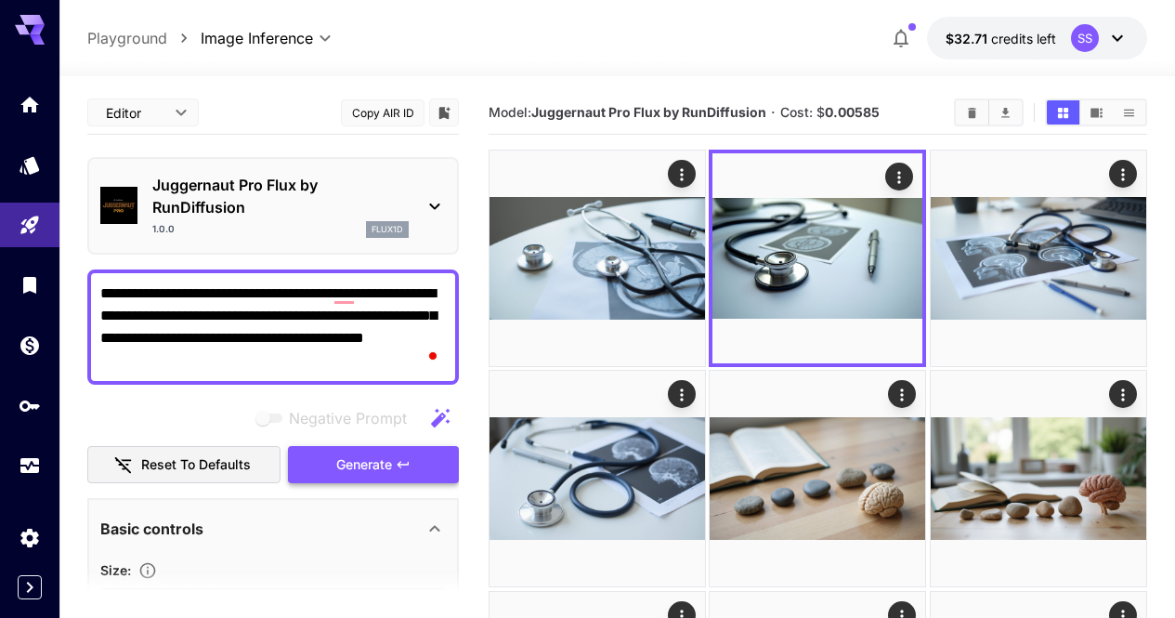
click at [392, 458] on span "Generate" at bounding box center [364, 464] width 56 height 23
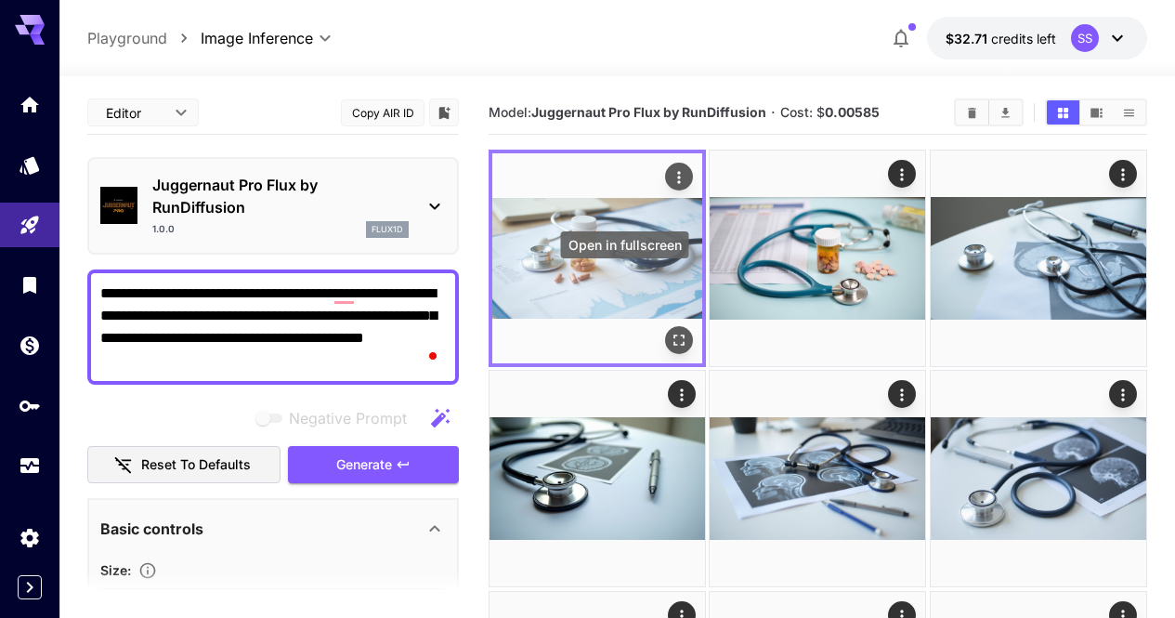
click at [673, 334] on icon "Open in fullscreen" at bounding box center [678, 339] width 11 height 11
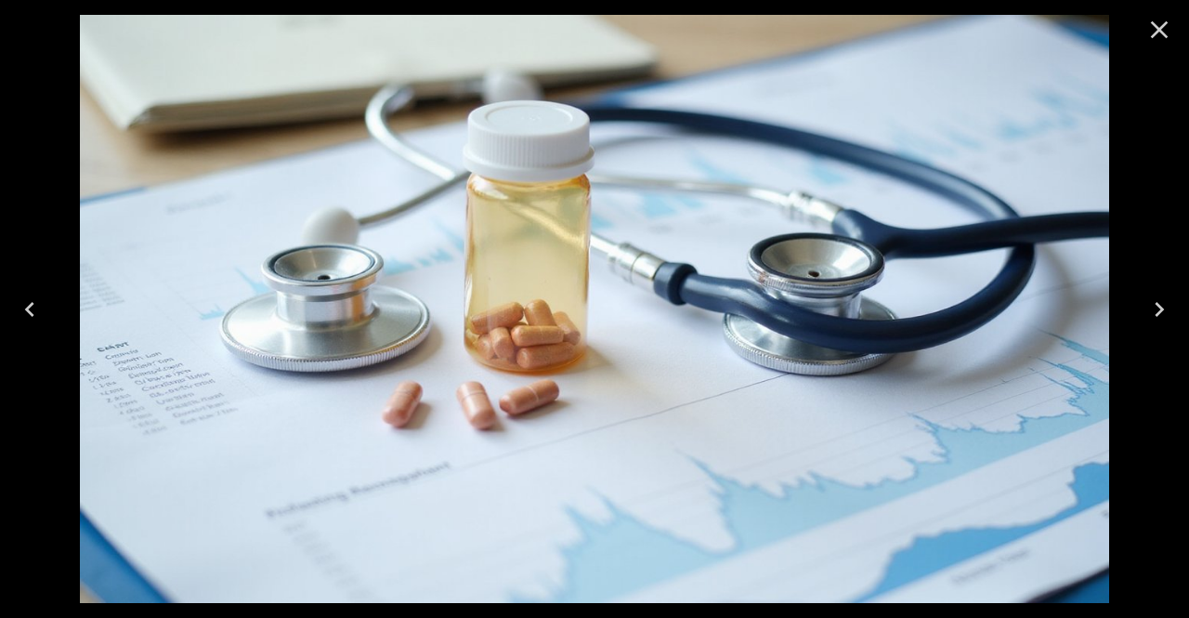
click at [1159, 301] on icon "Next" at bounding box center [1159, 309] width 30 height 30
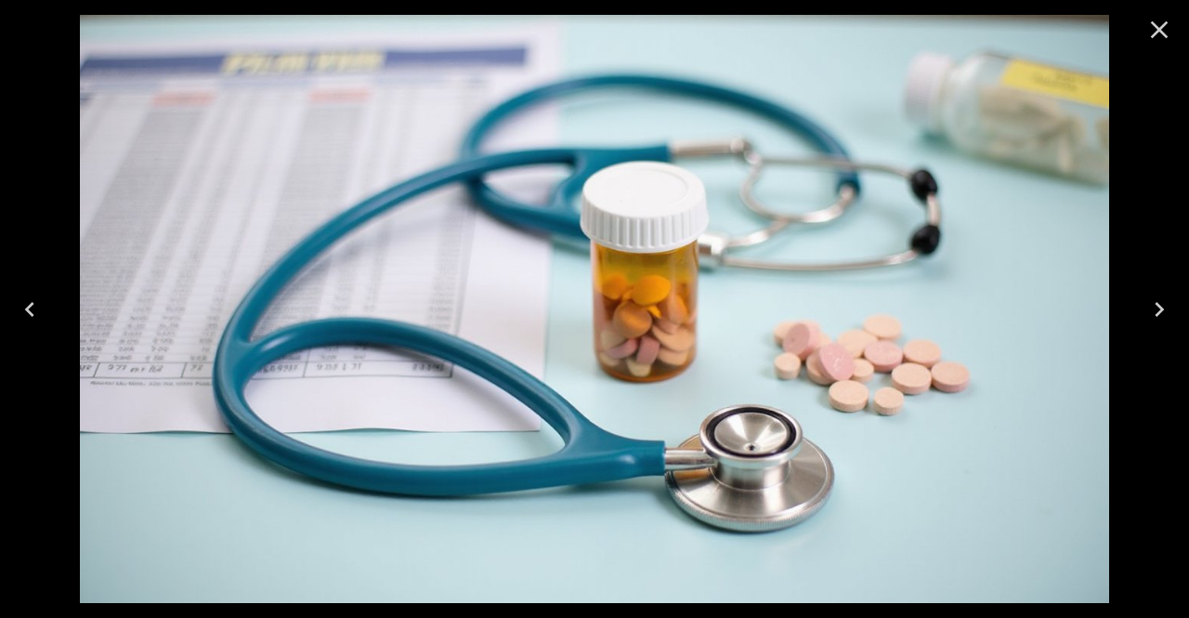
click at [1148, 34] on icon "Close" at bounding box center [1159, 30] width 30 height 30
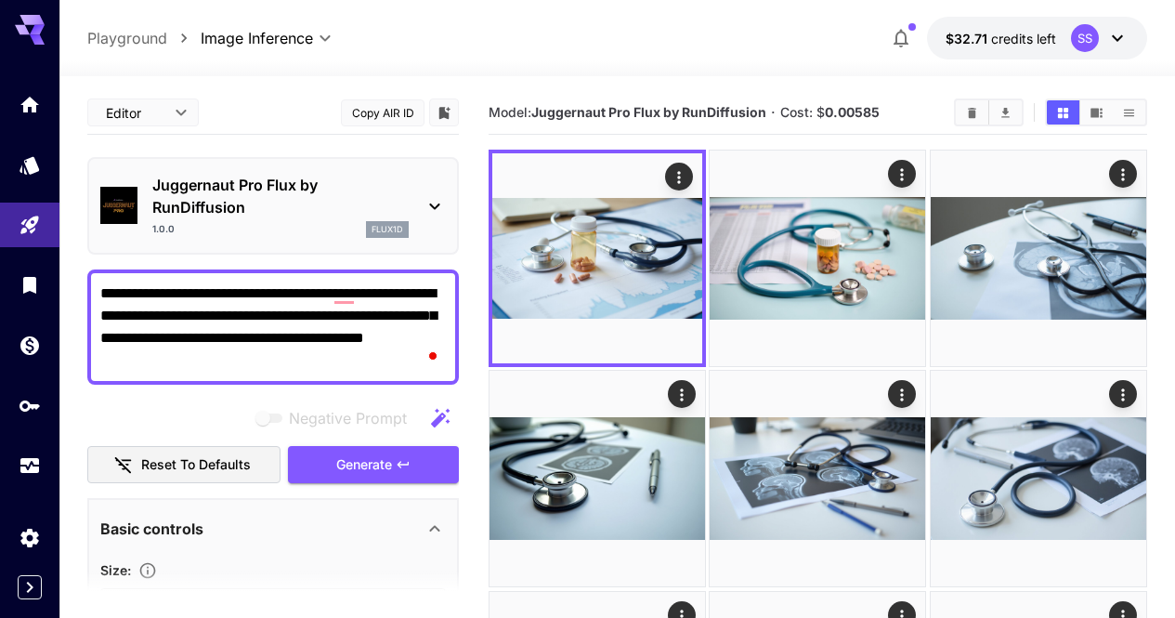
click at [247, 294] on textarea "**********" at bounding box center [272, 326] width 345 height 89
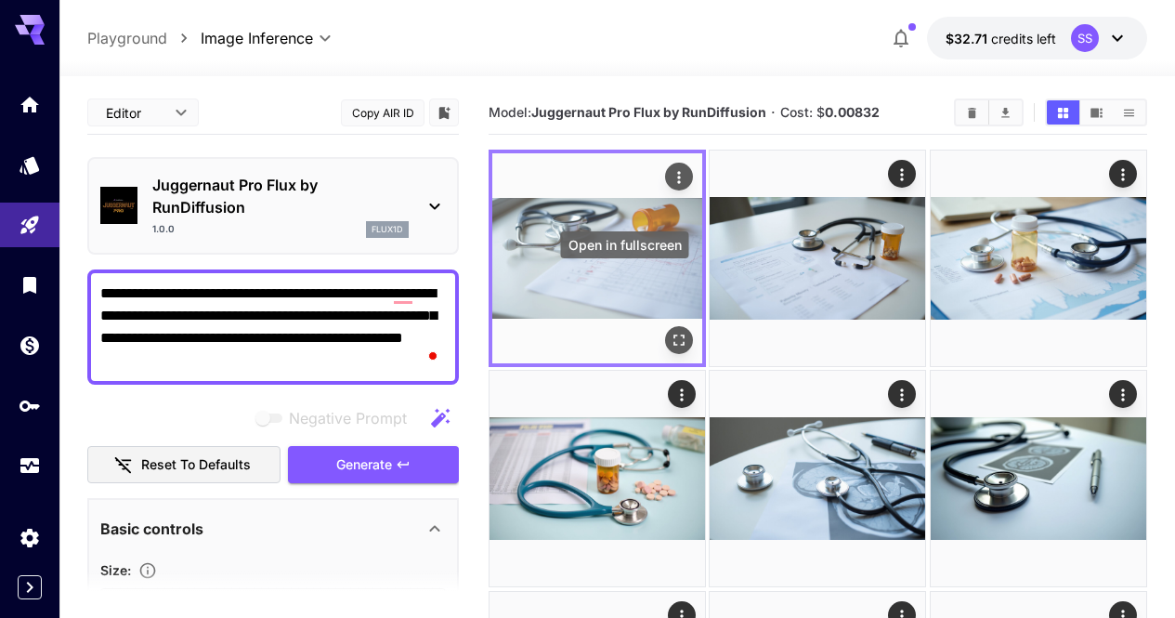
click at [670, 331] on icon "Open in fullscreen" at bounding box center [679, 340] width 19 height 19
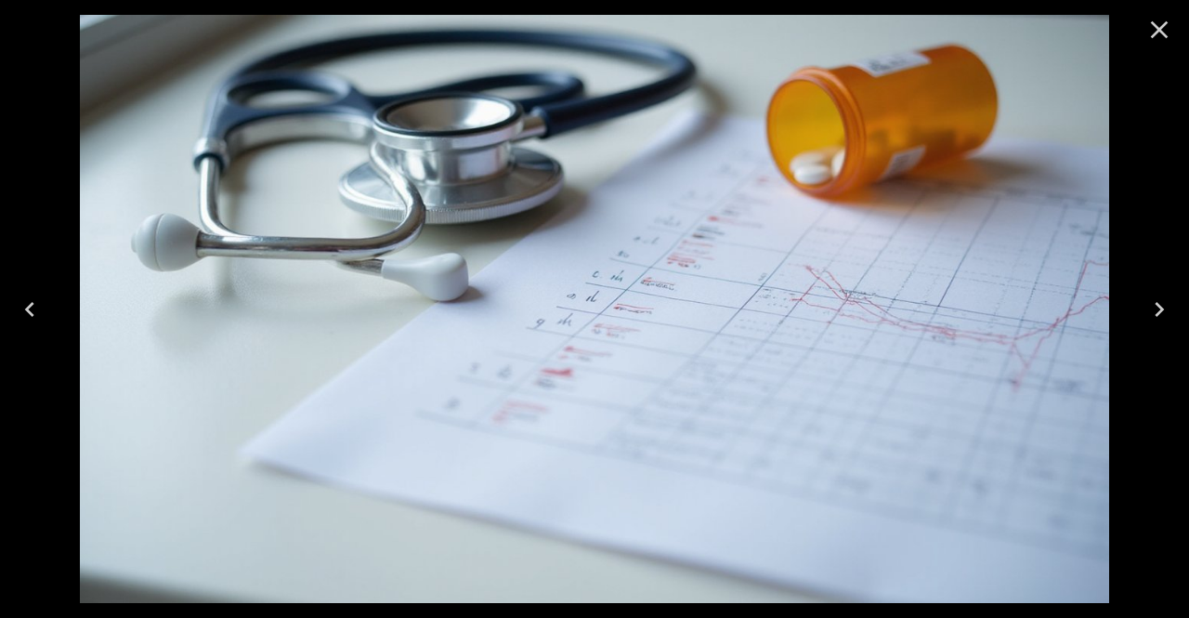
click at [1164, 44] on icon "Close" at bounding box center [1159, 30] width 30 height 30
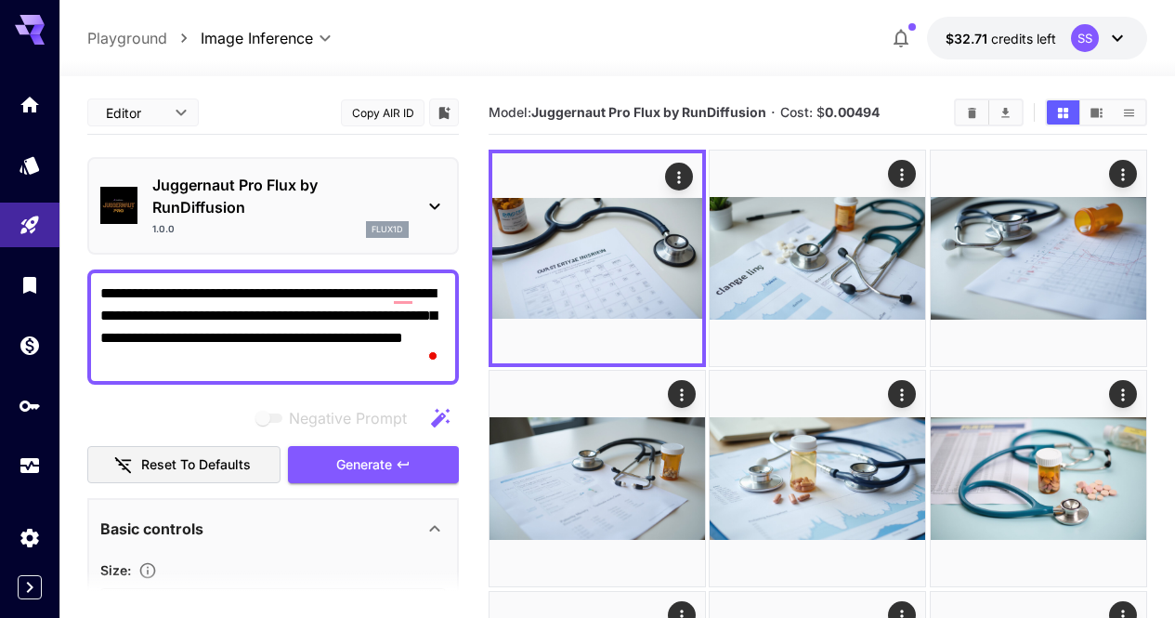
click at [319, 305] on textarea "**********" at bounding box center [272, 326] width 345 height 89
paste textarea "**********"
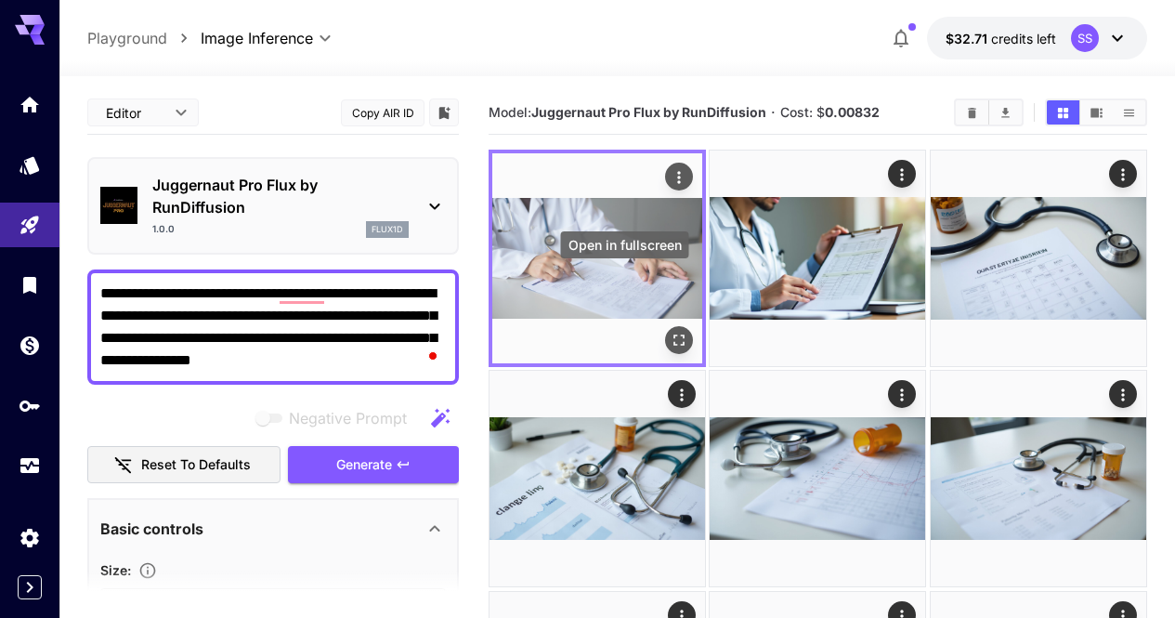
click at [670, 331] on icon "Open in fullscreen" at bounding box center [679, 340] width 19 height 19
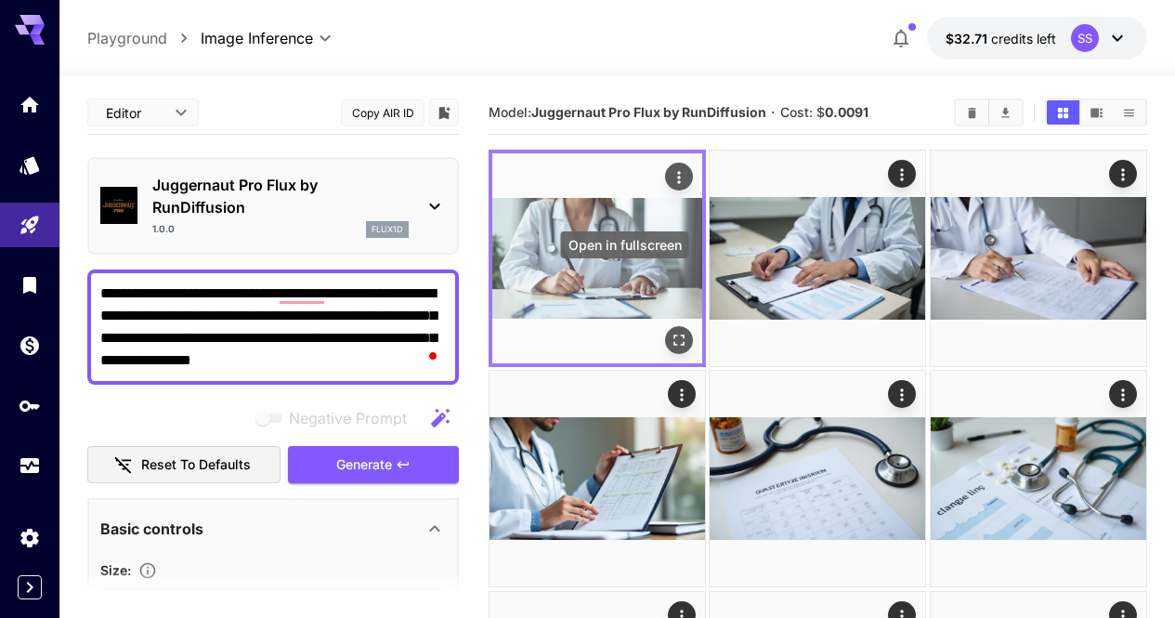
click at [670, 331] on icon "Open in fullscreen" at bounding box center [679, 340] width 19 height 19
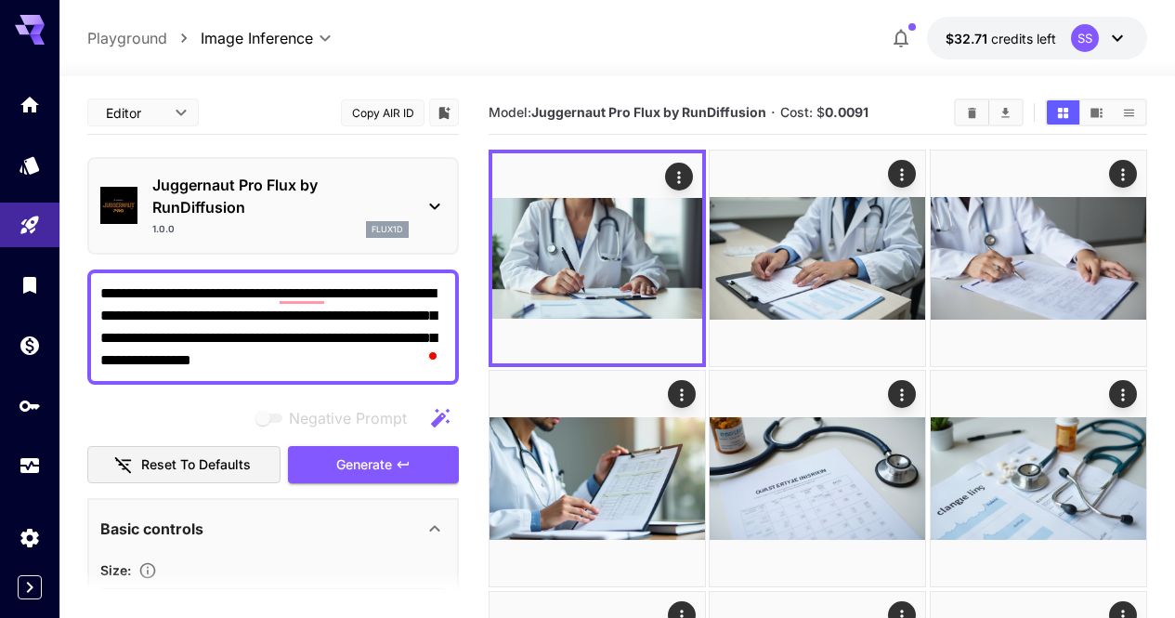
click at [336, 315] on textarea "**********" at bounding box center [272, 326] width 345 height 89
paste textarea "To enrich screen reader interactions, please activate Accessibility in Grammarl…"
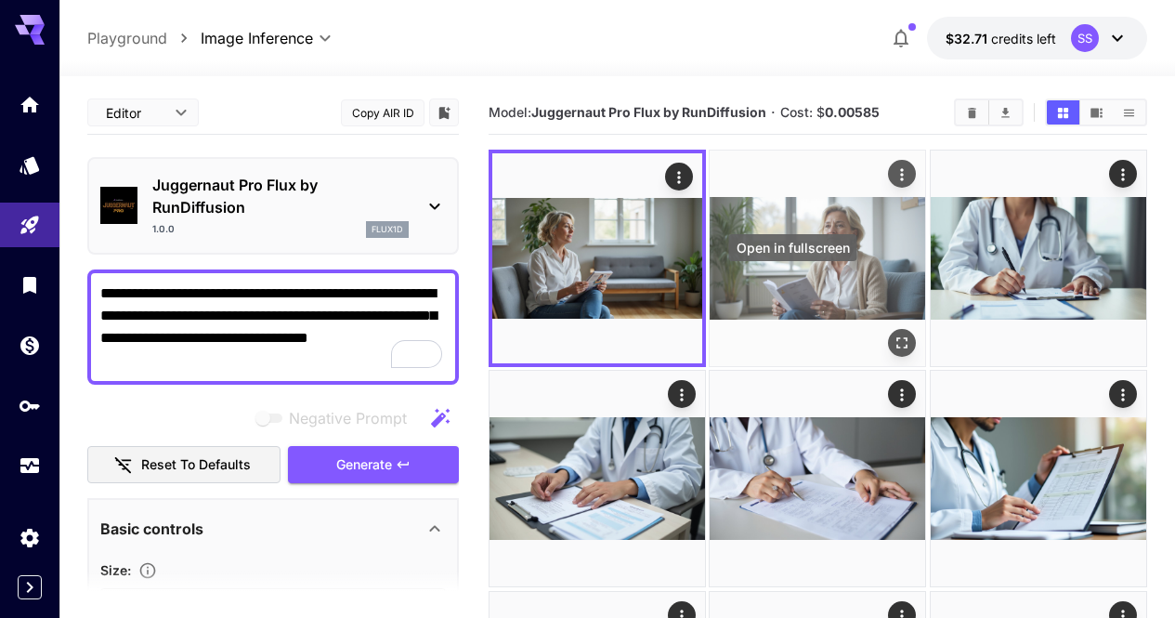
type textarea "**********"
click at [893, 333] on icon "Open in fullscreen" at bounding box center [902, 342] width 19 height 19
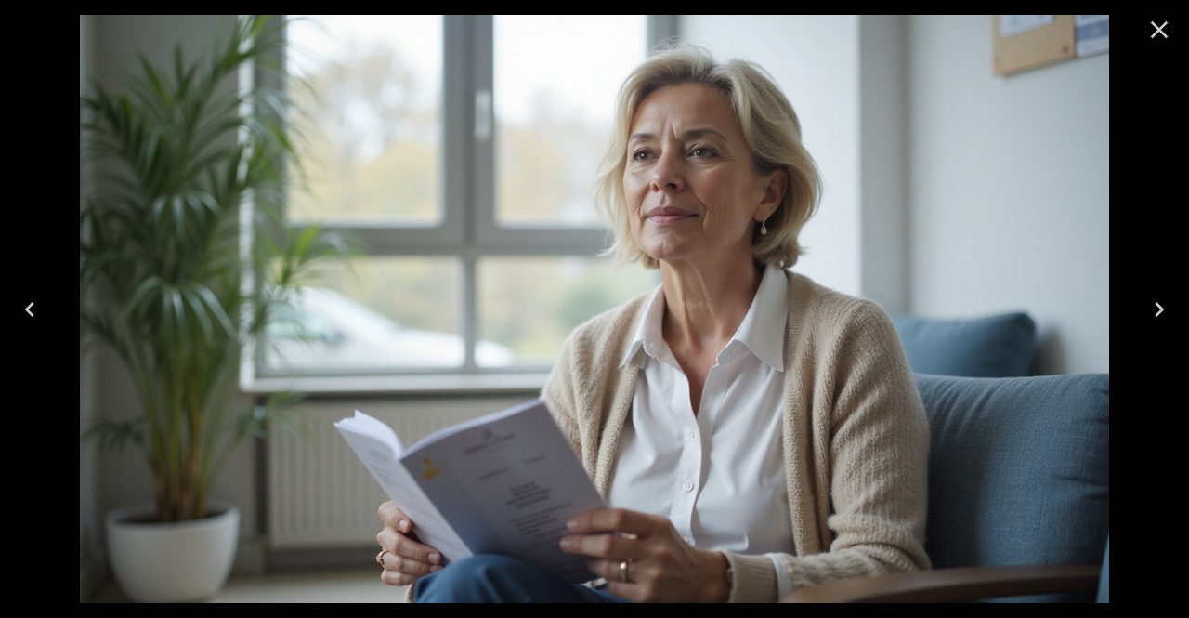
click at [1165, 46] on button "Close" at bounding box center [1159, 29] width 45 height 45
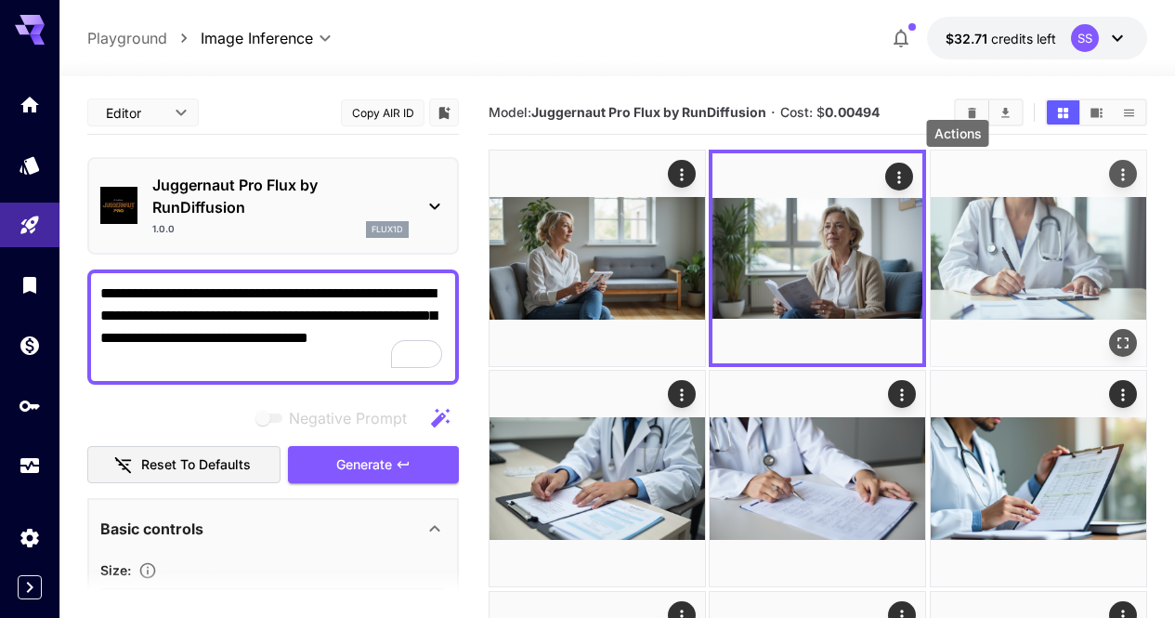
click at [1114, 172] on icon "Actions" at bounding box center [1123, 174] width 19 height 19
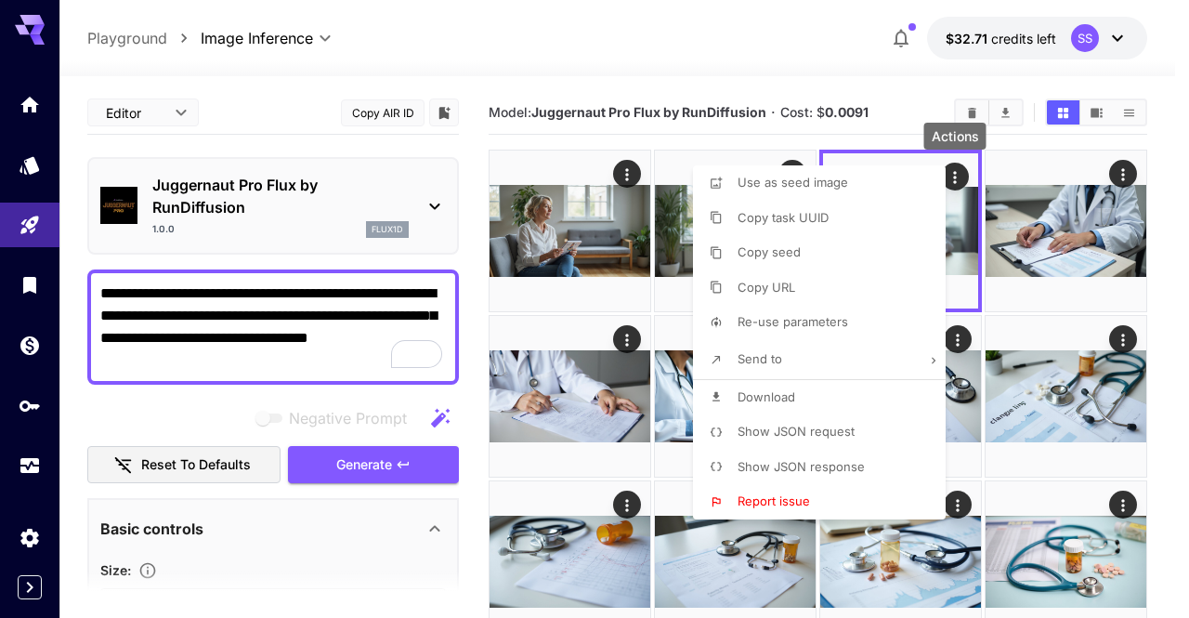
click at [865, 397] on li "Download" at bounding box center [825, 397] width 264 height 35
click at [1174, 356] on div at bounding box center [594, 309] width 1189 height 618
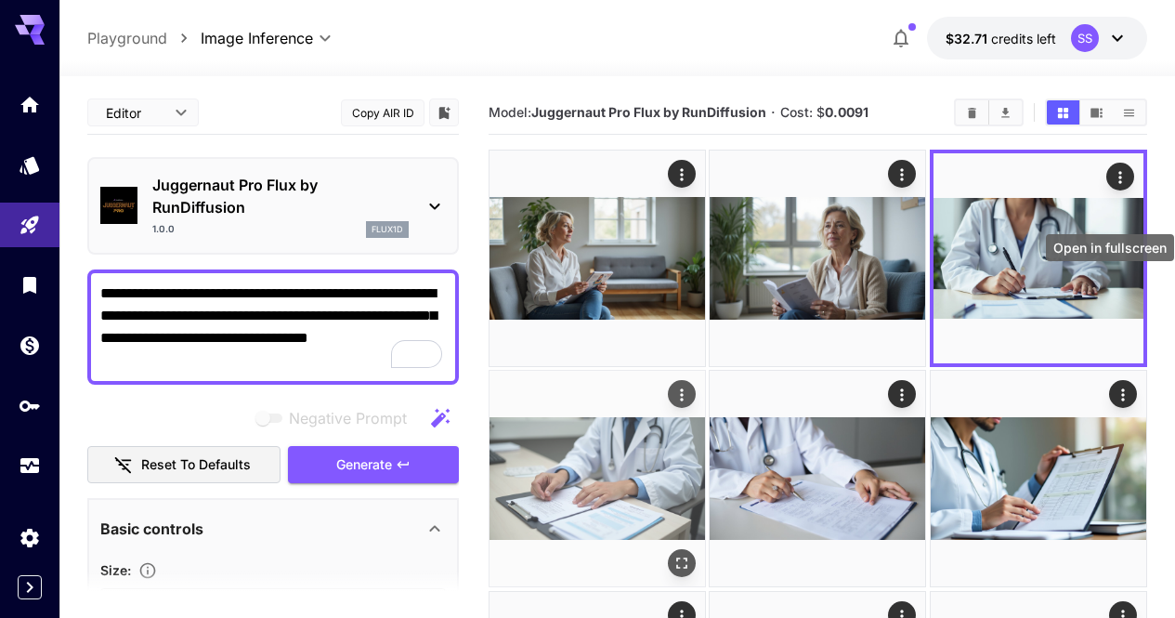
click at [691, 554] on icon "Open in fullscreen" at bounding box center [681, 563] width 19 height 19
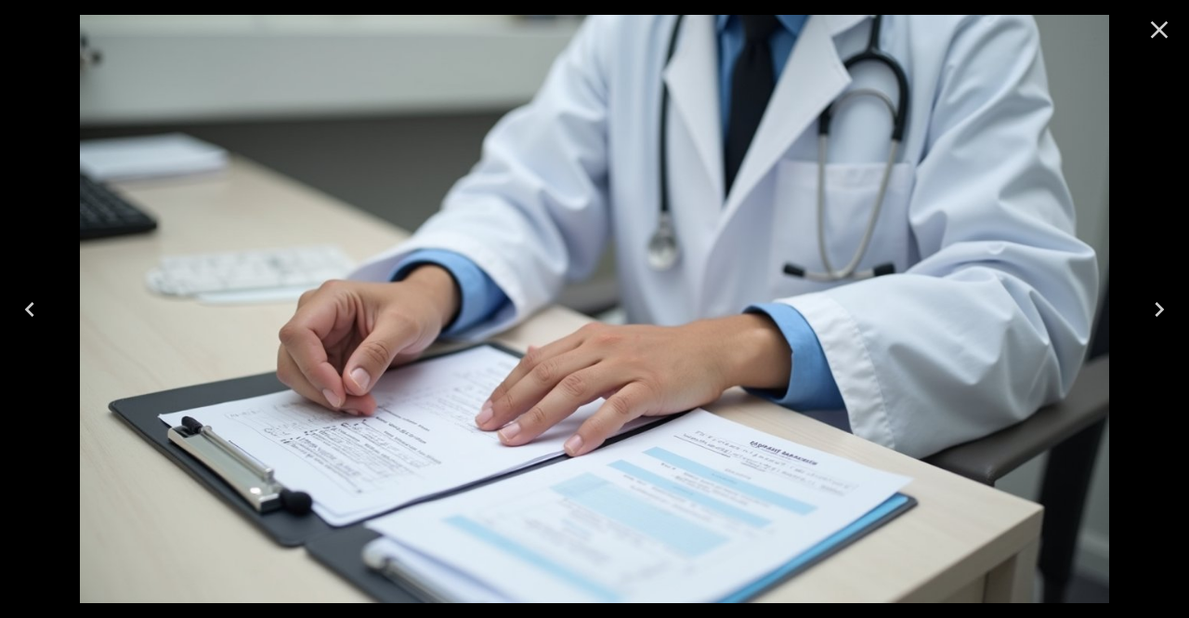
click at [401, 268] on img at bounding box center [594, 309] width 1029 height 588
click at [1159, 38] on icon "Close" at bounding box center [1159, 30] width 30 height 30
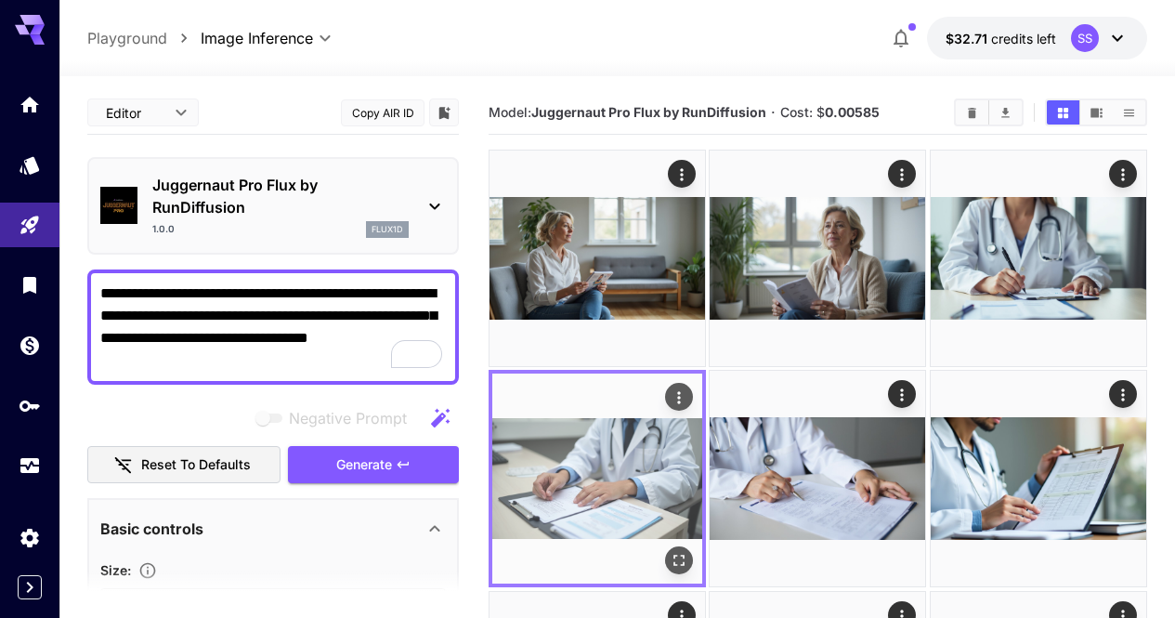
click at [681, 391] on icon "Actions" at bounding box center [679, 397] width 3 height 12
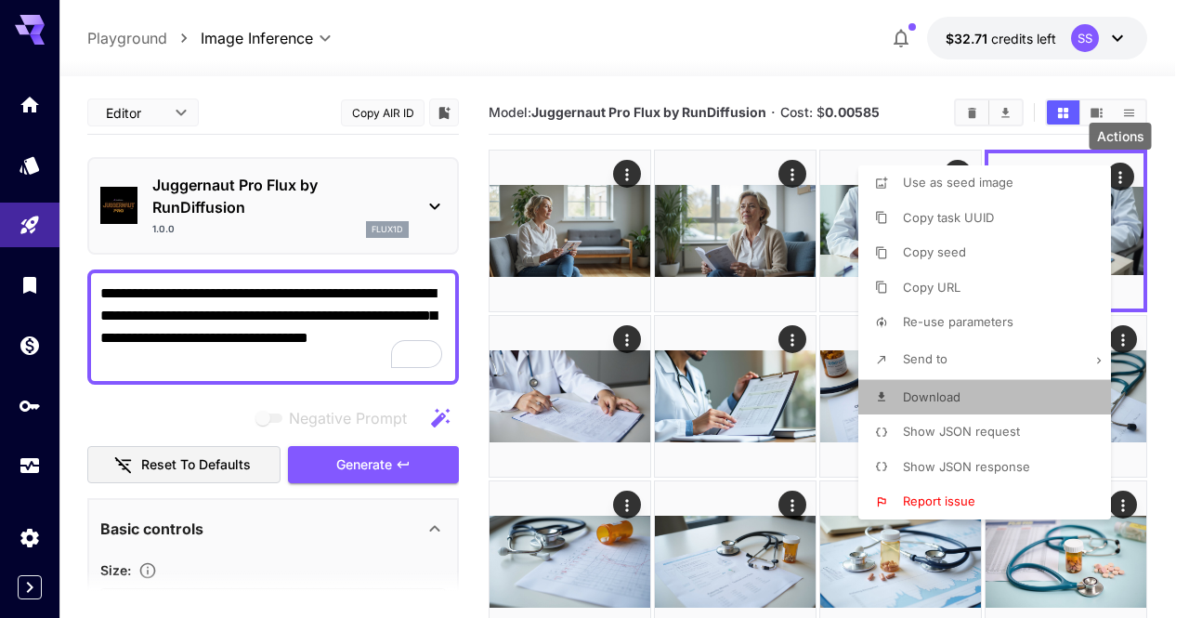
click at [973, 403] on li "Download" at bounding box center [990, 397] width 264 height 35
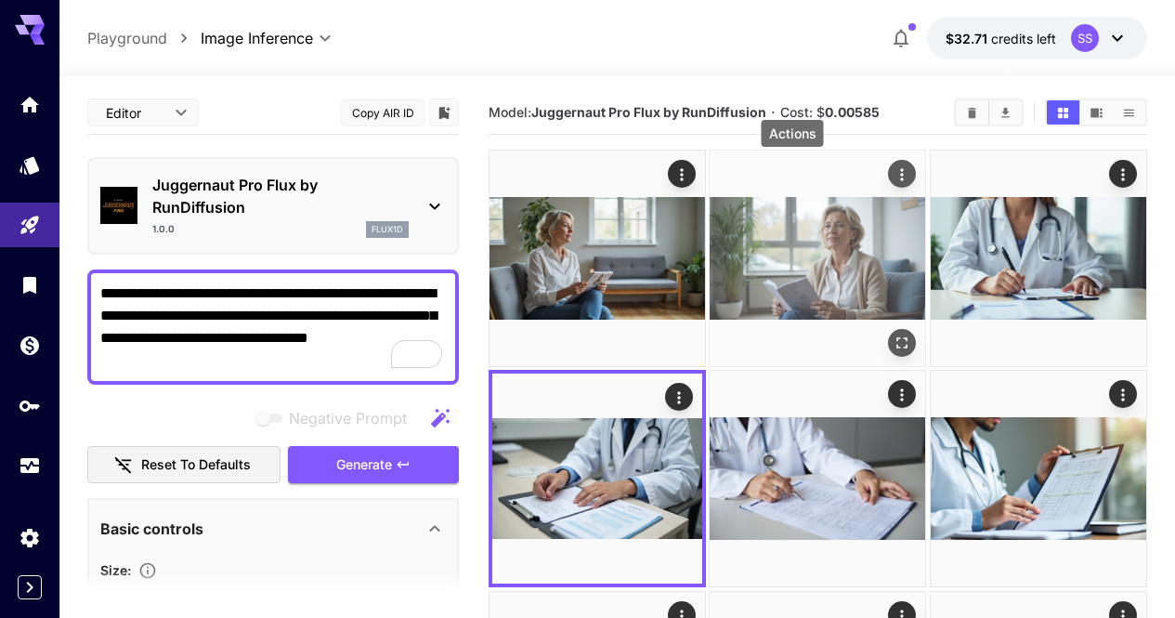
click at [893, 175] on icon "Actions" at bounding box center [902, 174] width 19 height 19
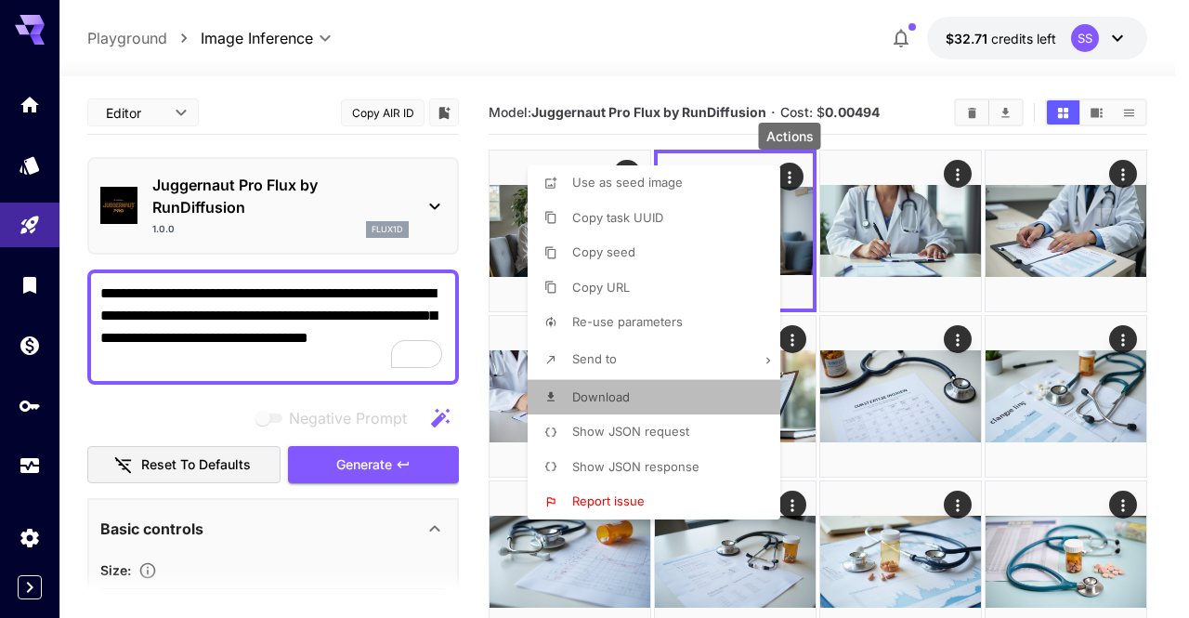
click at [722, 388] on li "Download" at bounding box center [660, 397] width 264 height 35
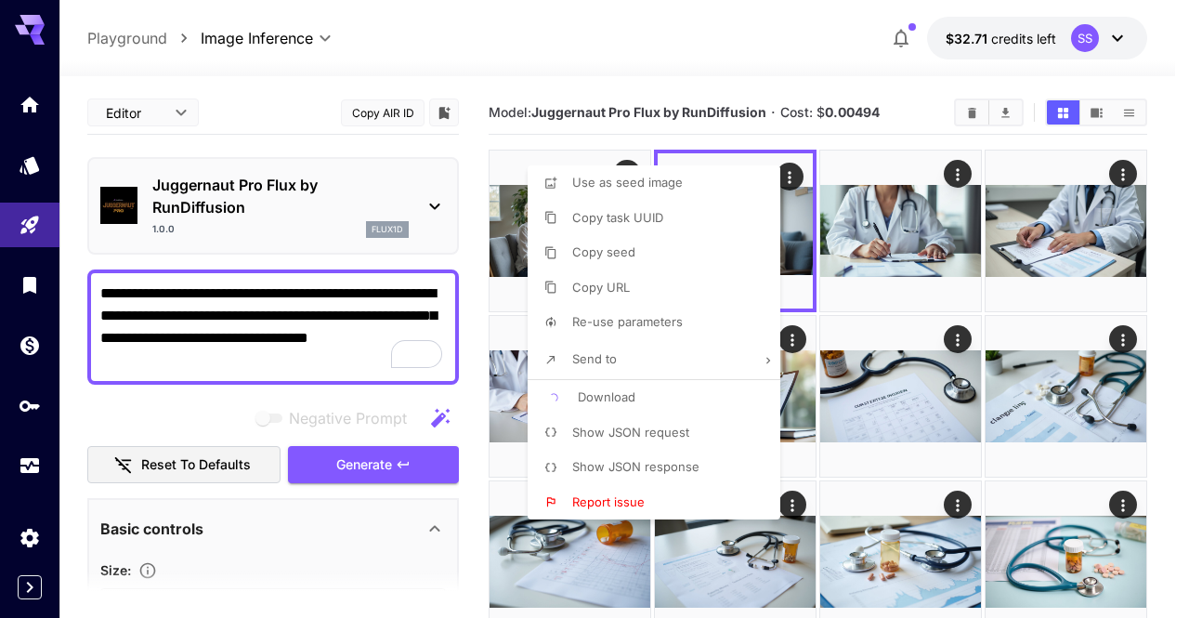
drag, startPoint x: 1006, startPoint y: 373, endPoint x: 974, endPoint y: 340, distance: 46.0
click at [1006, 373] on div at bounding box center [594, 309] width 1189 height 618
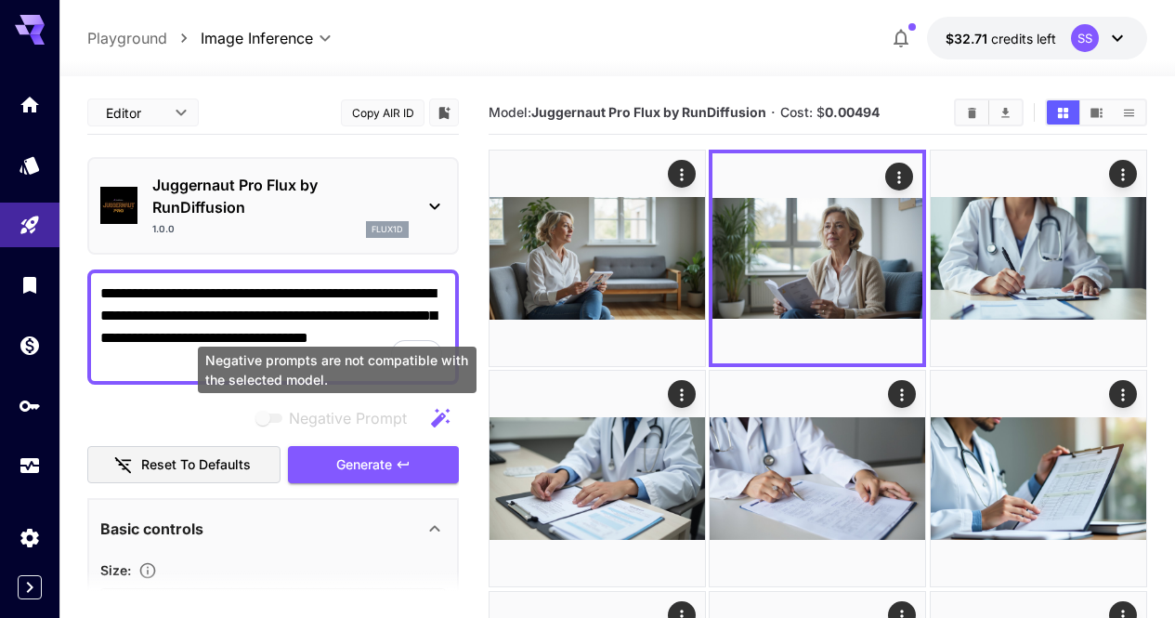
click at [330, 362] on div "Negative prompts are not compatible with the selected model." at bounding box center [337, 369] width 279 height 46
click at [341, 330] on textarea "**********" at bounding box center [272, 326] width 345 height 89
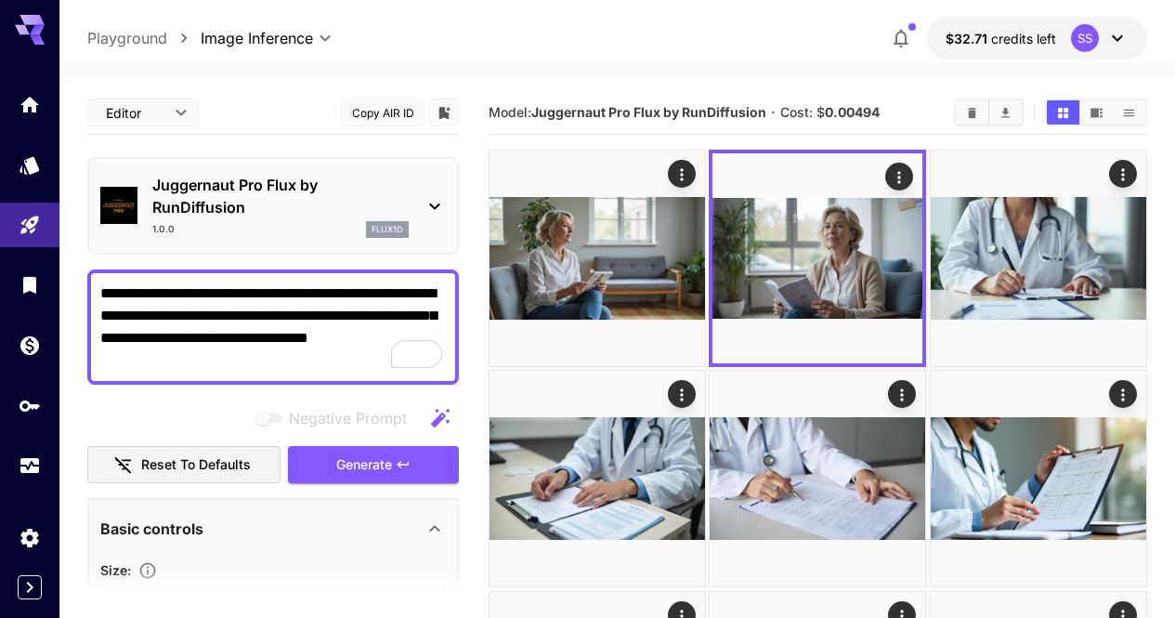
click at [341, 330] on textarea "**********" at bounding box center [272, 326] width 345 height 89
paste textarea "To enrich screen reader interactions, please activate Accessibility in Grammarl…"
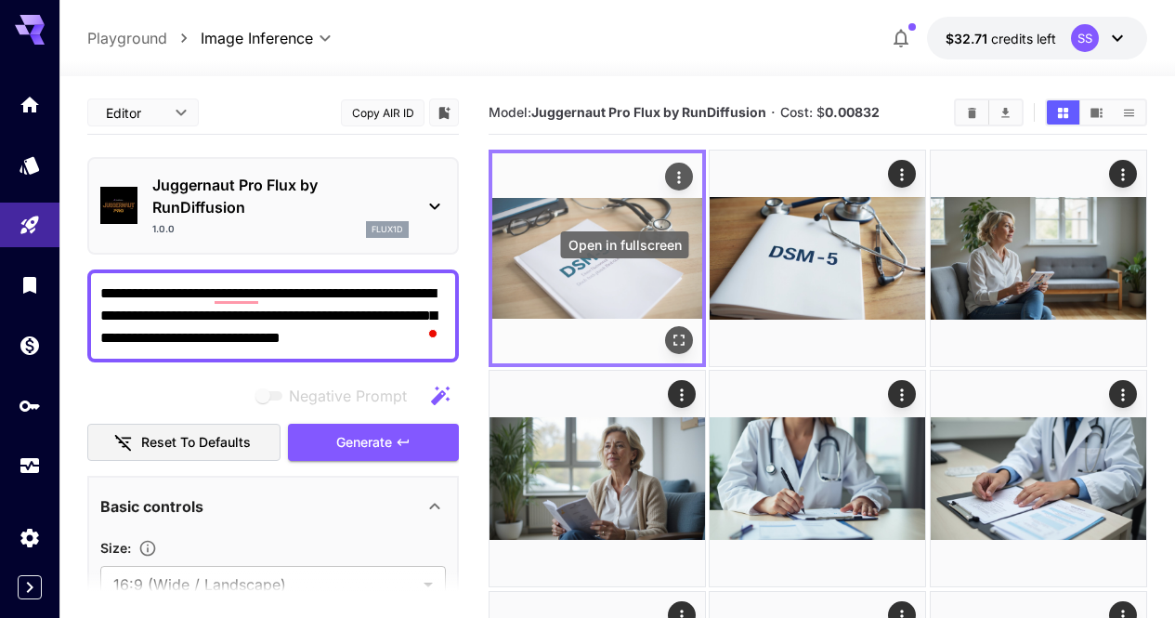
type textarea "**********"
click at [670, 331] on icon "Open in fullscreen" at bounding box center [679, 340] width 19 height 19
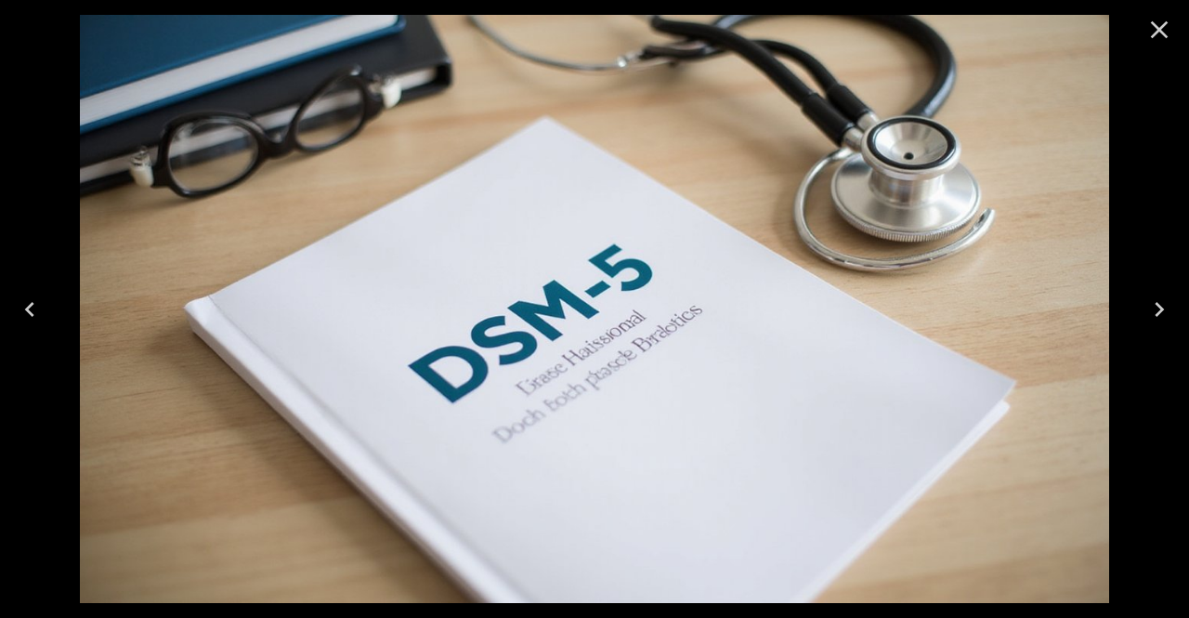
click at [1138, 31] on button "Close" at bounding box center [1159, 29] width 45 height 45
